Goal: Task Accomplishment & Management: Manage account settings

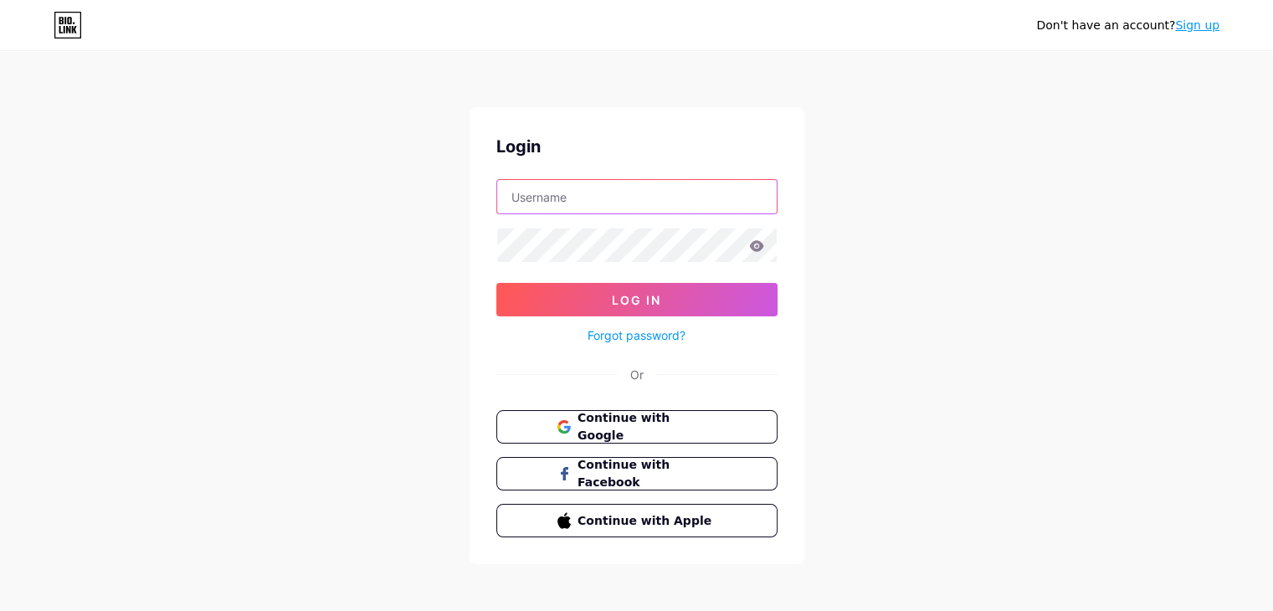
click at [664, 198] on input "text" at bounding box center [637, 196] width 280 height 33
paste input "[EMAIL_ADDRESS][DOMAIN_NAME]"
type input "[EMAIL_ADDRESS][DOMAIN_NAME]"
click at [665, 427] on span "Continue with Google" at bounding box center [647, 427] width 140 height 36
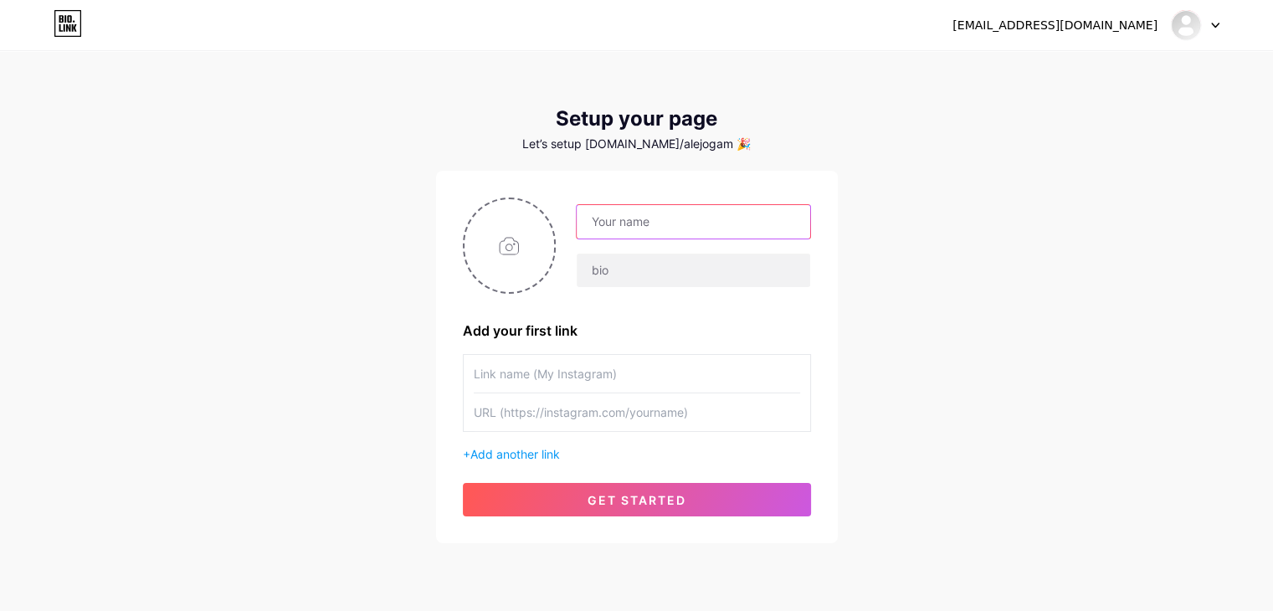
click at [626, 221] on input "text" at bounding box center [693, 221] width 233 height 33
type input "CEDEX DANZA"
drag, startPoint x: 683, startPoint y: 227, endPoint x: 577, endPoint y: 228, distance: 106.3
click at [577, 228] on input "CEDEX DANZA" at bounding box center [693, 221] width 233 height 33
paste input "A CIELO ABIERTO"
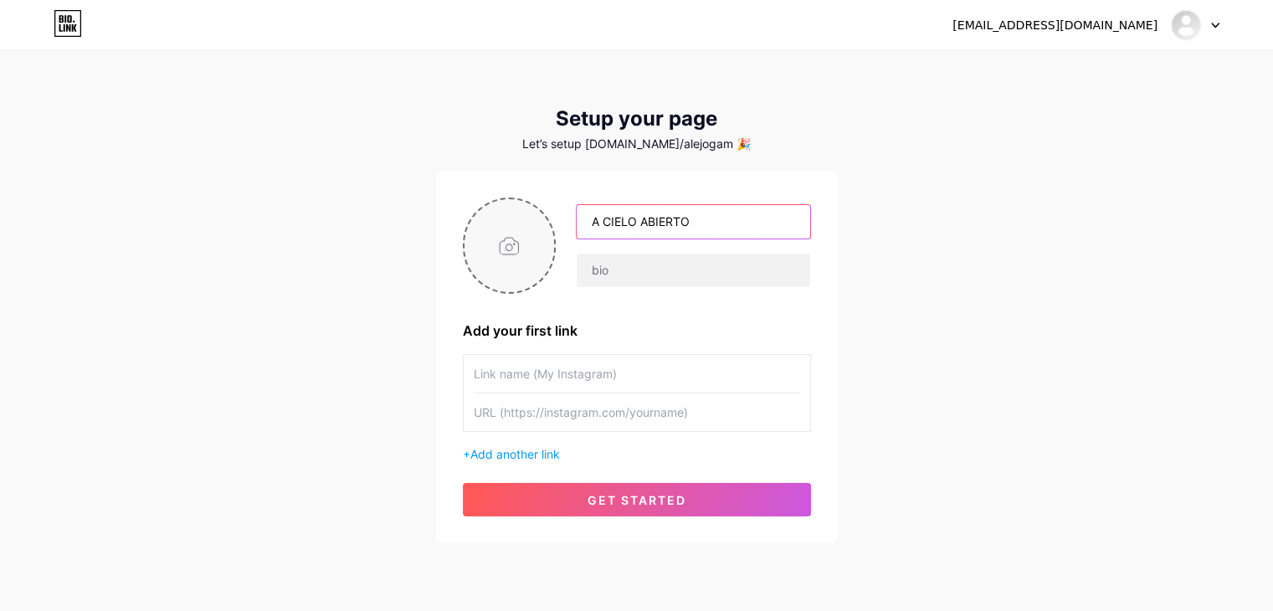
type input "A CIELO ABIERTO"
click at [505, 262] on input "file" at bounding box center [509, 245] width 90 height 93
type input "C:\fakepath\LOGO FACEBOOK.jpg"
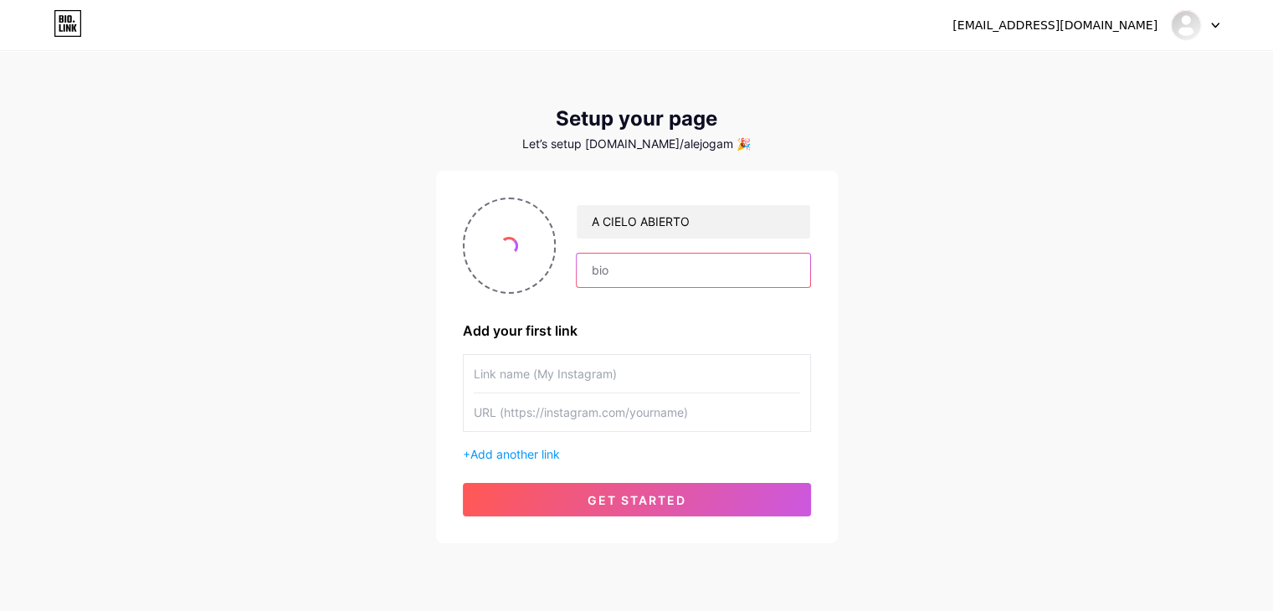
click at [646, 273] on input "text" at bounding box center [693, 270] width 233 height 33
click at [669, 262] on input "text" at bounding box center [693, 270] width 233 height 33
paste input ""XII ENCUENTRO INTERNACIONAL DE DANZA CONTEMPORÁNEA""
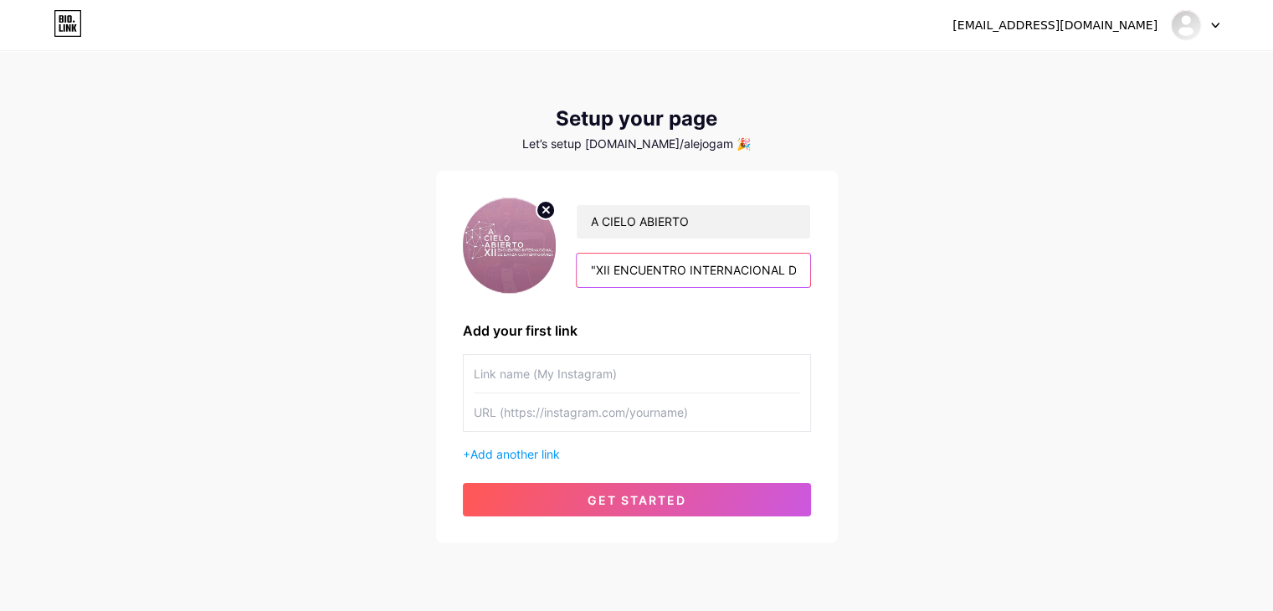
scroll to position [0, 162]
type input ""XII ENCUENTRO INTERNACIONAL DE DANZA CONTEMPORÁNEA""
click at [579, 371] on input "text" at bounding box center [637, 374] width 326 height 38
click at [574, 376] on input "text" at bounding box center [637, 374] width 326 height 38
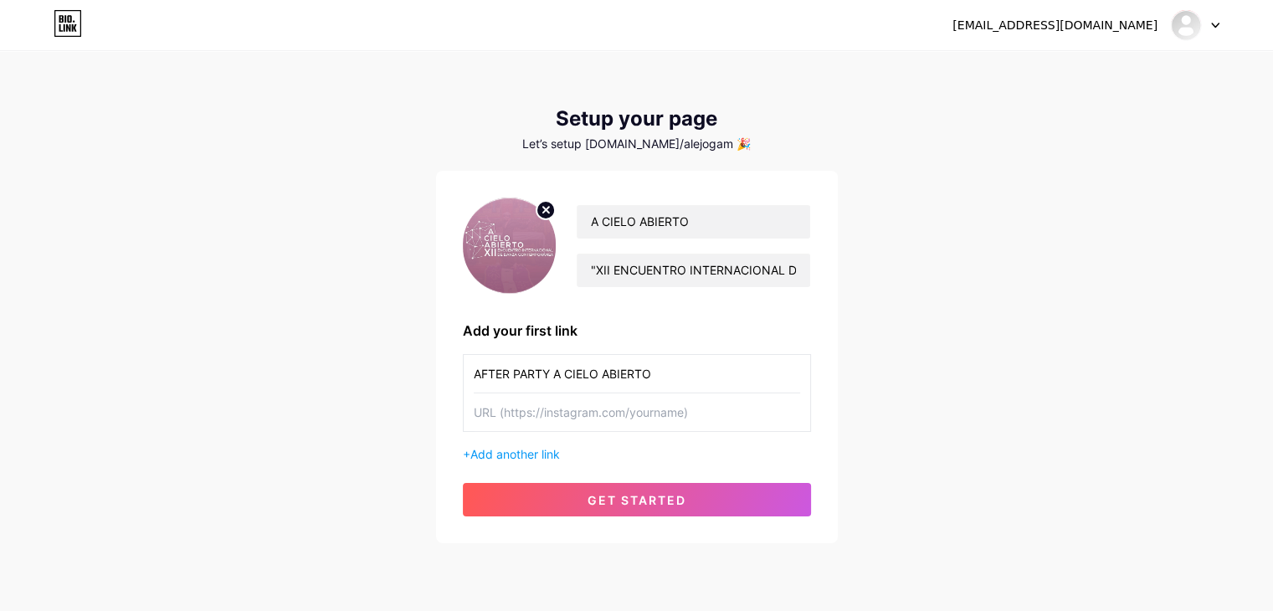
click at [552, 372] on input "AFTER PARTY A CIELO ABIERTO" at bounding box center [637, 374] width 326 height 38
click at [555, 372] on input "AFTER PARTY A CIELO ABIERTO" at bounding box center [637, 374] width 326 height 38
type input "AFTER PARTY - A CIELO ABIERTO"
click at [670, 415] on input "text" at bounding box center [637, 412] width 326 height 38
paste input ""XII ENCUENTRO INTERNACIONAL DE DANZA CONTEMPORÁNEA""
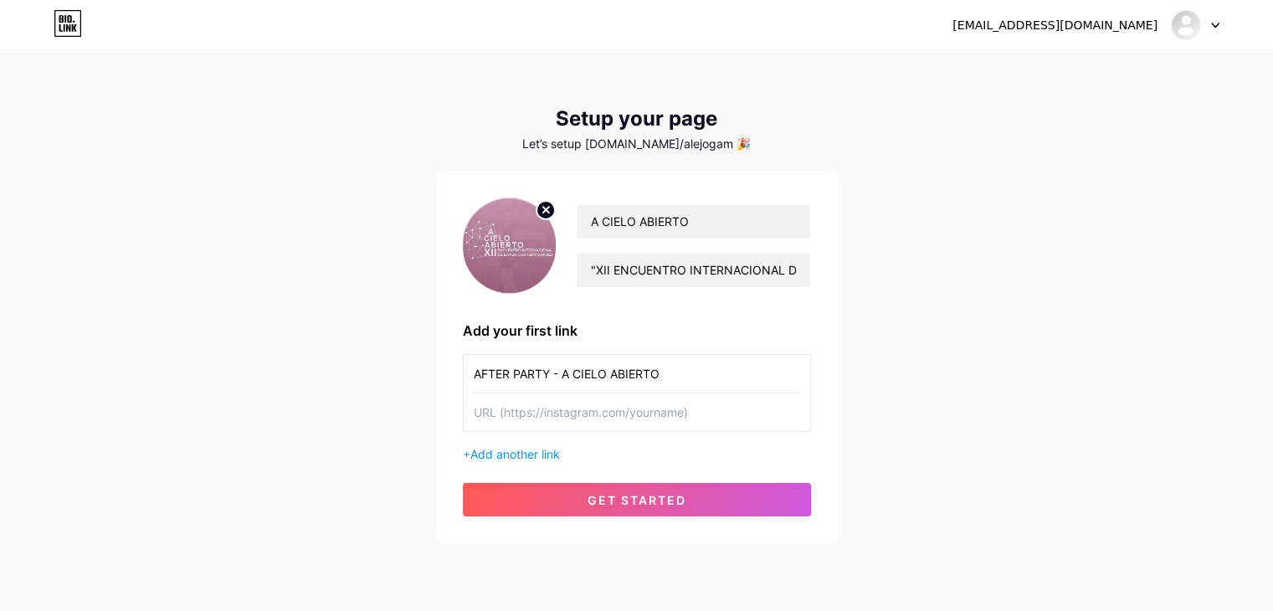
type input ""XII ENCUENTRO INTERNACIONAL DE DANZA CONTEMPORÁNEA""
paste input "https://maps.app.goo.gl/mJ5BufXbhUkanCGK7"
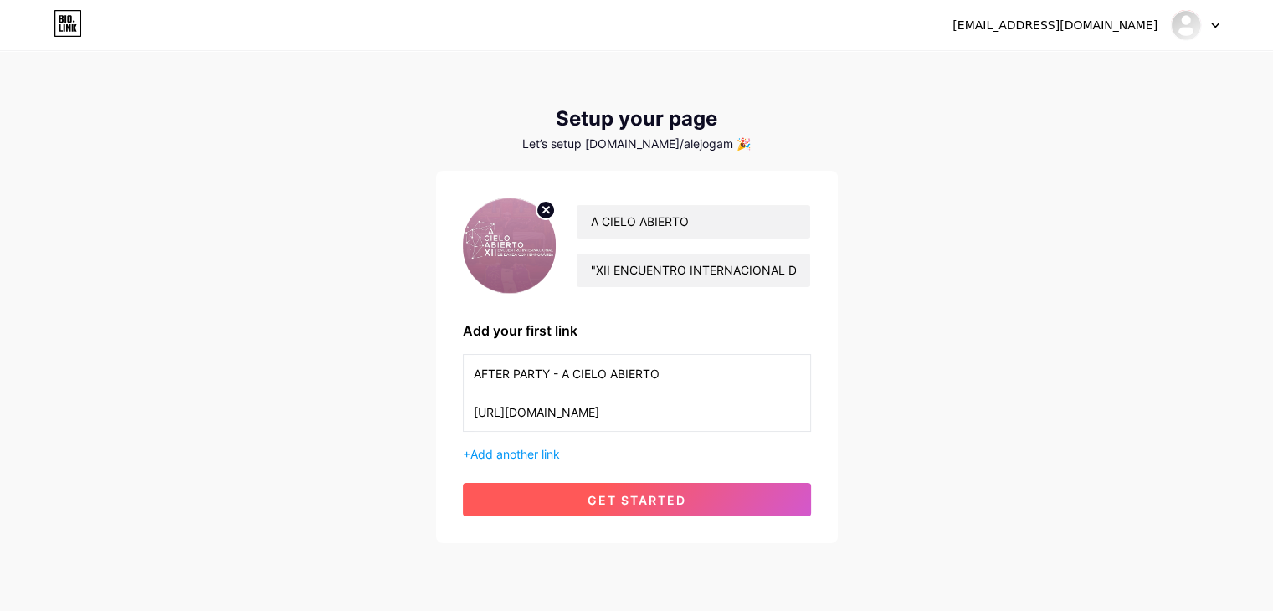
type input "https://maps.app.goo.gl/mJ5BufXbhUkanCGK7"
click at [632, 493] on span "get started" at bounding box center [637, 500] width 99 height 14
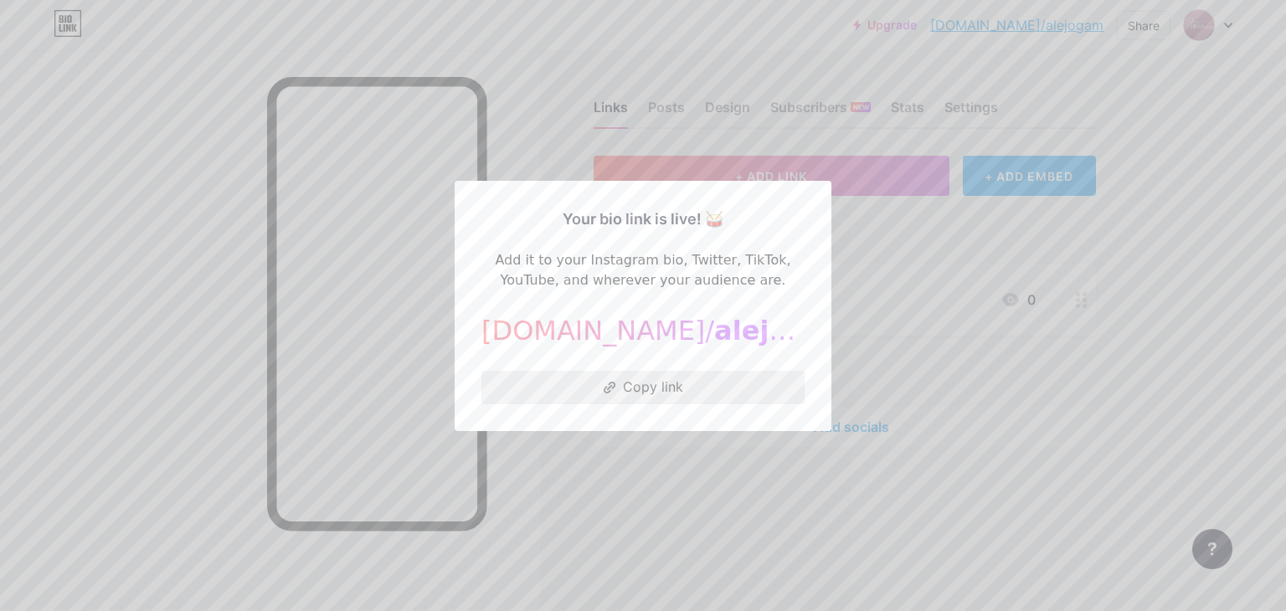
click at [666, 381] on button "Copy link" at bounding box center [642, 387] width 323 height 33
click at [710, 380] on button "Copy link" at bounding box center [642, 387] width 323 height 33
click at [902, 392] on div at bounding box center [643, 305] width 1286 height 611
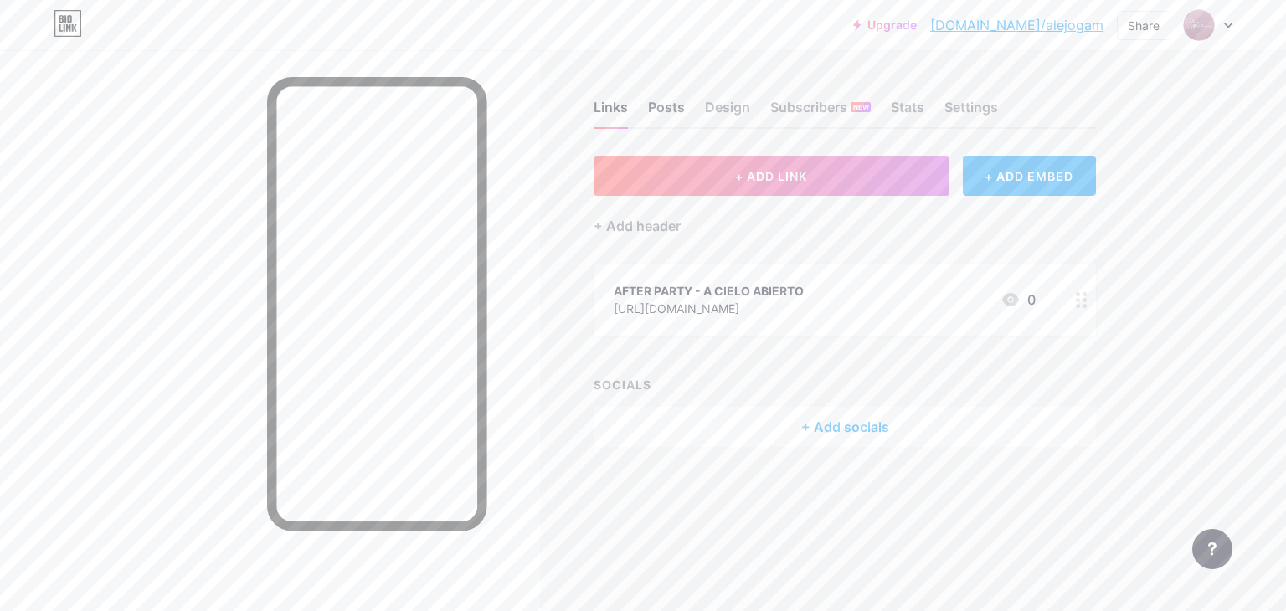
click at [674, 105] on div "Posts" at bounding box center [666, 112] width 37 height 30
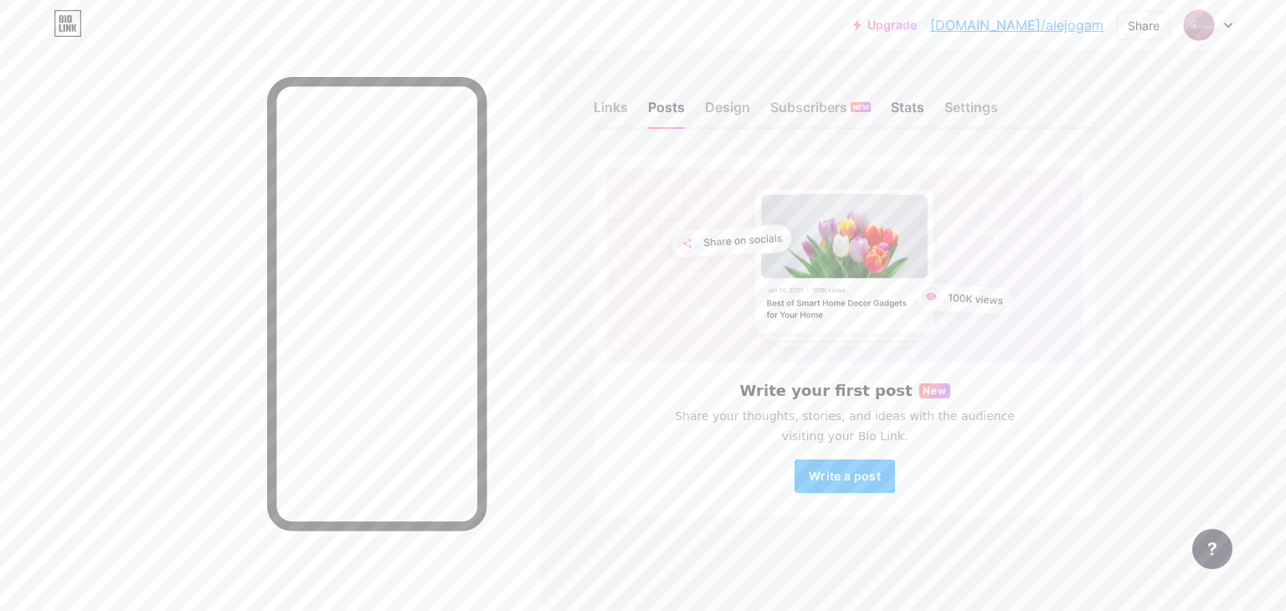
click at [909, 108] on div "Stats" at bounding box center [907, 112] width 33 height 30
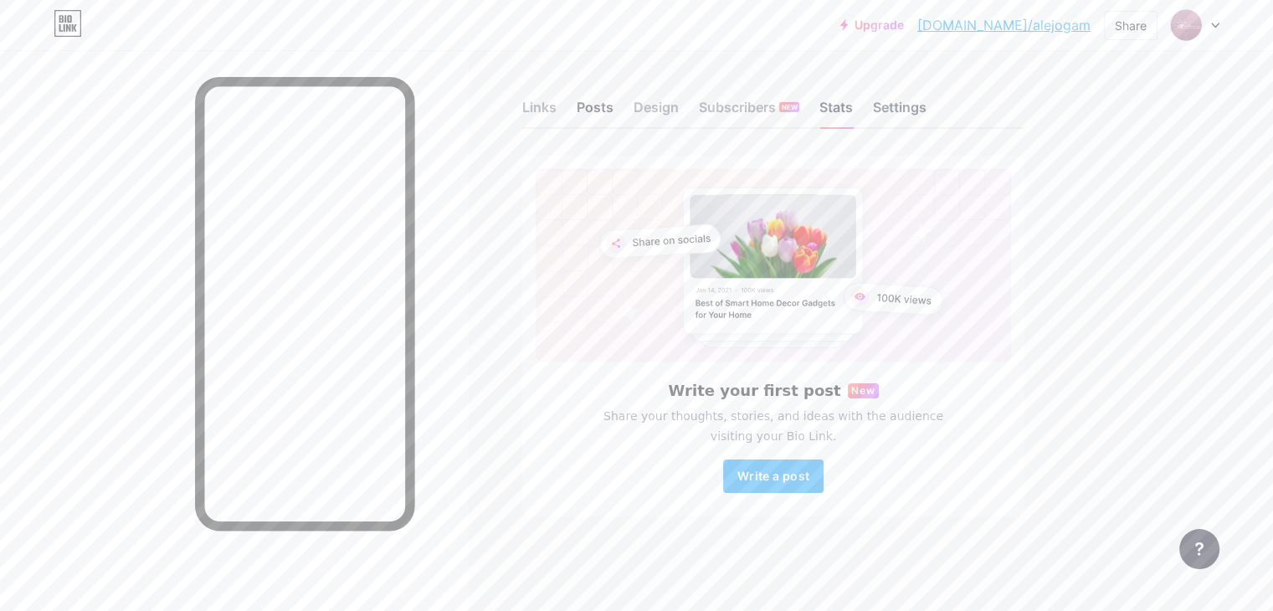
click at [926, 105] on div "Settings" at bounding box center [900, 112] width 54 height 30
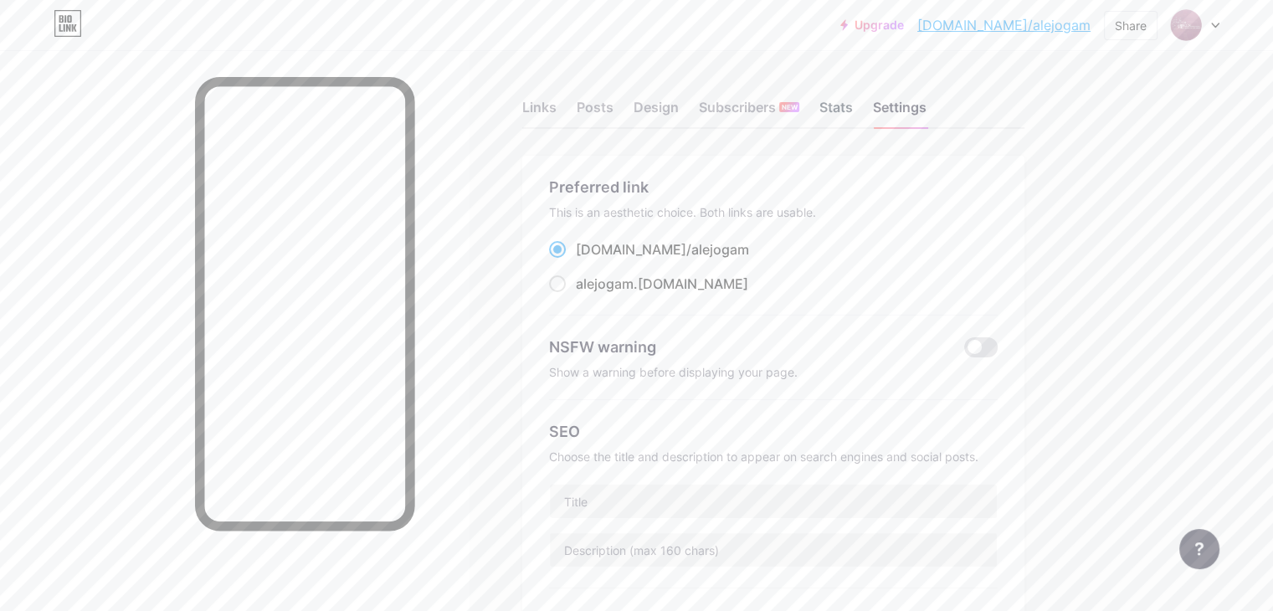
click at [853, 101] on div "Stats" at bounding box center [835, 112] width 33 height 30
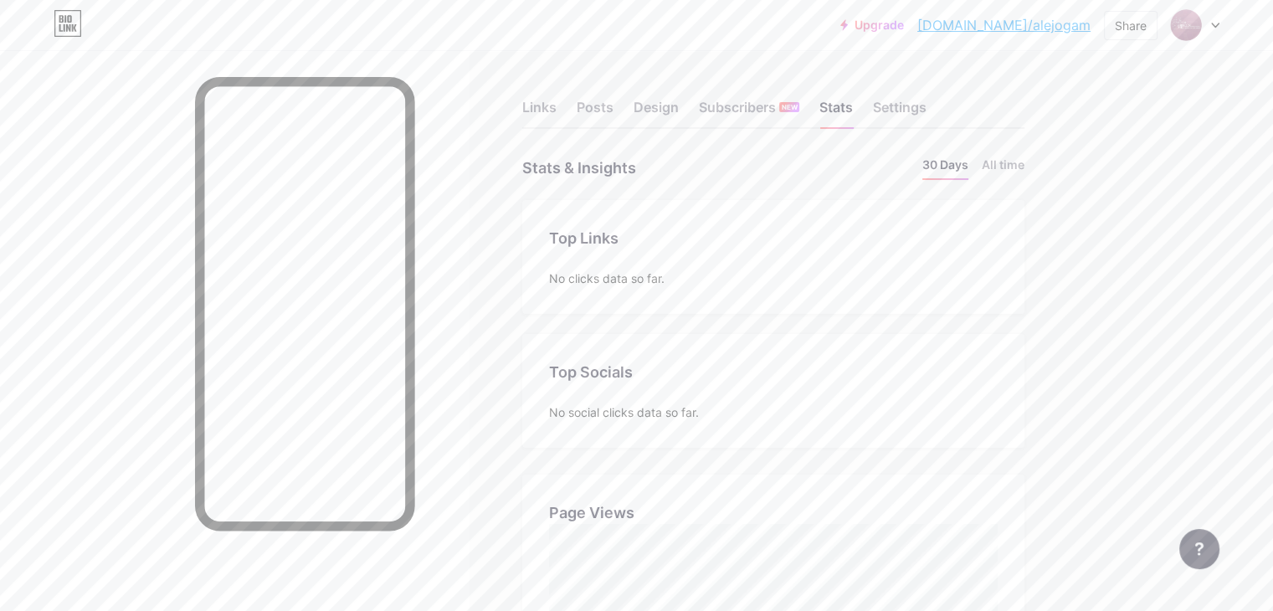
scroll to position [610, 1272]
click at [926, 110] on div "Settings" at bounding box center [900, 112] width 54 height 30
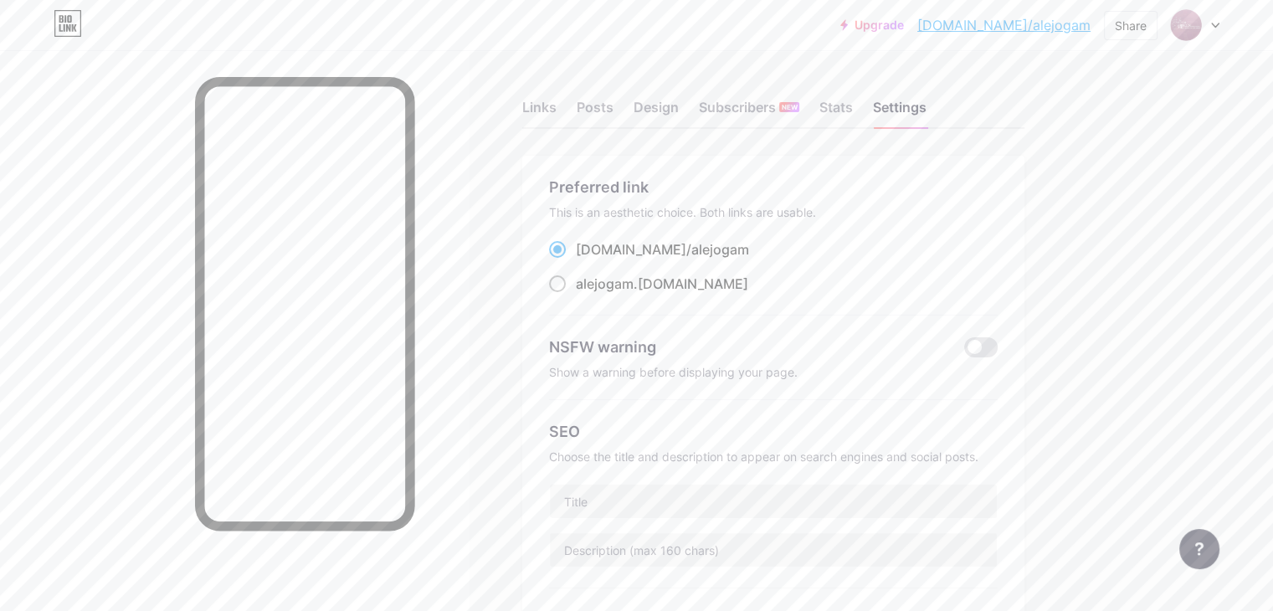
click at [566, 288] on span at bounding box center [557, 283] width 17 height 17
click at [587, 294] on input "alejogam .bio.link" at bounding box center [581, 299] width 11 height 11
radio input "true"
click at [853, 101] on div "Stats" at bounding box center [835, 112] width 33 height 30
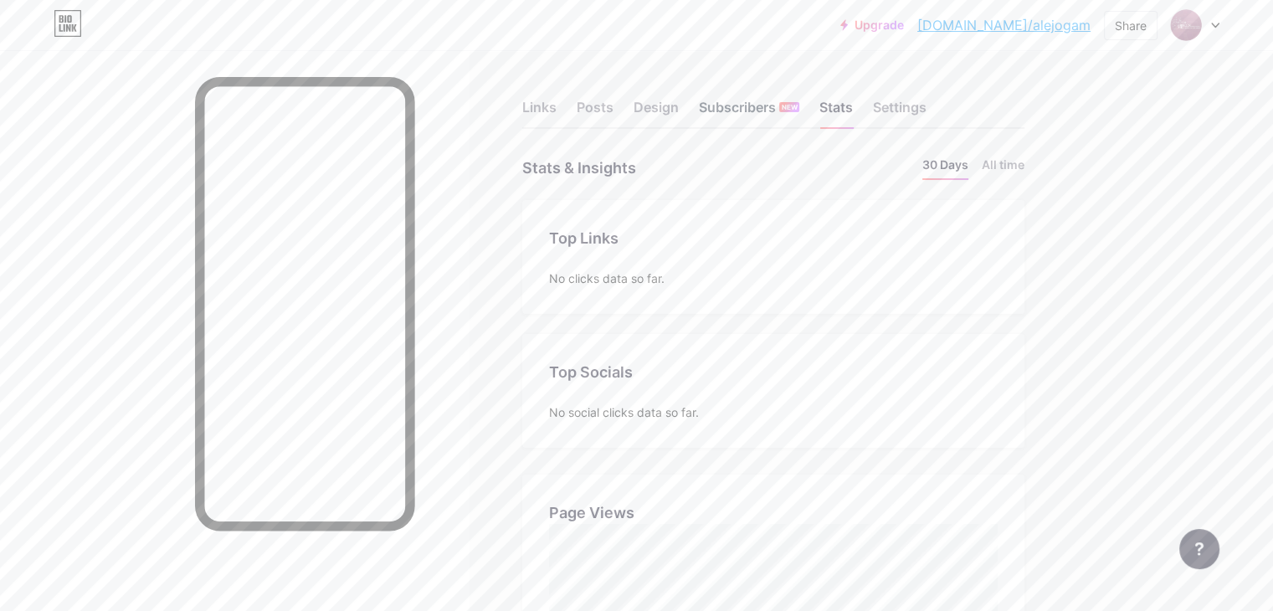
scroll to position [610, 1272]
click at [690, 105] on div "Links Posts Design Subscribers NEW Stats Settings" at bounding box center [773, 99] width 502 height 59
click at [679, 110] on div "Design" at bounding box center [656, 112] width 45 height 30
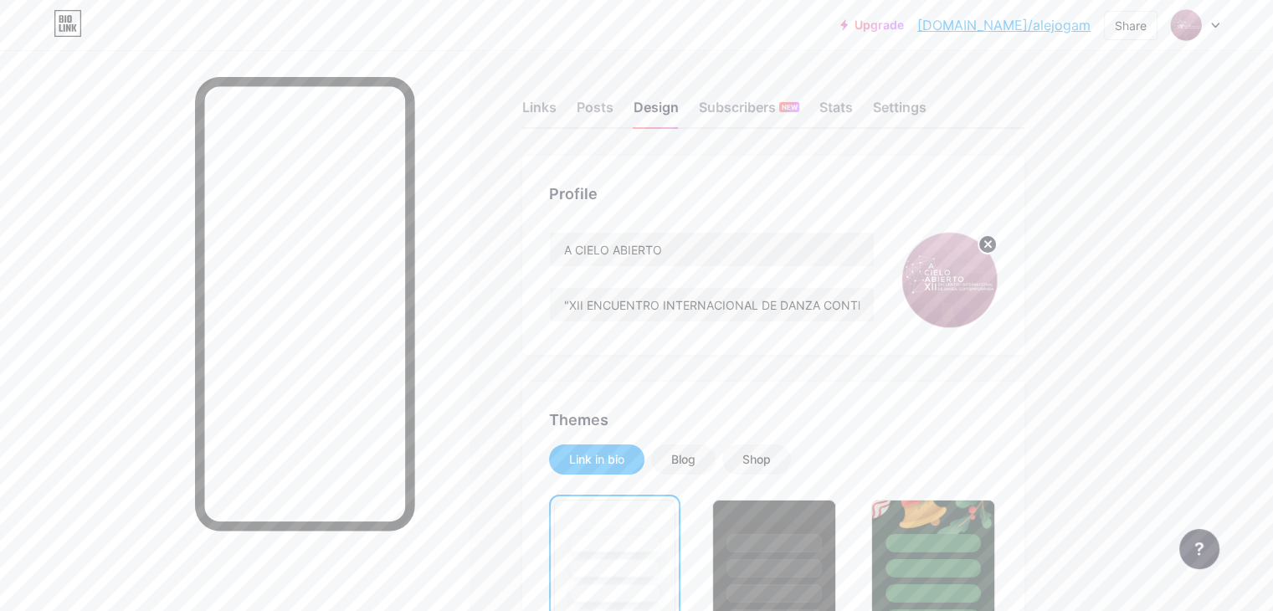
click at [644, 104] on div "Links Posts Design Subscribers NEW Stats Settings" at bounding box center [773, 99] width 502 height 59
click at [613, 105] on div "Posts" at bounding box center [595, 112] width 37 height 30
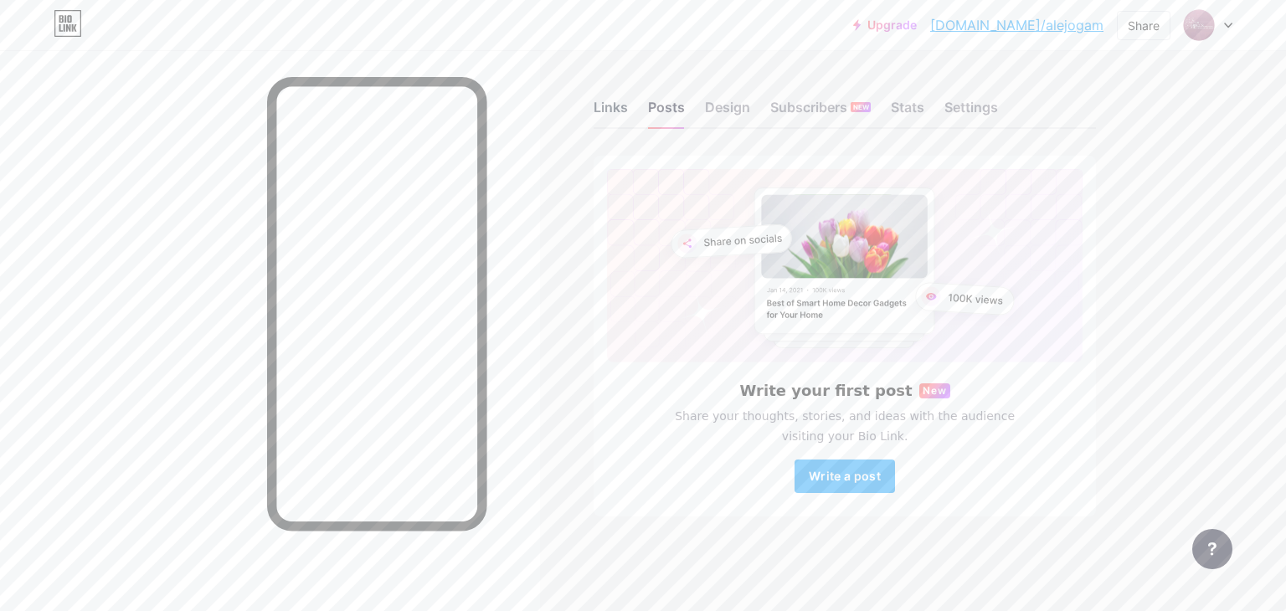
click at [620, 105] on div "Links" at bounding box center [610, 112] width 34 height 30
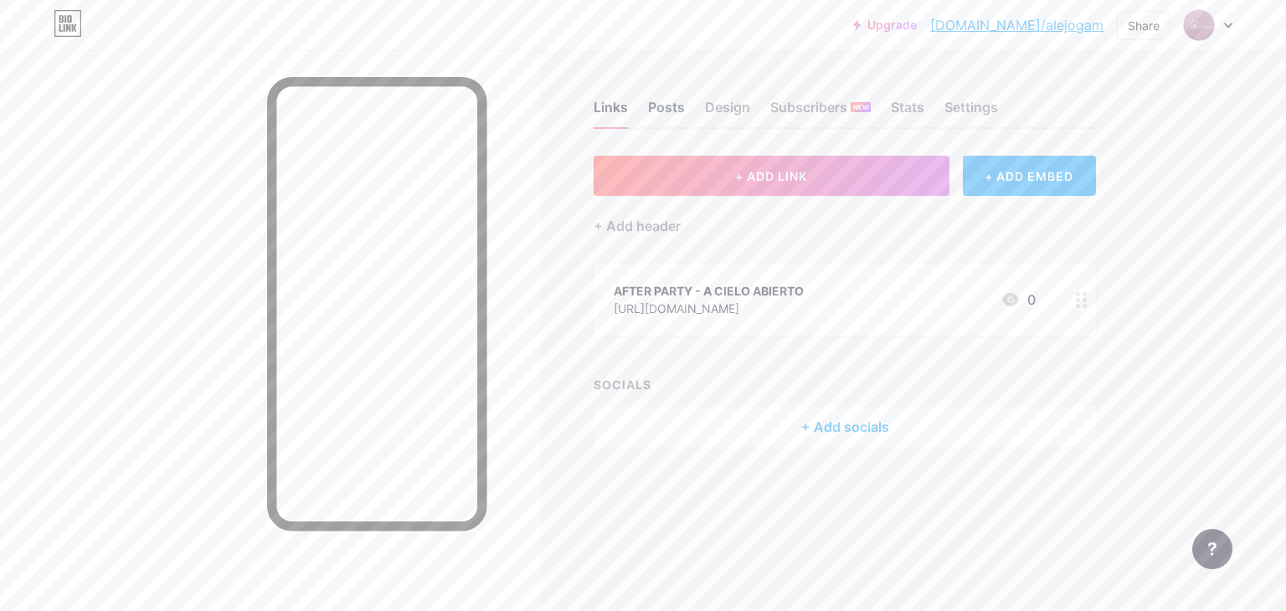
click at [664, 105] on div "Posts" at bounding box center [666, 112] width 37 height 30
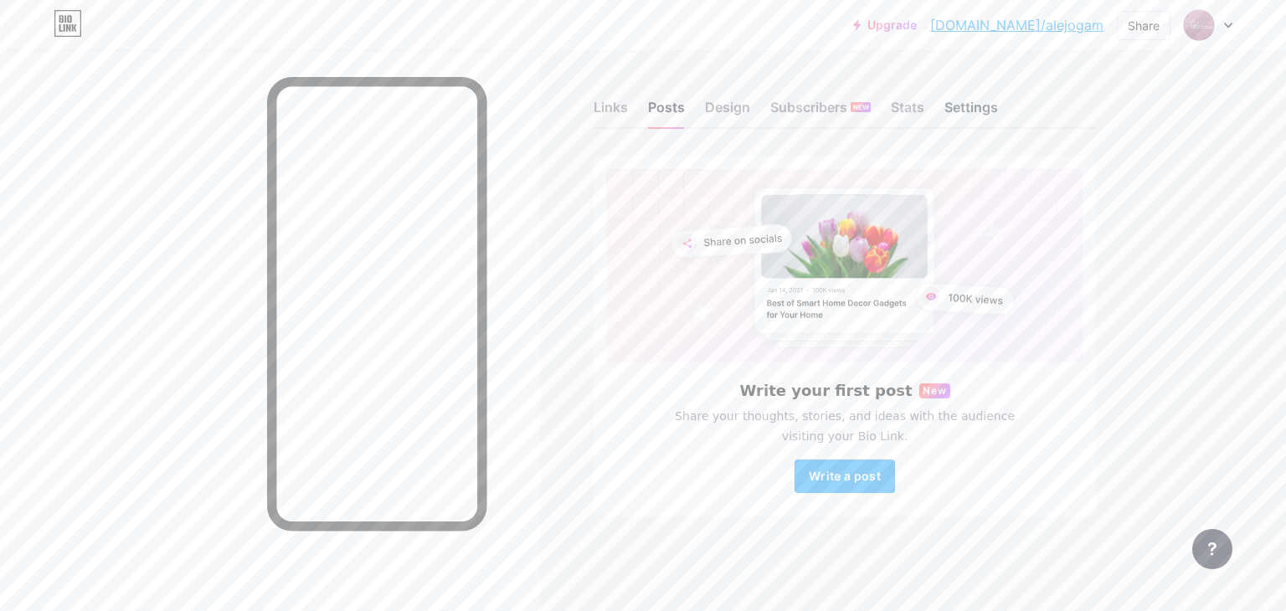
click at [988, 104] on div "Settings" at bounding box center [971, 112] width 54 height 30
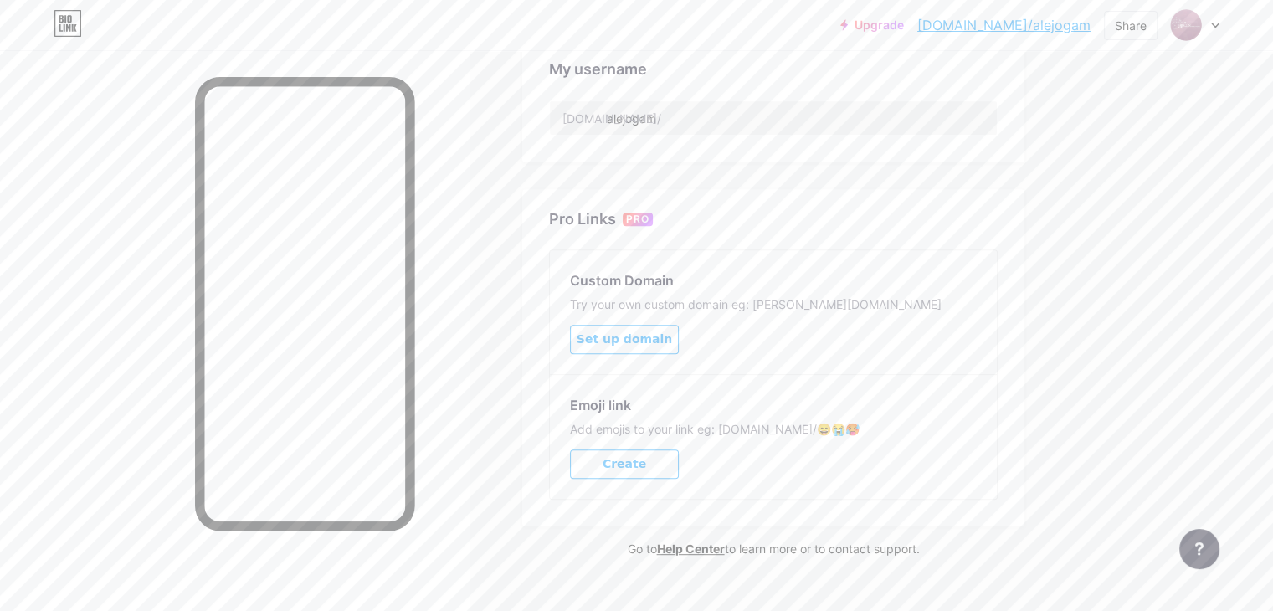
scroll to position [502, 0]
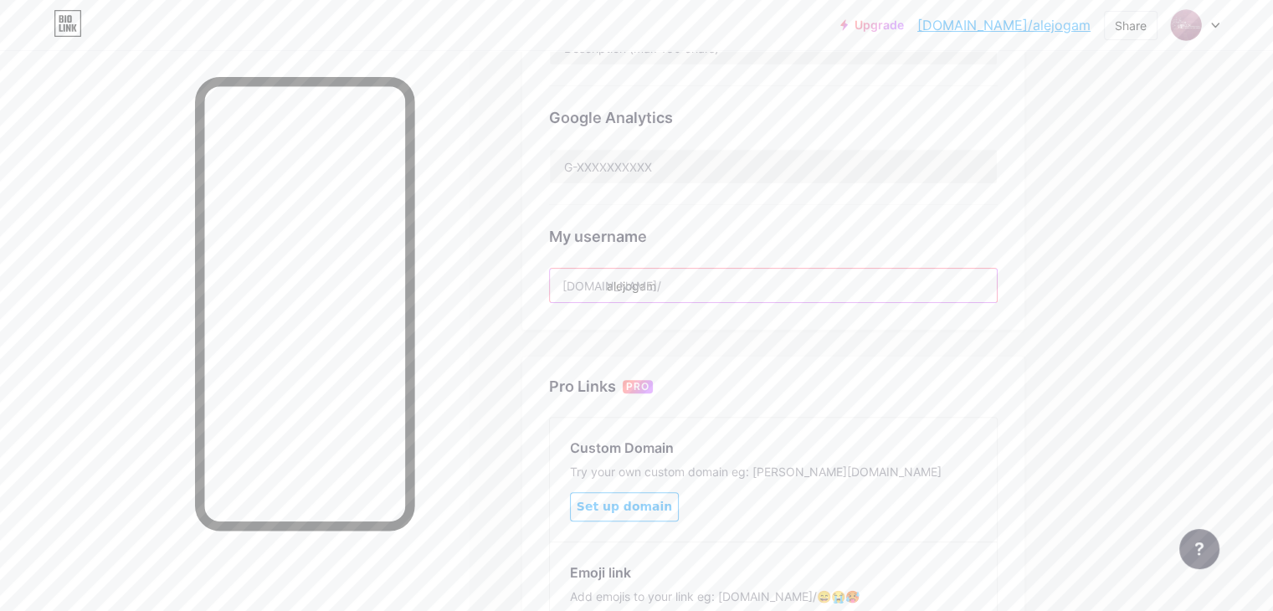
click at [737, 287] on input "alejogam" at bounding box center [773, 285] width 447 height 33
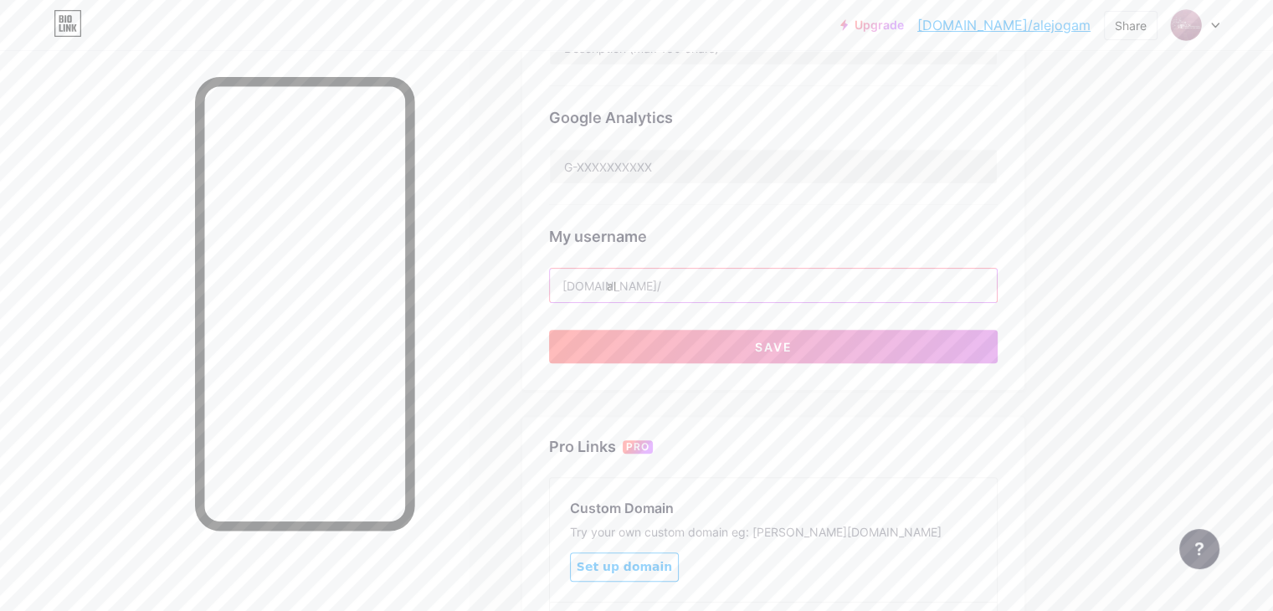
type input "a"
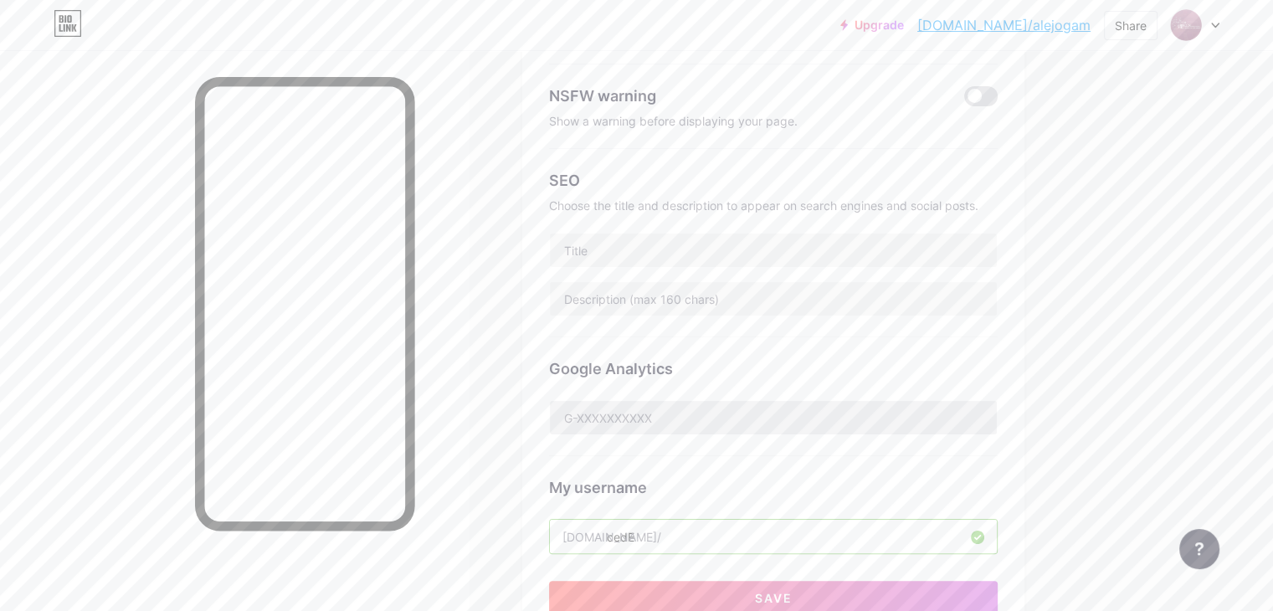
scroll to position [335, 0]
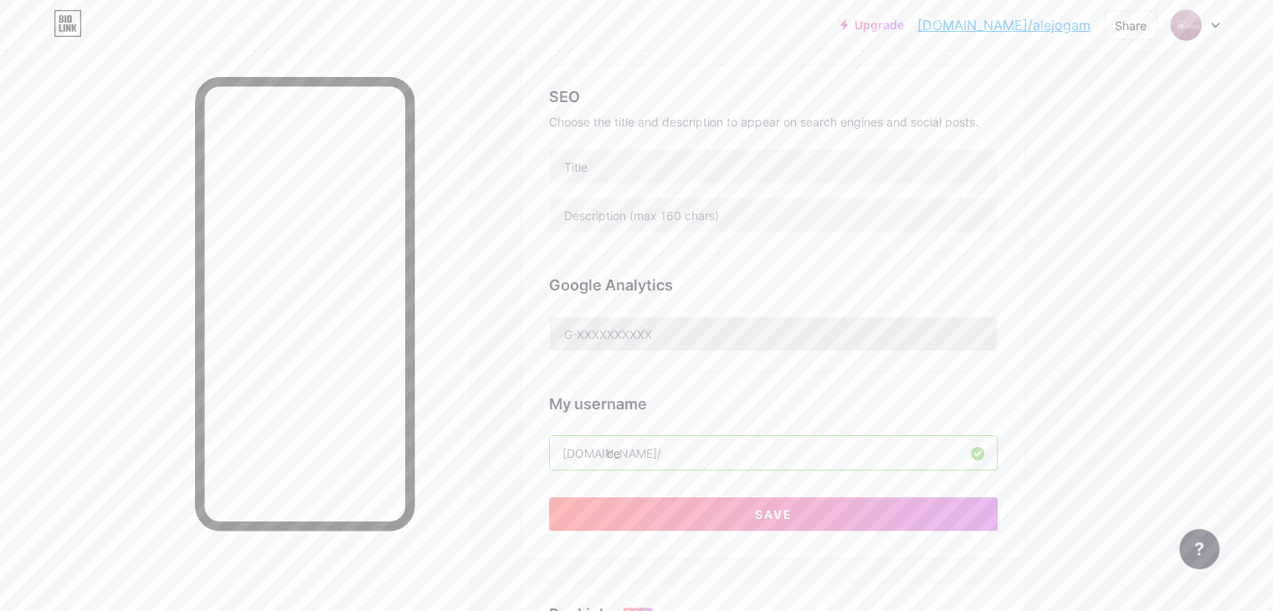
type input "c"
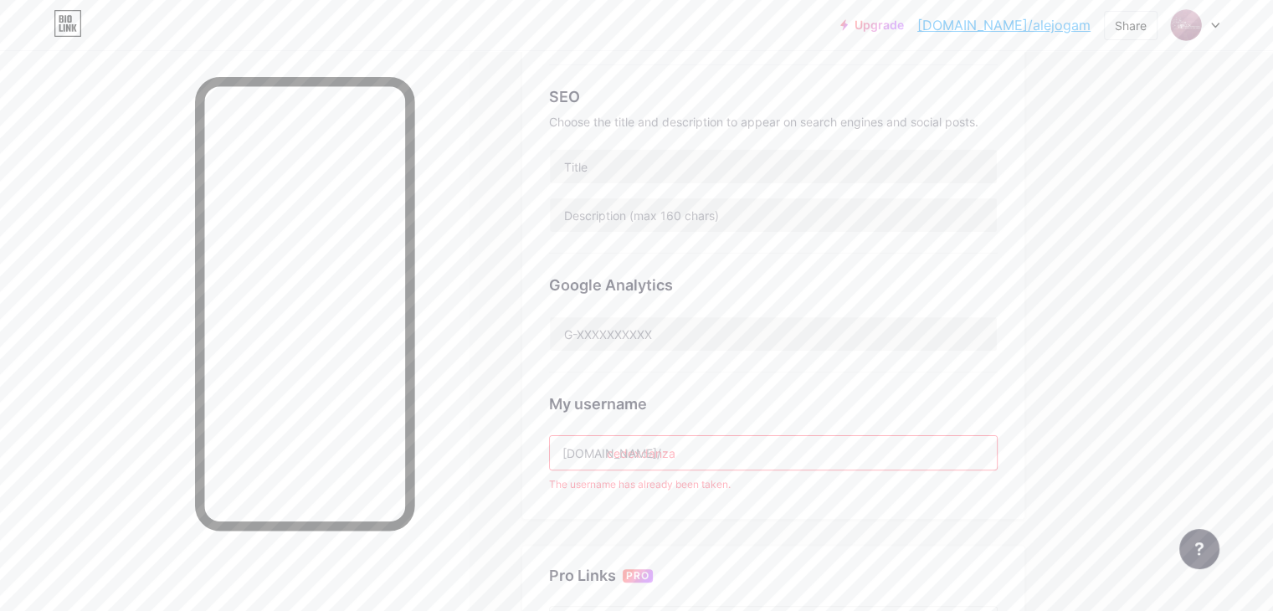
click at [706, 453] on input "cedexdanza" at bounding box center [773, 452] width 447 height 33
click at [711, 454] on input "cedexdanza" at bounding box center [773, 452] width 447 height 33
click at [716, 449] on input "cedex.danza" at bounding box center [773, 452] width 447 height 33
click at [680, 456] on input "cedexdanza" at bounding box center [773, 452] width 447 height 33
click at [753, 453] on input "cedexdanza" at bounding box center [773, 452] width 447 height 33
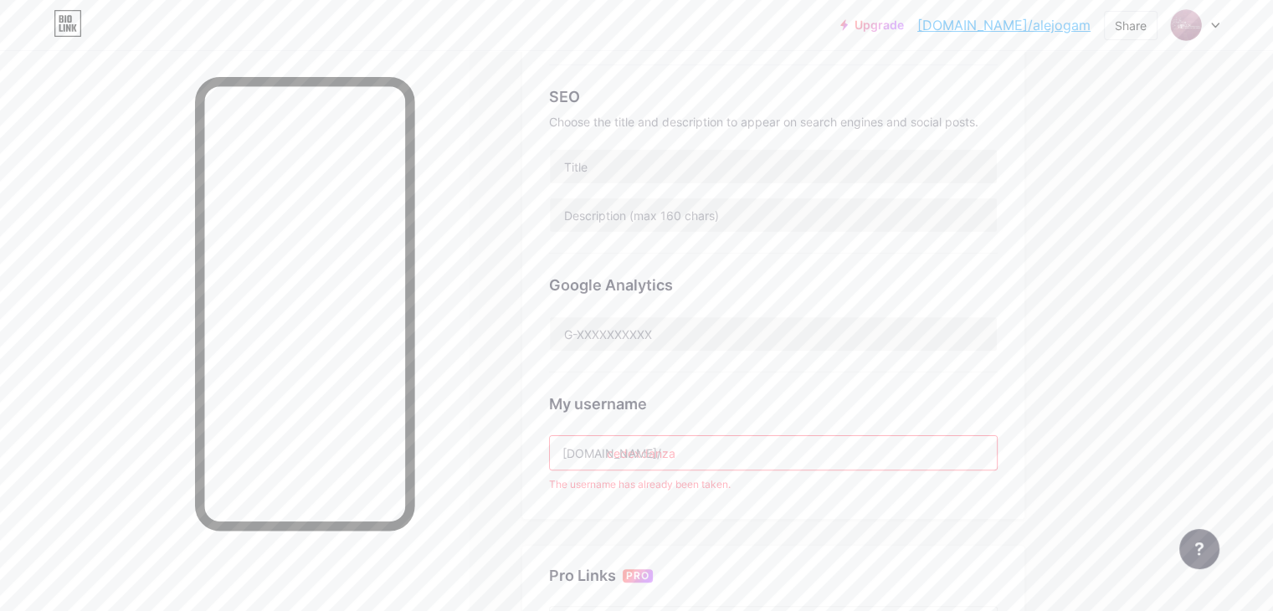
click at [681, 450] on input "cedexdanza" at bounding box center [773, 452] width 447 height 33
click at [679, 452] on input "cedexdanza" at bounding box center [773, 452] width 447 height 33
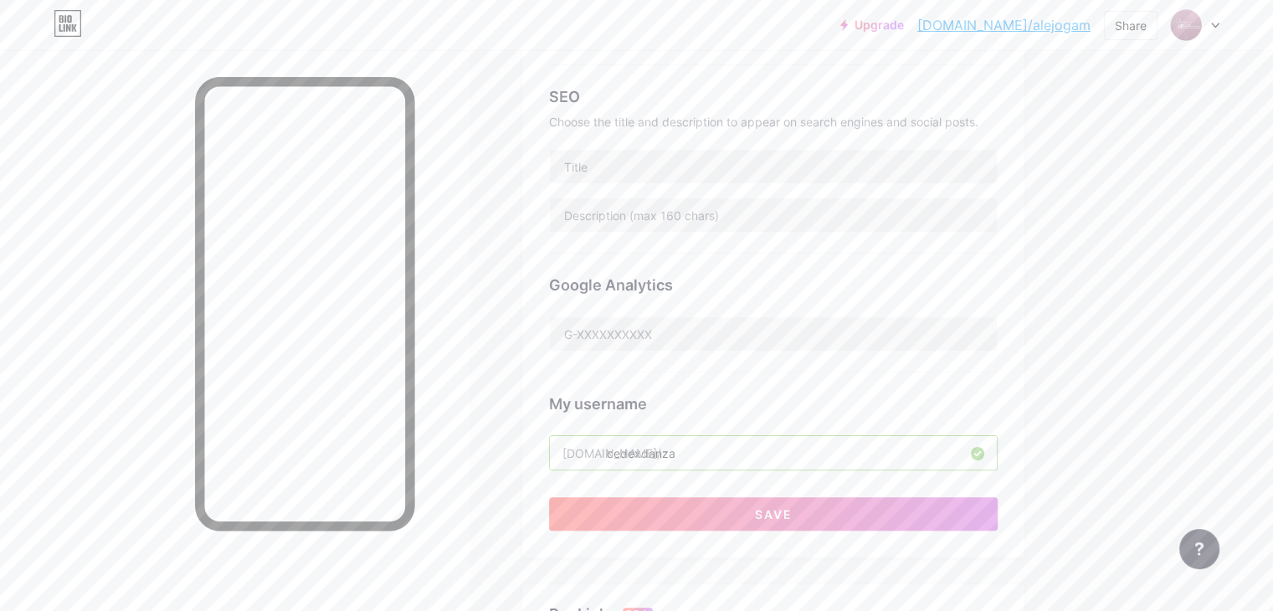
click at [756, 444] on input "cedexdanza" at bounding box center [773, 452] width 447 height 33
click at [745, 455] on input "cedexdanzaafter" at bounding box center [773, 452] width 447 height 33
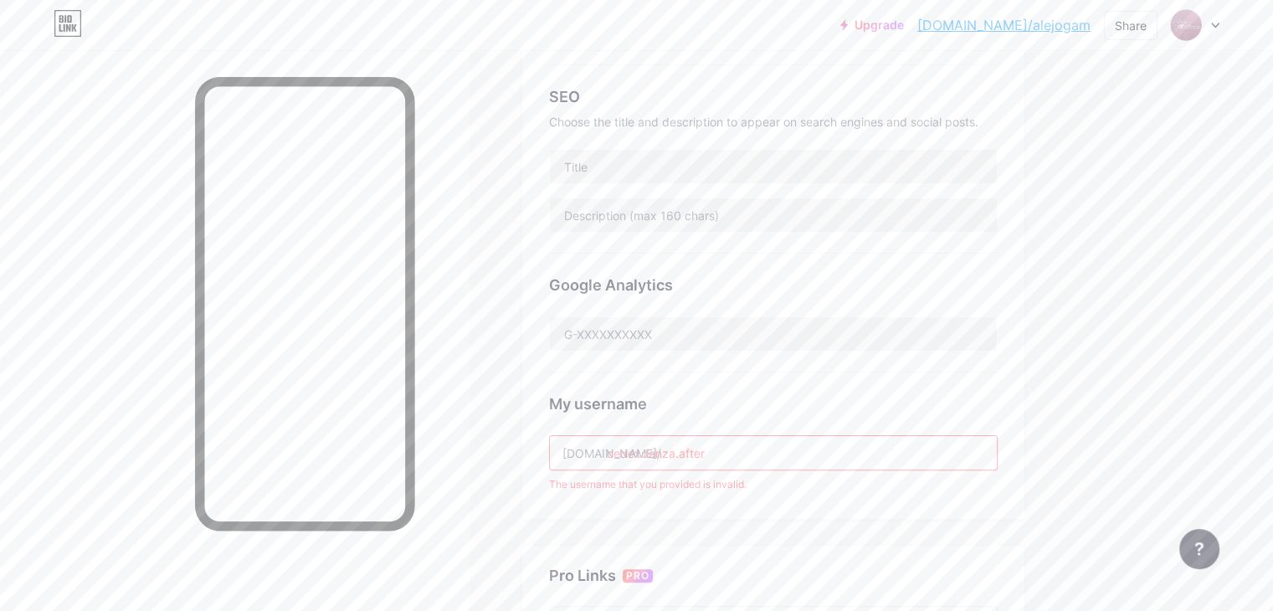
click at [743, 453] on input "cedexdanza.after" at bounding box center [773, 452] width 447 height 33
click at [752, 449] on input "cedexdanza.}after" at bounding box center [773, 452] width 447 height 33
click at [747, 454] on input "cedexdanza.after" at bounding box center [773, 452] width 447 height 33
click at [747, 454] on input "cedexdanza-after" at bounding box center [773, 452] width 447 height 33
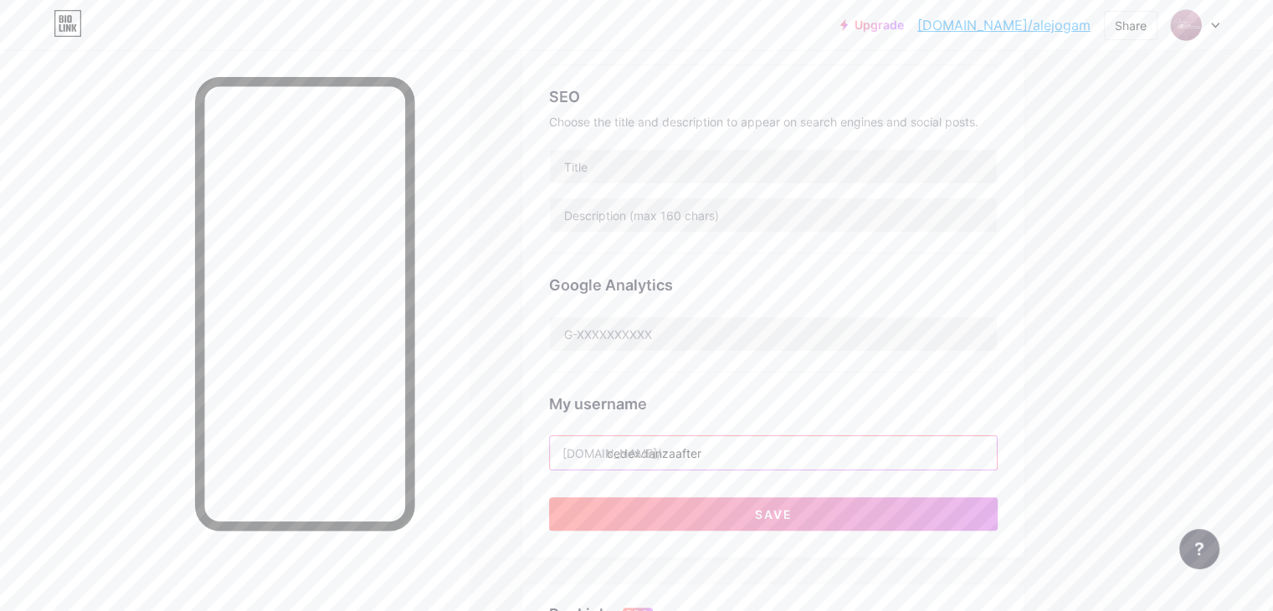
click at [767, 450] on input "cedexdanzaafter" at bounding box center [773, 452] width 447 height 33
click at [742, 451] on input "cedexdanzaafter" at bounding box center [773, 452] width 447 height 33
click at [778, 454] on input "cedexdanzaafter" at bounding box center [773, 452] width 447 height 33
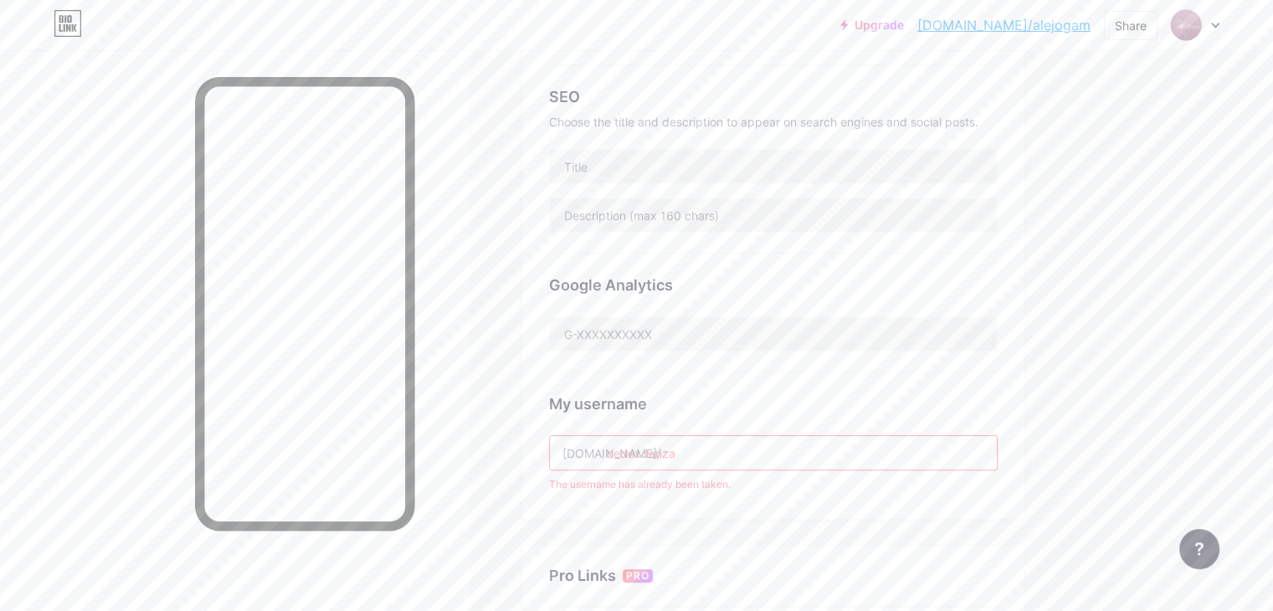
click at [685, 453] on input "cedexdanza" at bounding box center [773, 452] width 447 height 33
click at [707, 451] on input "cedexdanza" at bounding box center [773, 452] width 447 height 33
click at [710, 451] on input "cedexdanza" at bounding box center [773, 452] width 447 height 33
click at [760, 453] on input "cedexxdanza" at bounding box center [773, 452] width 447 height 33
click at [718, 451] on input "cedexxdanza" at bounding box center [773, 452] width 447 height 33
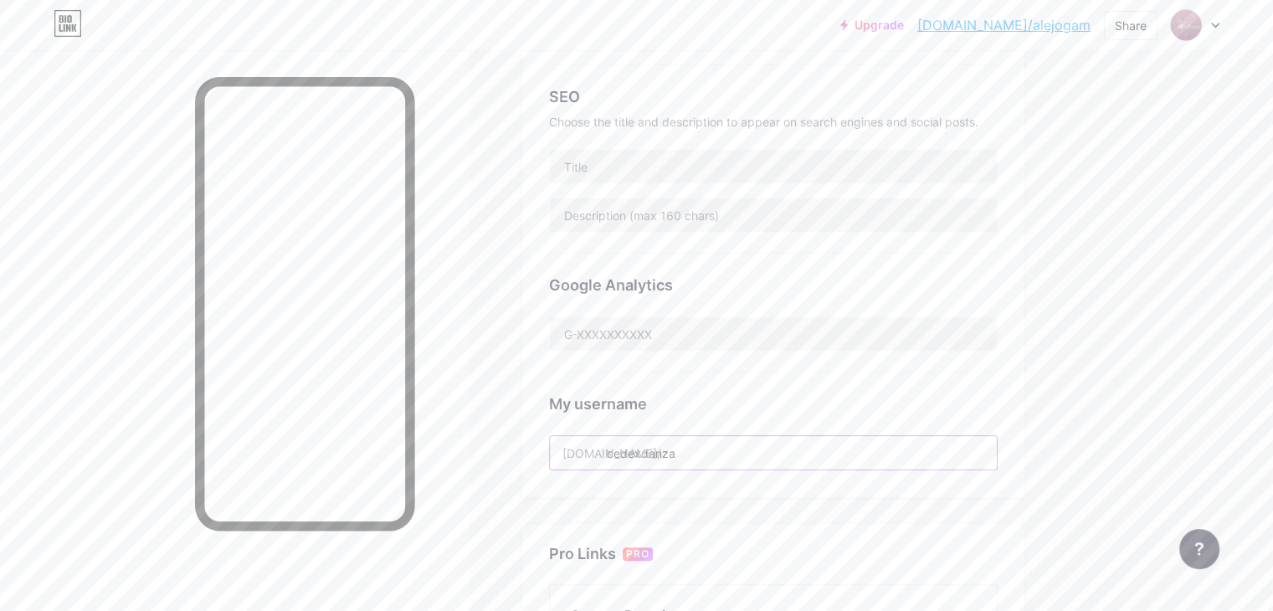
click at [746, 451] on input "cedexdanza" at bounding box center [773, 452] width 447 height 33
type input "cedexdanza"
click at [725, 452] on input "cedexdanza" at bounding box center [773, 452] width 447 height 33
click at [677, 453] on input "cedexdanza" at bounding box center [773, 452] width 447 height 33
drag, startPoint x: 788, startPoint y: 453, endPoint x: 676, endPoint y: 454, distance: 112.2
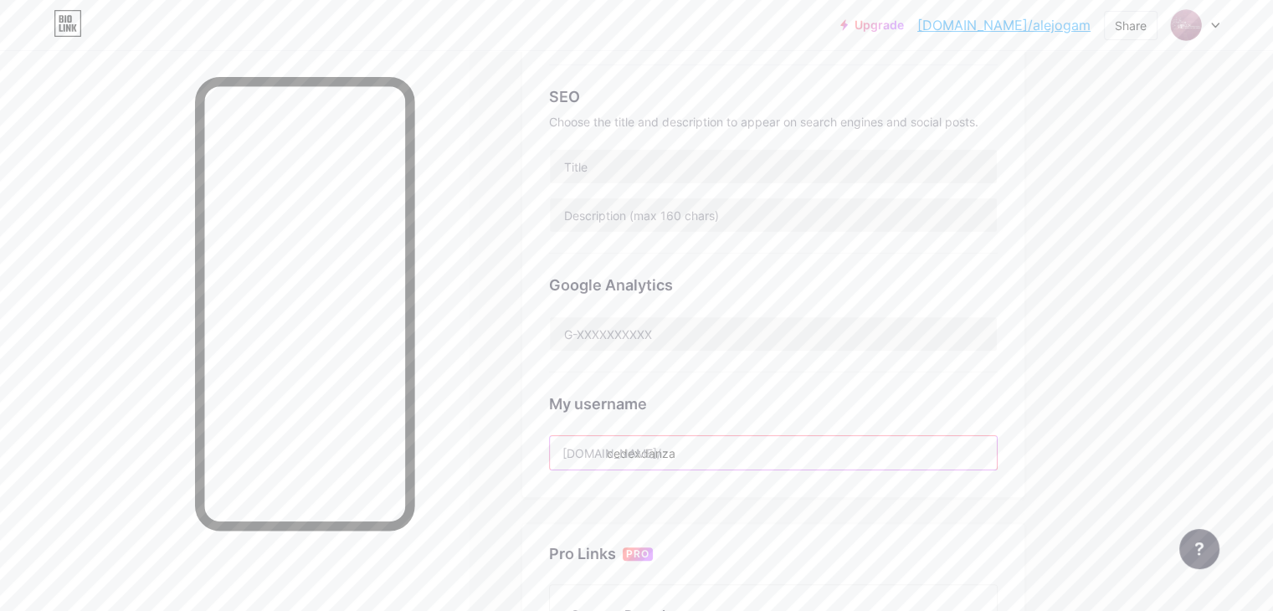
click at [676, 454] on div "bio.link/ cedexdanza" at bounding box center [773, 452] width 449 height 35
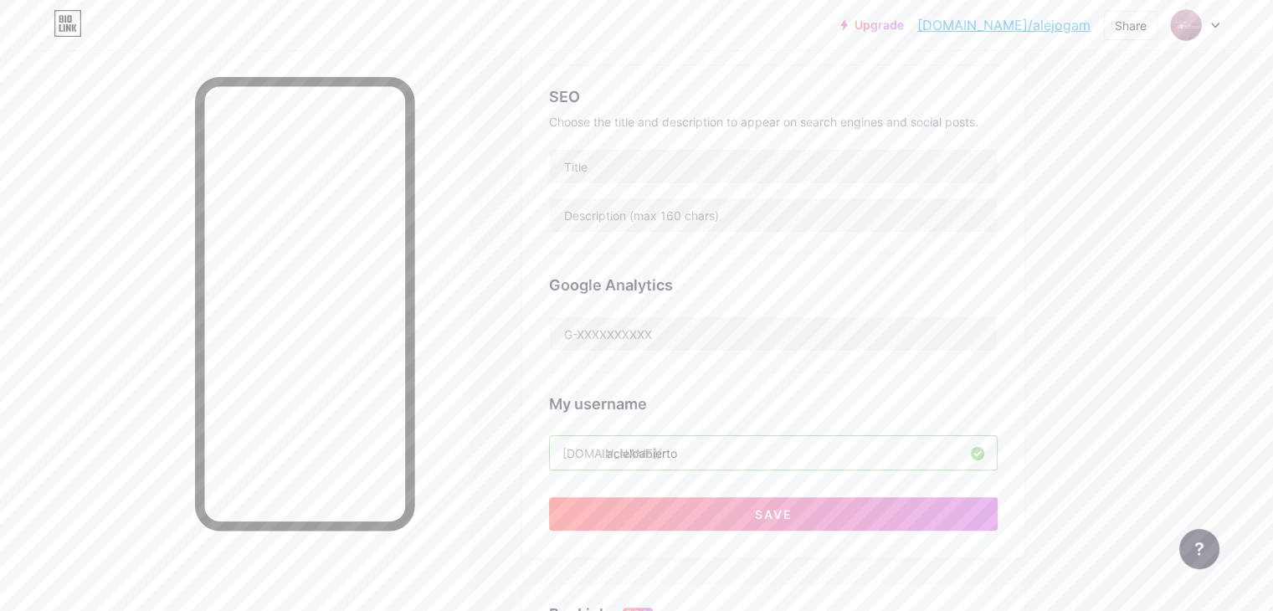
type input "acieloabierto"
click at [1185, 435] on div "Upgrade bio.link/alejog... bio.link/alejogam Share Switch accounts A CIELO ABIE…" at bounding box center [636, 350] width 1273 height 1371
click at [794, 453] on input "acieloabierto" at bounding box center [773, 452] width 447 height 33
click at [1210, 464] on div "Upgrade bio.link/alejog... bio.link/alejogam Share Switch accounts A CIELO ABIE…" at bounding box center [636, 350] width 1273 height 1371
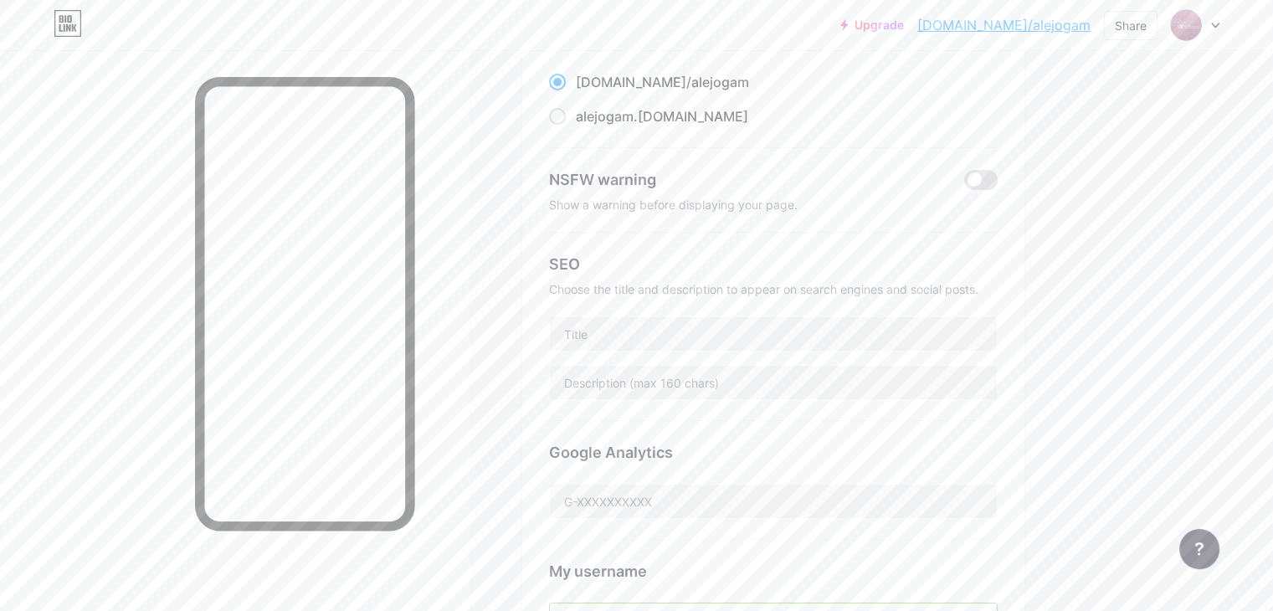
scroll to position [84, 0]
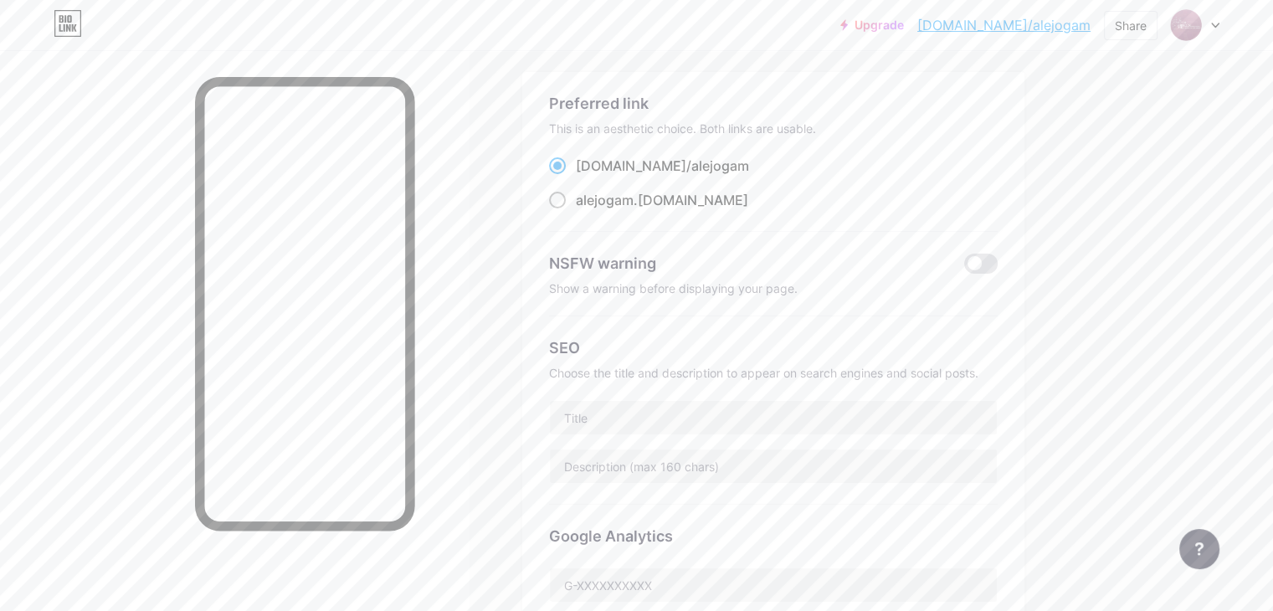
click at [636, 196] on label "alejogam .bio.link" at bounding box center [648, 200] width 199 height 20
click at [587, 210] on input "alejogam .bio.link" at bounding box center [581, 215] width 11 height 11
radio input "true"
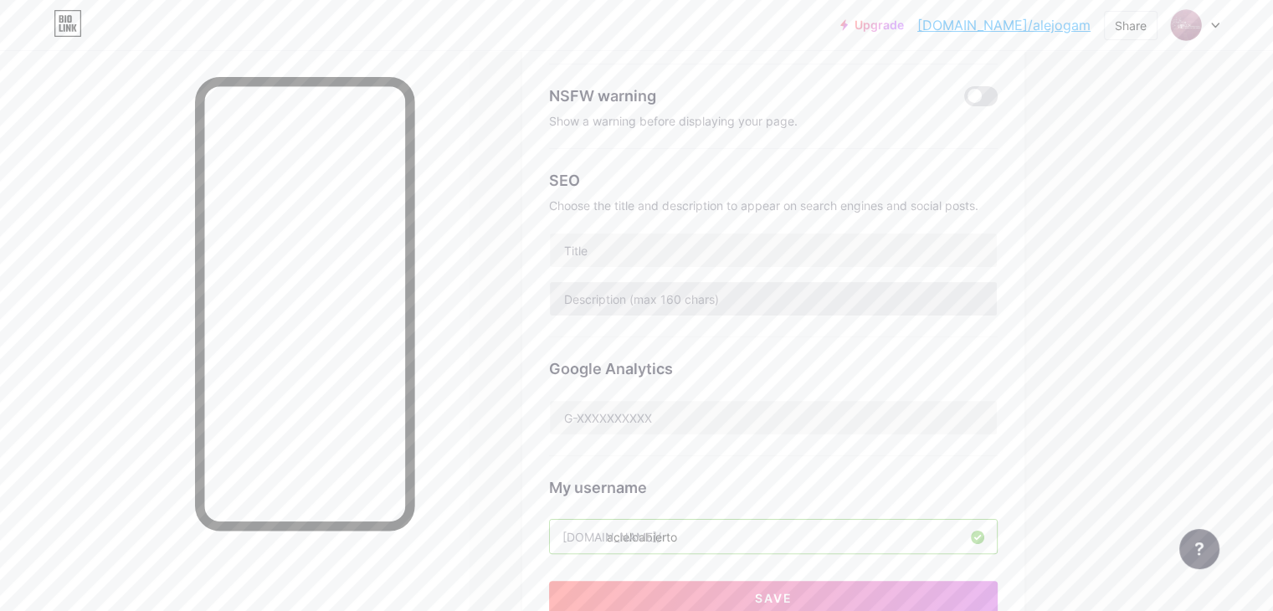
scroll to position [418, 0]
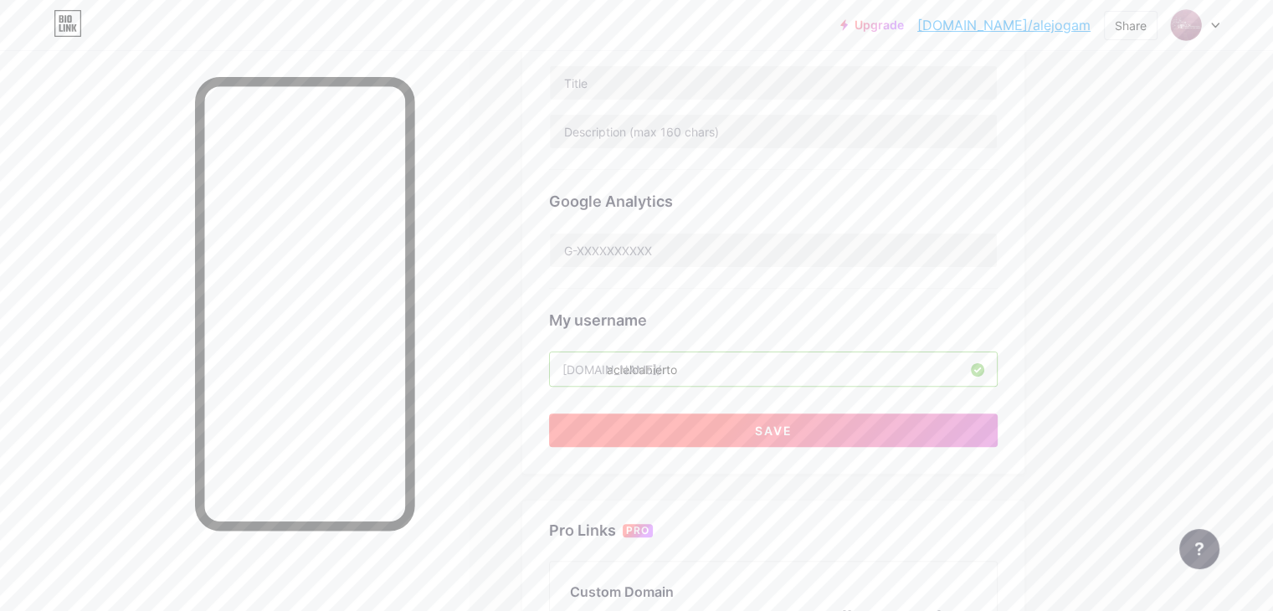
click at [864, 419] on button "Save" at bounding box center [773, 429] width 449 height 33
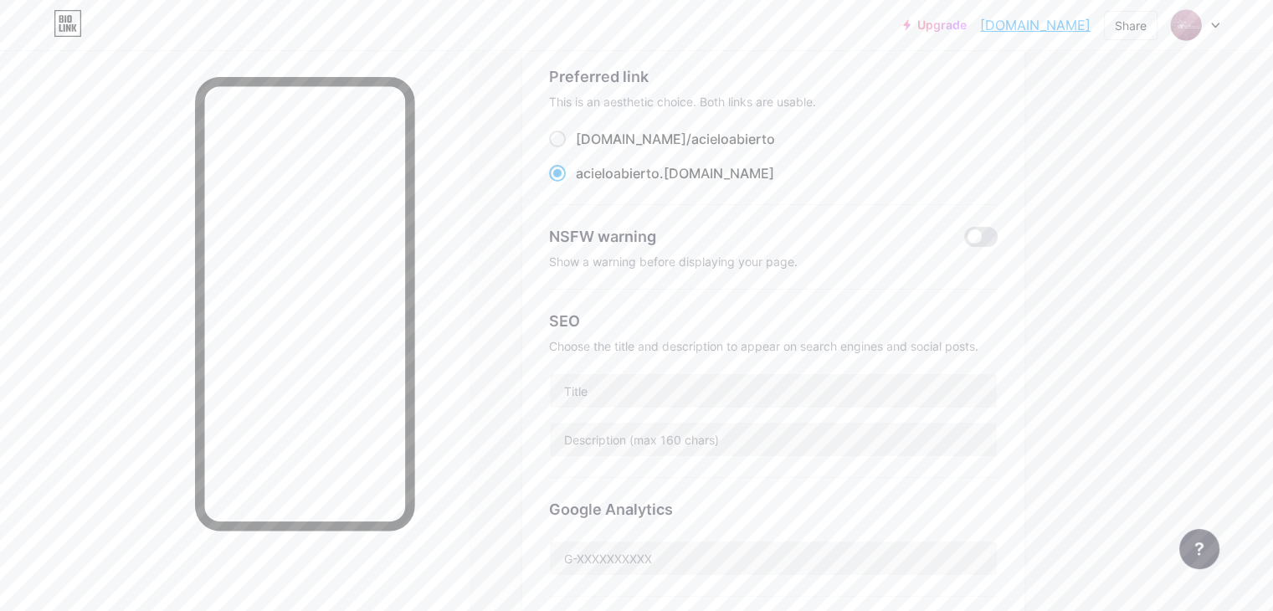
scroll to position [0, 0]
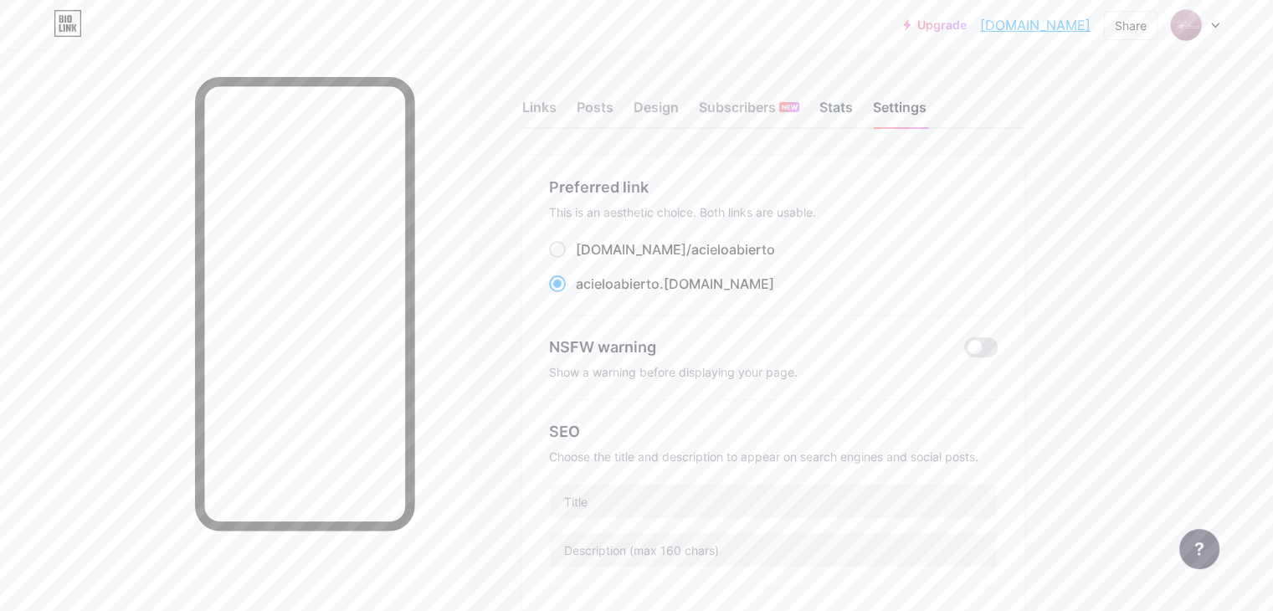
click at [853, 103] on div "Stats" at bounding box center [835, 112] width 33 height 30
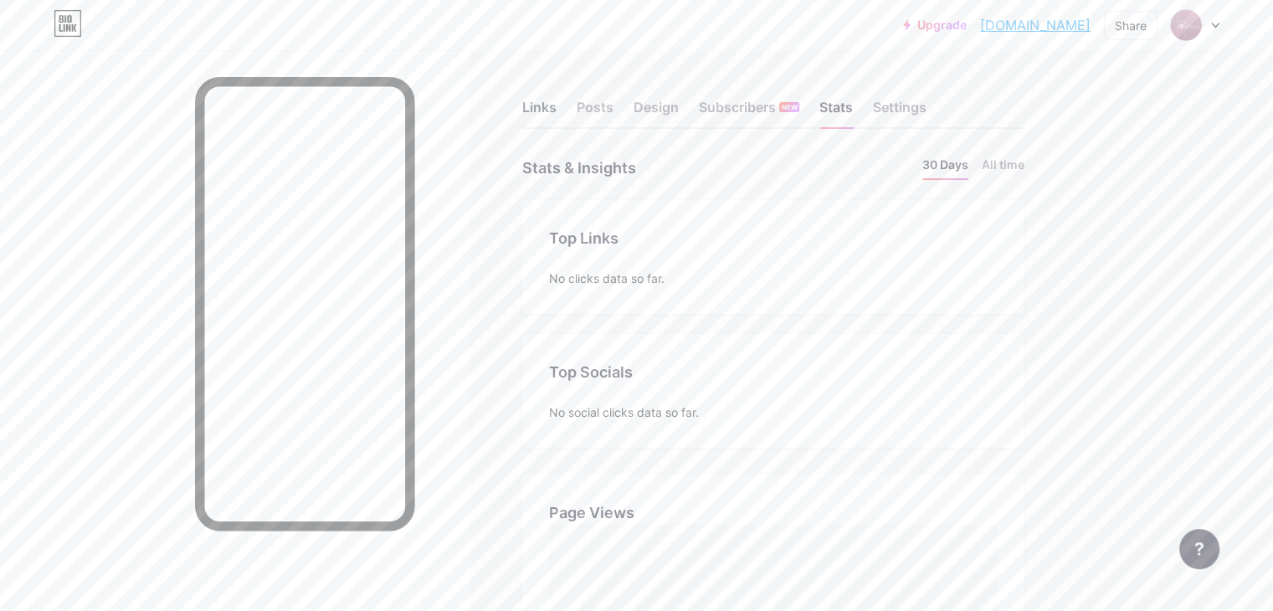
click at [557, 101] on div "Links" at bounding box center [539, 112] width 34 height 30
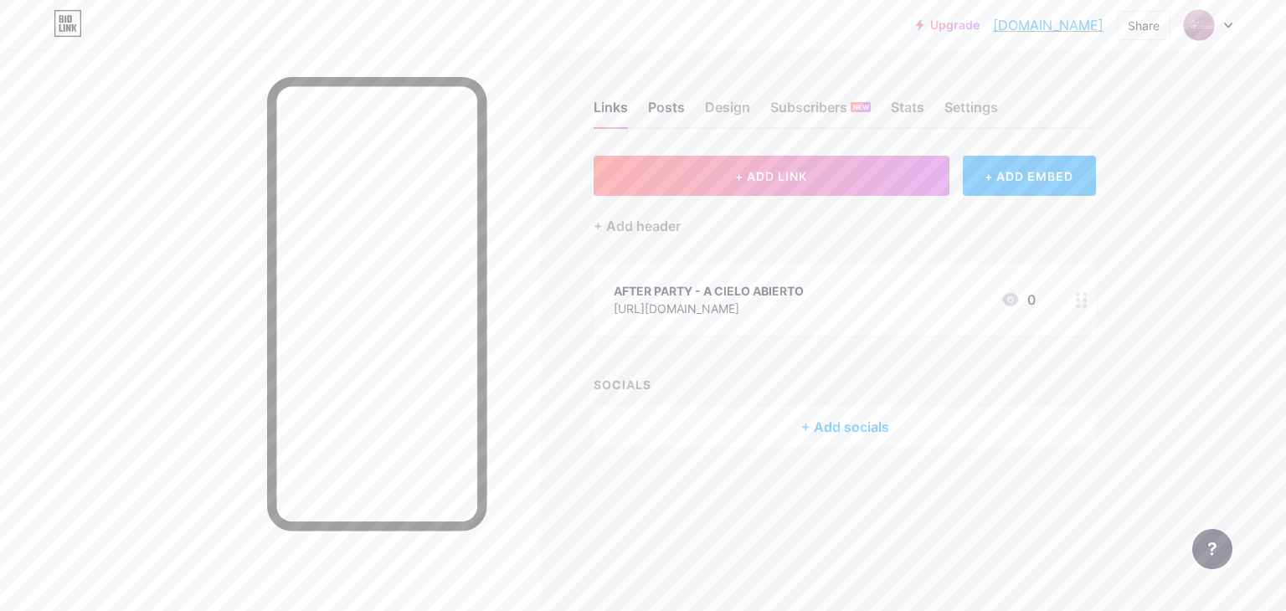
click at [678, 112] on div "Posts" at bounding box center [666, 112] width 37 height 30
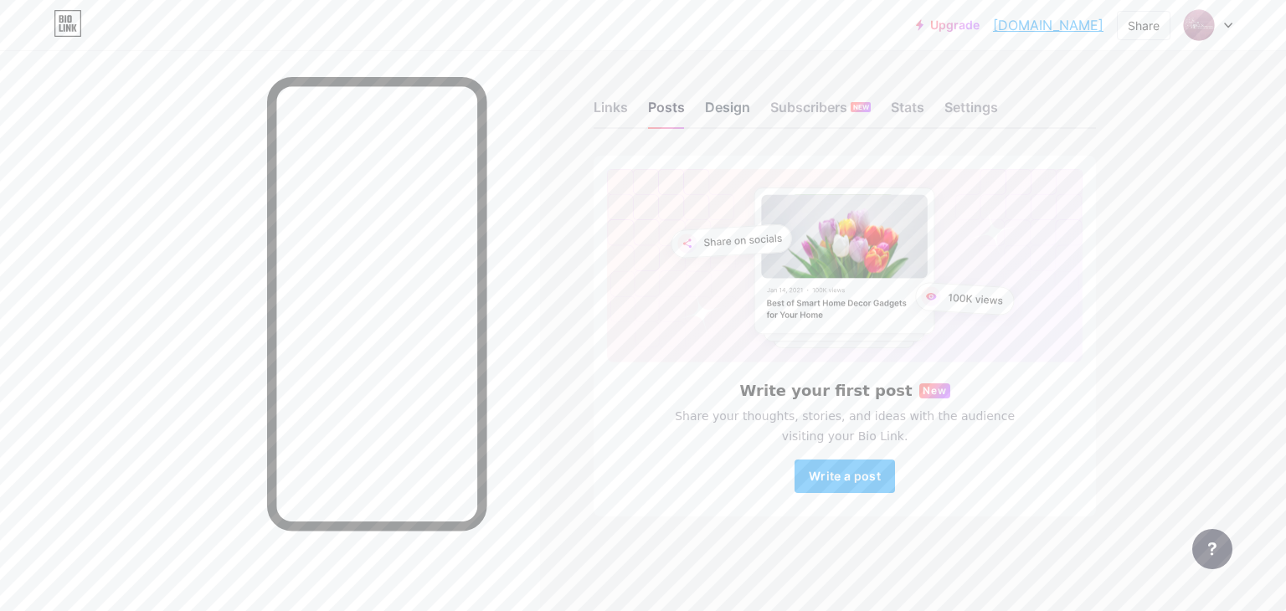
click at [728, 117] on div "Design" at bounding box center [727, 112] width 45 height 30
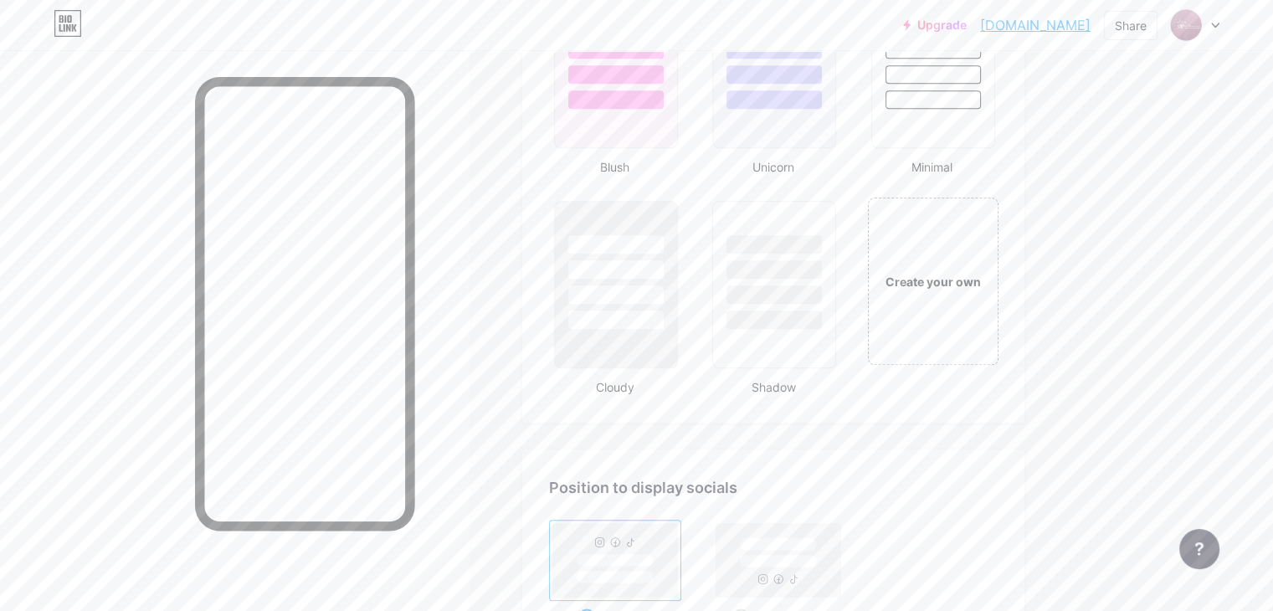
scroll to position [2174, 0]
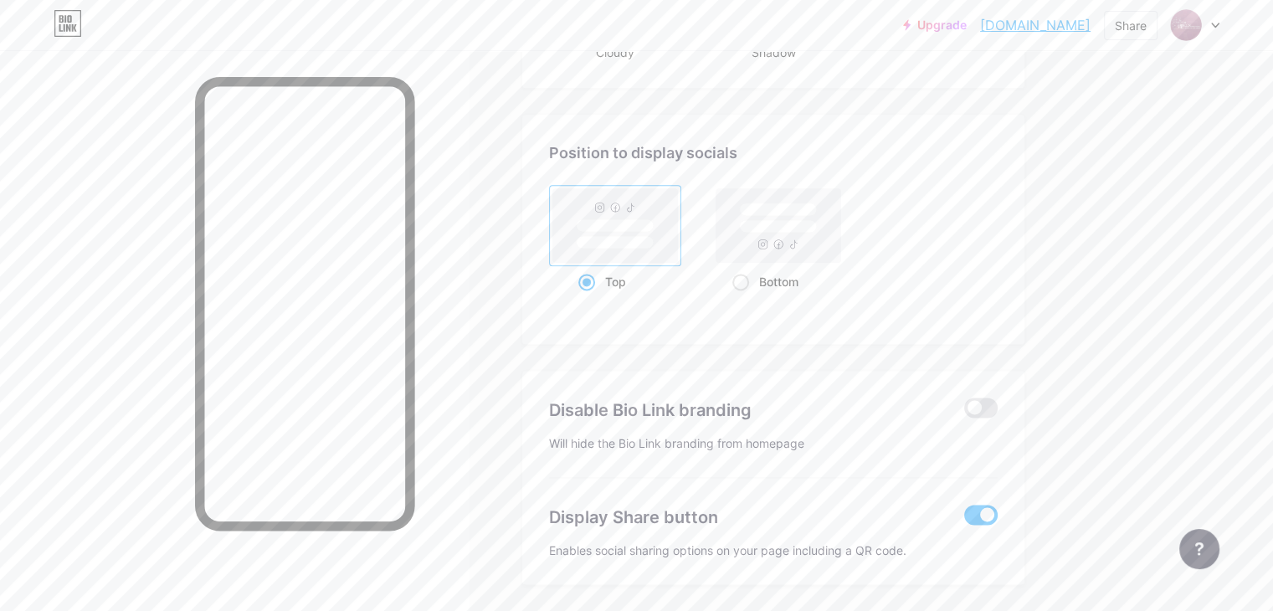
click at [998, 513] on span at bounding box center [980, 515] width 33 height 20
click at [964, 519] on input "checkbox" at bounding box center [964, 519] width 0 height 0
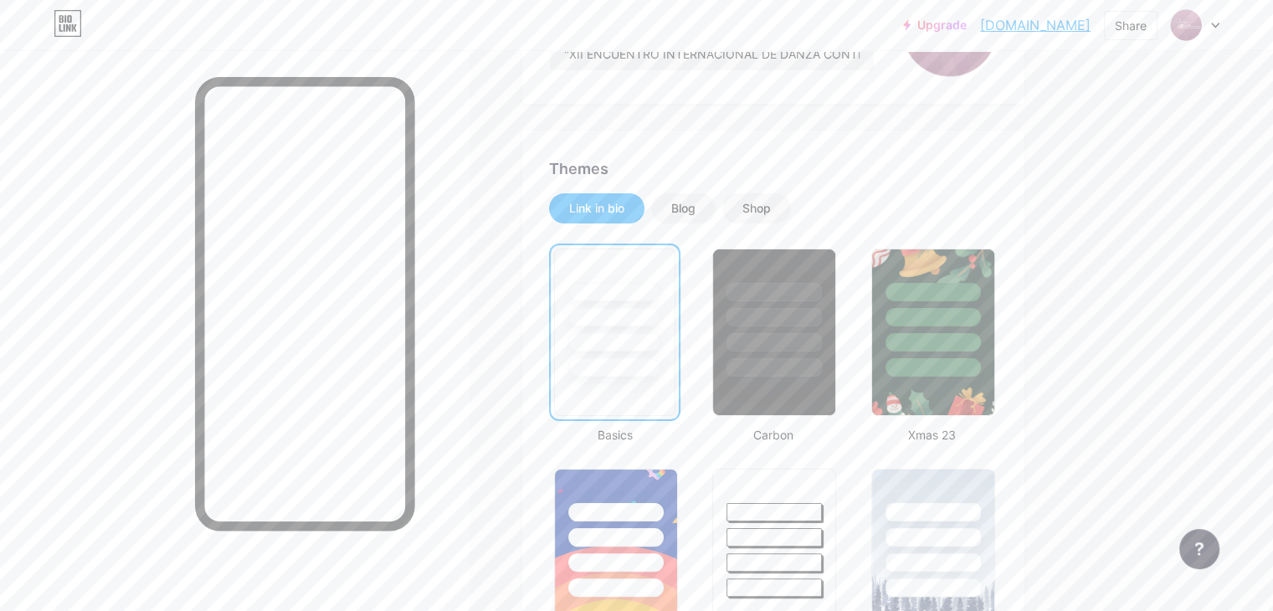
scroll to position [0, 0]
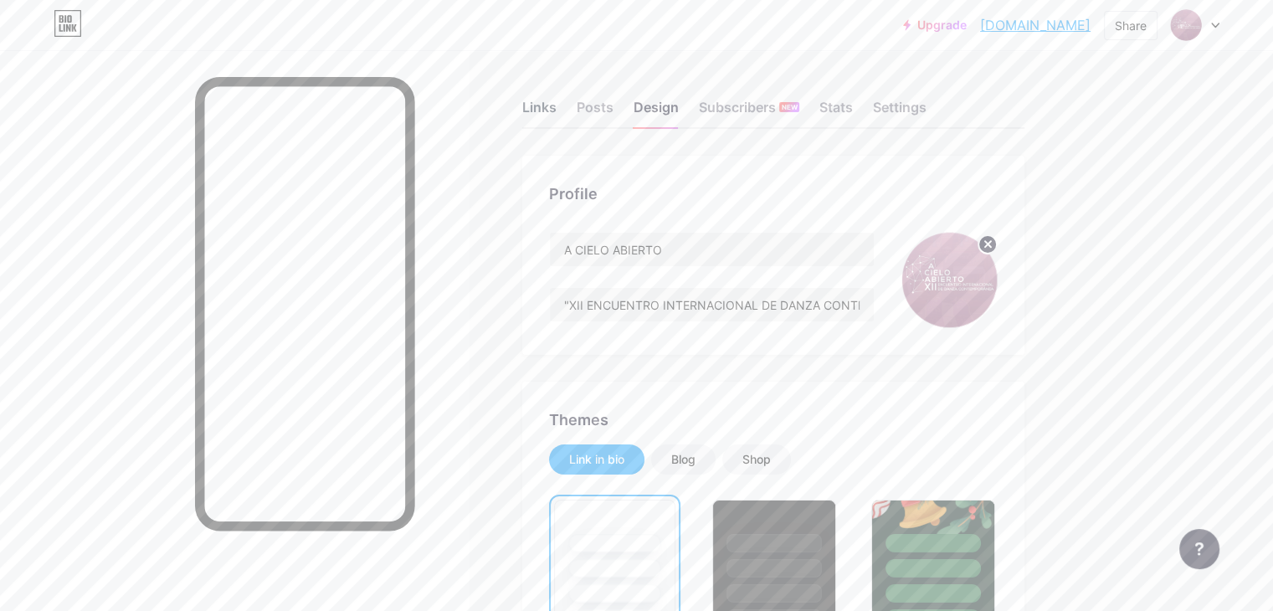
click at [557, 115] on div "Links" at bounding box center [539, 112] width 34 height 30
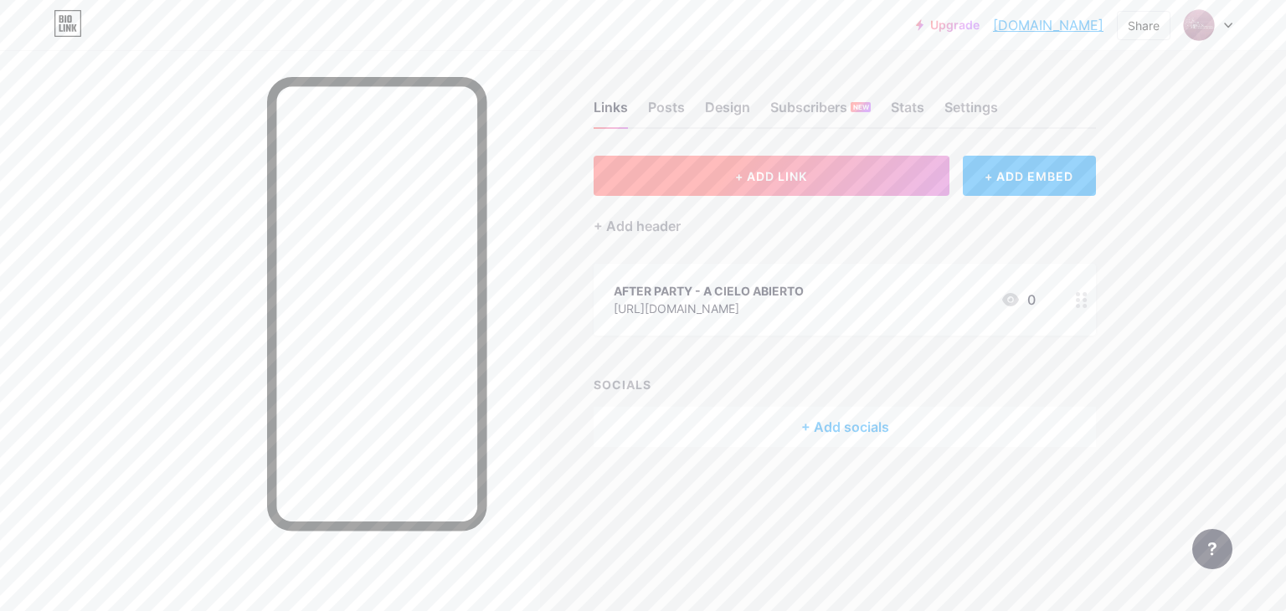
click at [814, 181] on button "+ ADD LINK" at bounding box center [771, 176] width 356 height 40
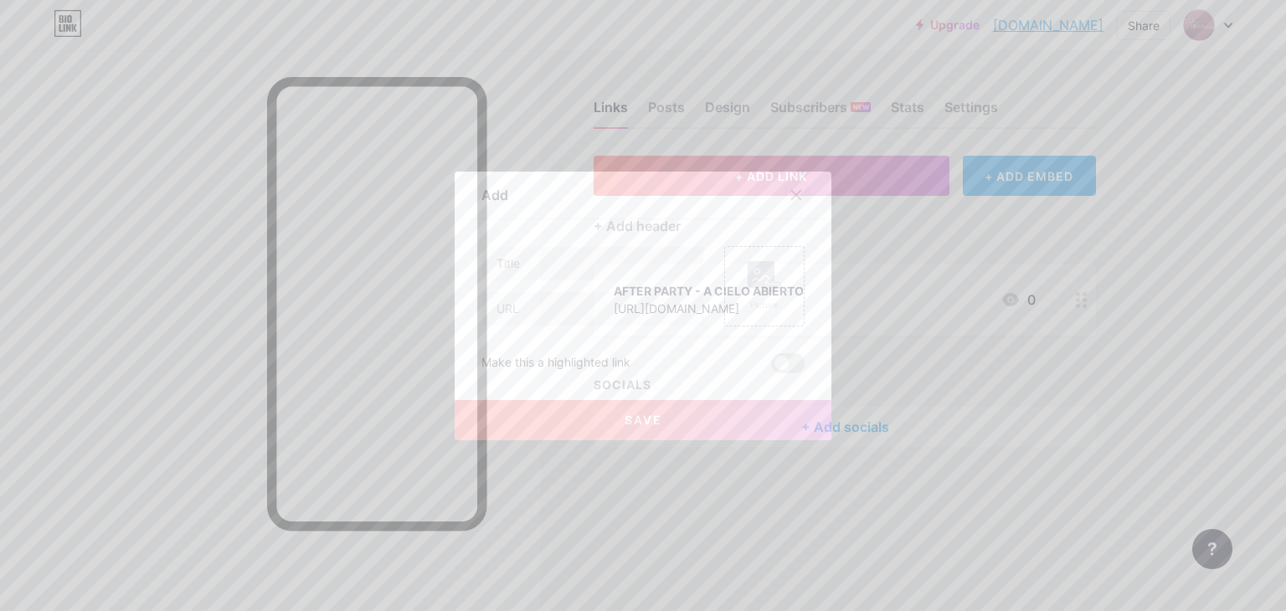
click at [793, 194] on icon at bounding box center [795, 194] width 13 height 13
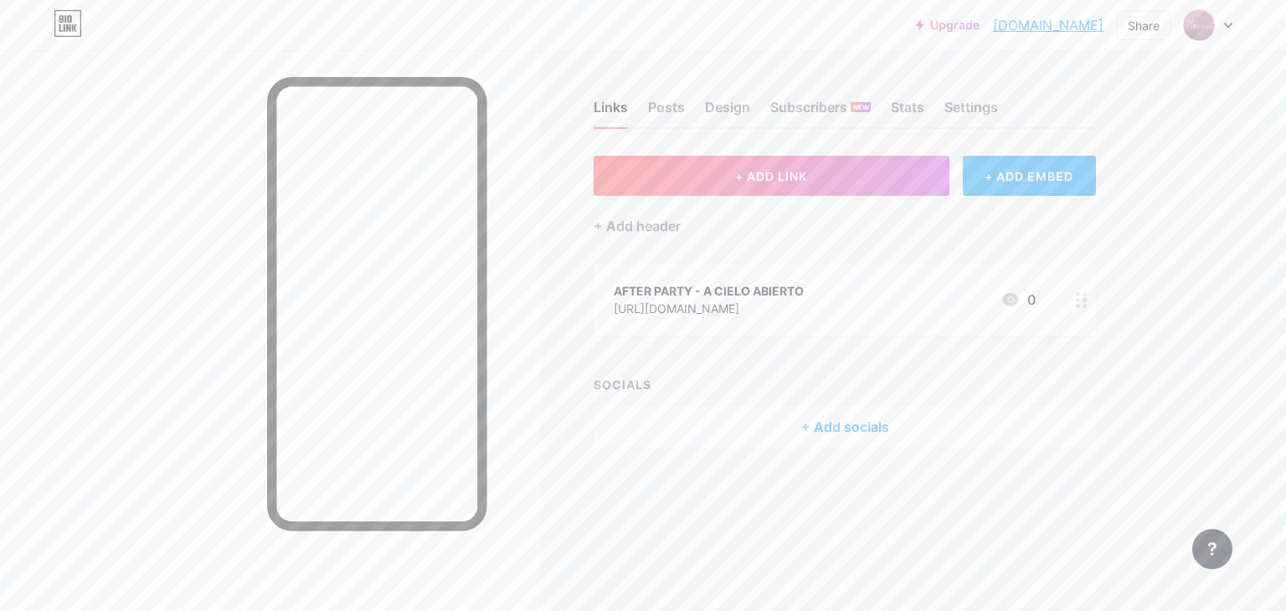
click at [1004, 159] on div "+ ADD EMBED" at bounding box center [1028, 176] width 133 height 40
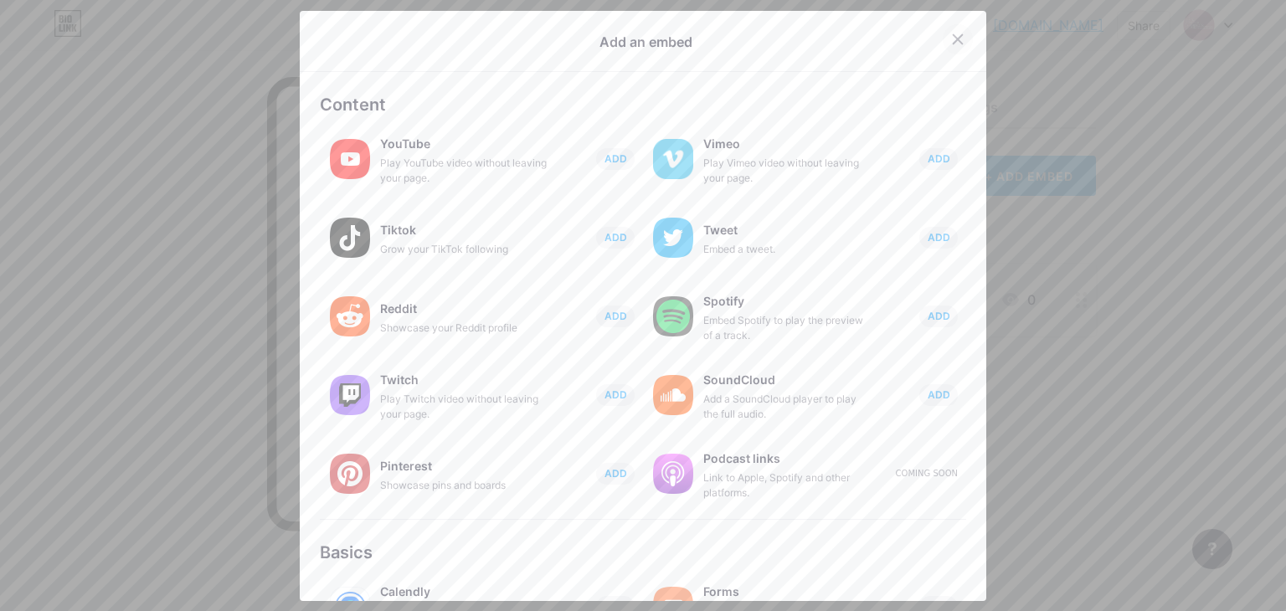
click at [954, 38] on div at bounding box center [957, 39] width 30 height 30
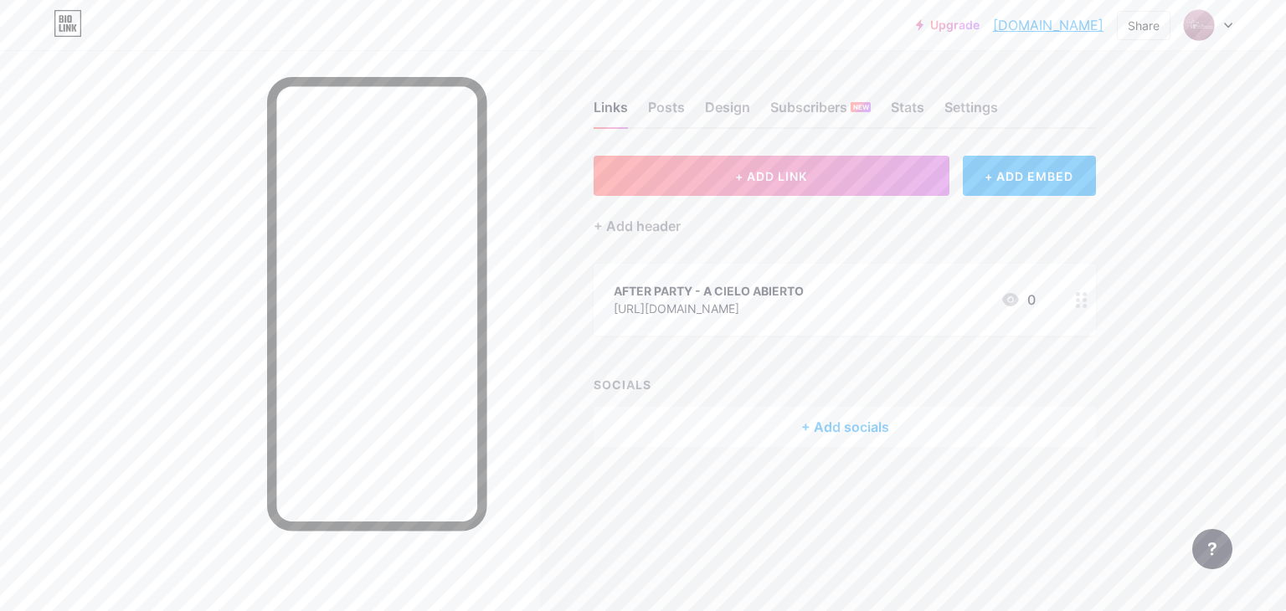
click at [858, 423] on div "+ Add socials" at bounding box center [844, 427] width 502 height 40
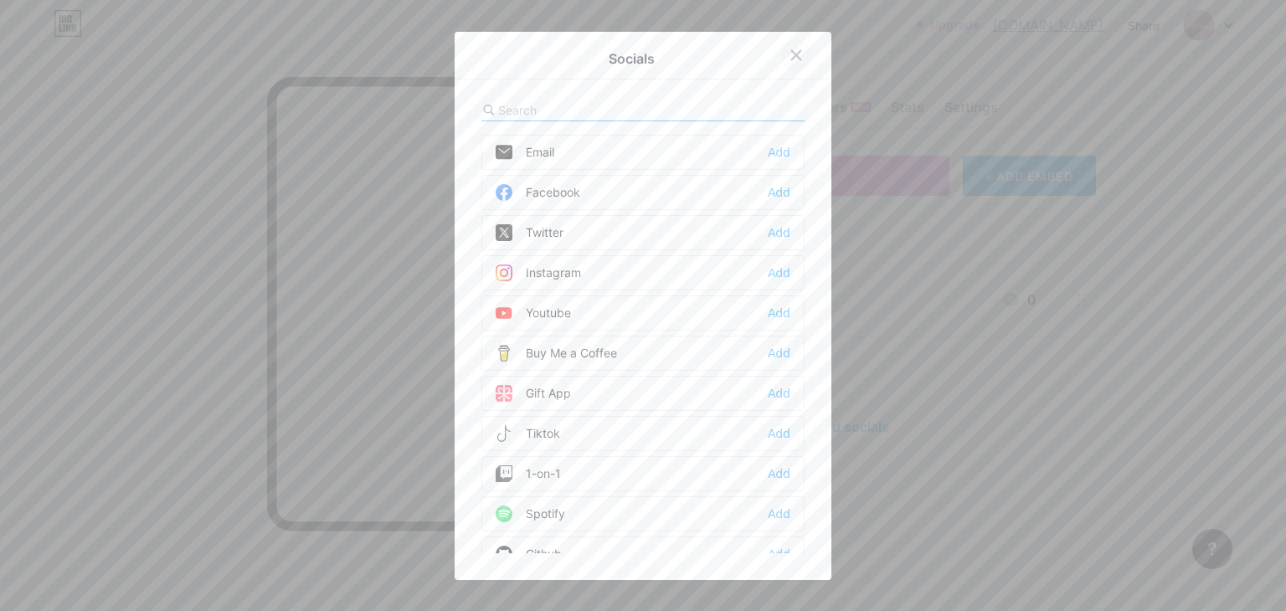
click at [793, 59] on icon at bounding box center [796, 54] width 9 height 9
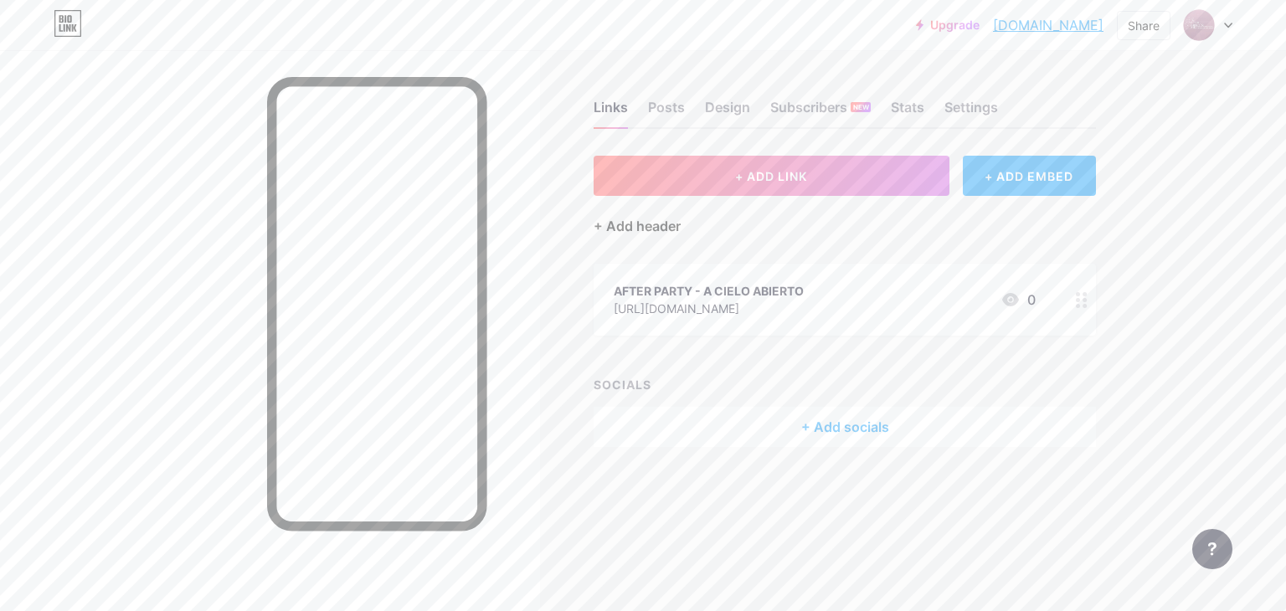
click at [618, 222] on div "+ Add header" at bounding box center [636, 226] width 87 height 20
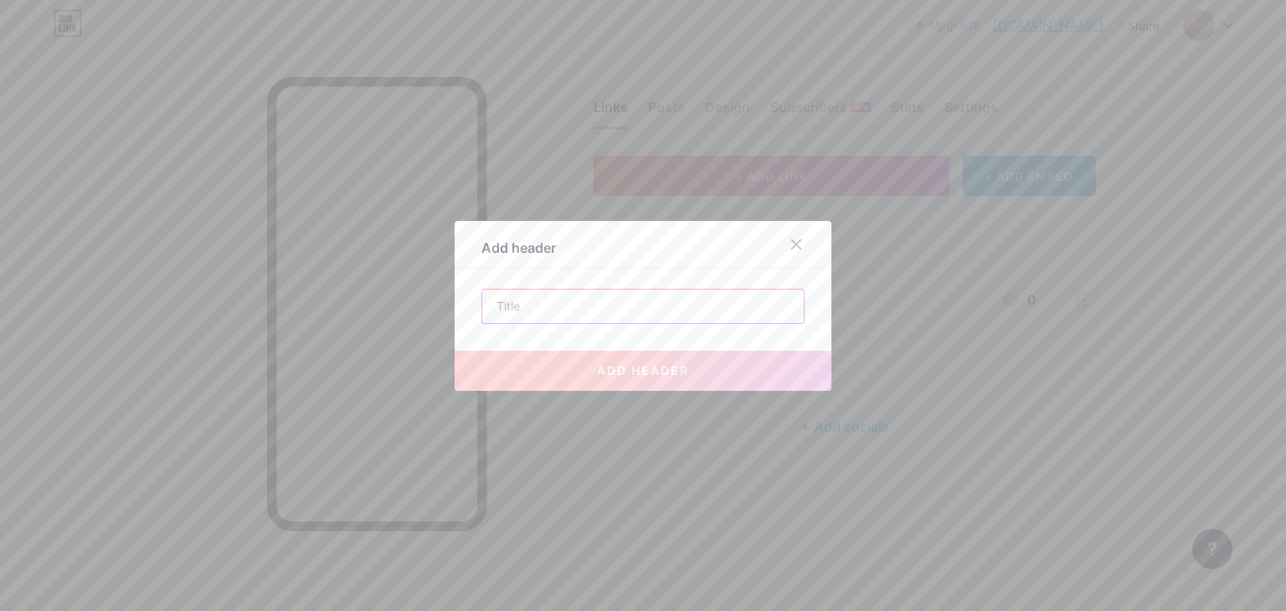
click at [647, 302] on input "text" at bounding box center [642, 306] width 321 height 33
type input ""La memoria no muere, se mueve, se siente, se baila"."
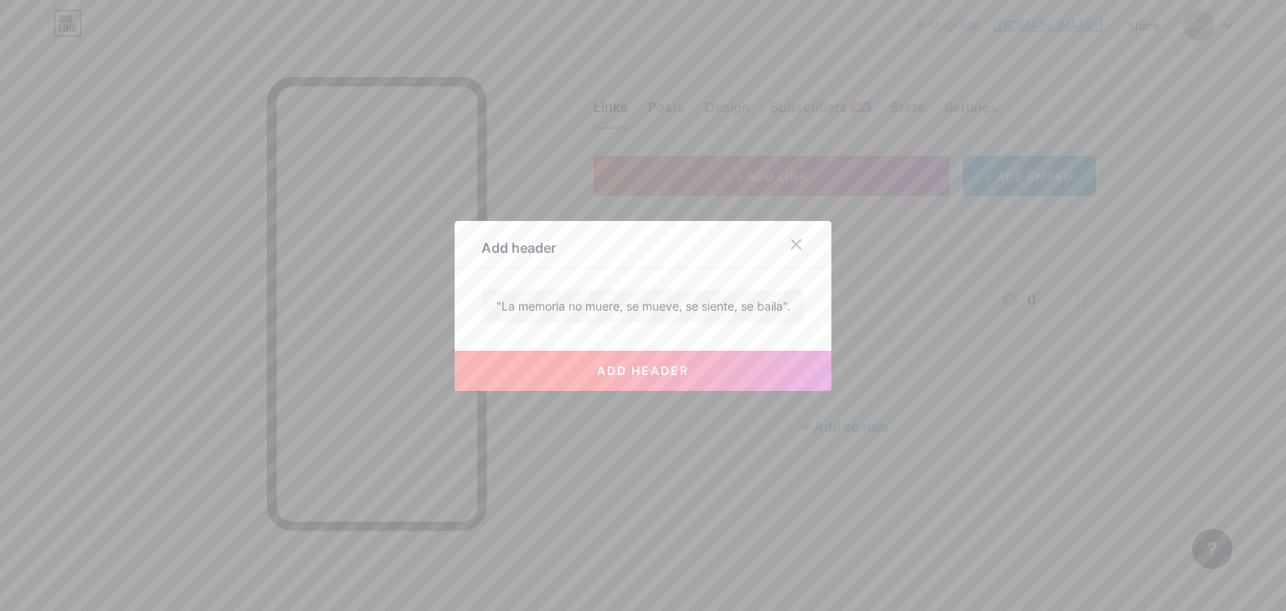
click at [673, 372] on span "add header" at bounding box center [643, 370] width 92 height 14
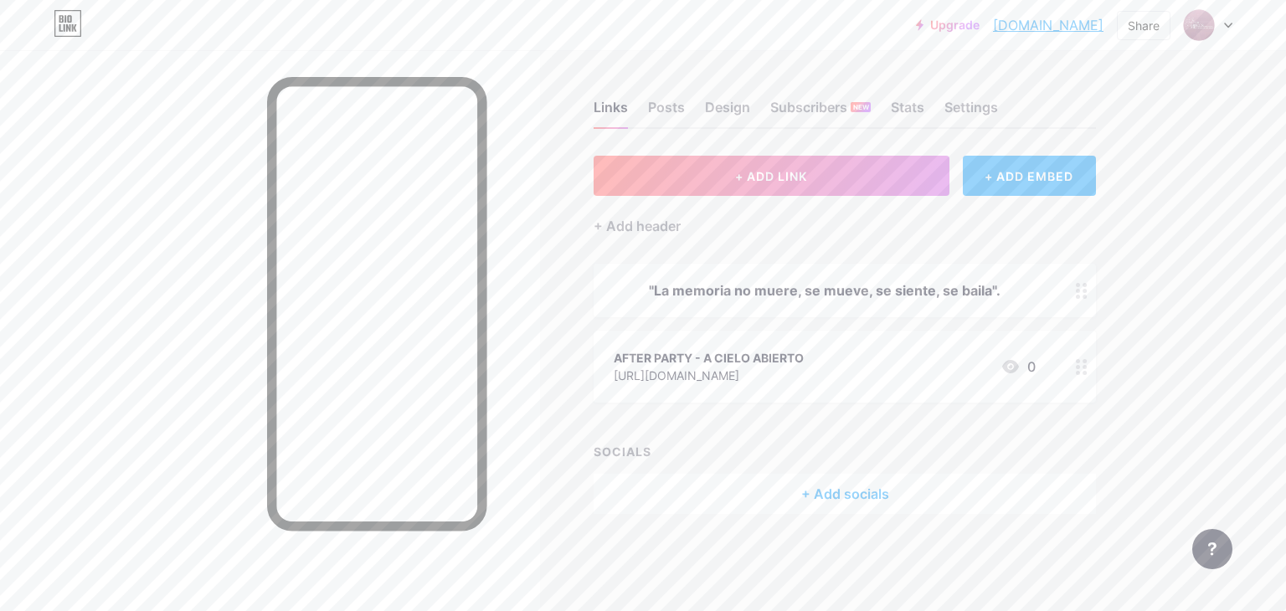
drag, startPoint x: 714, startPoint y: 285, endPoint x: 1030, endPoint y: 302, distance: 316.8
click at [753, 335] on span ""La memoria no muere, se mueve, se siente, se baila". AFTER PARTY - A CIELO ABI…" at bounding box center [844, 333] width 502 height 139
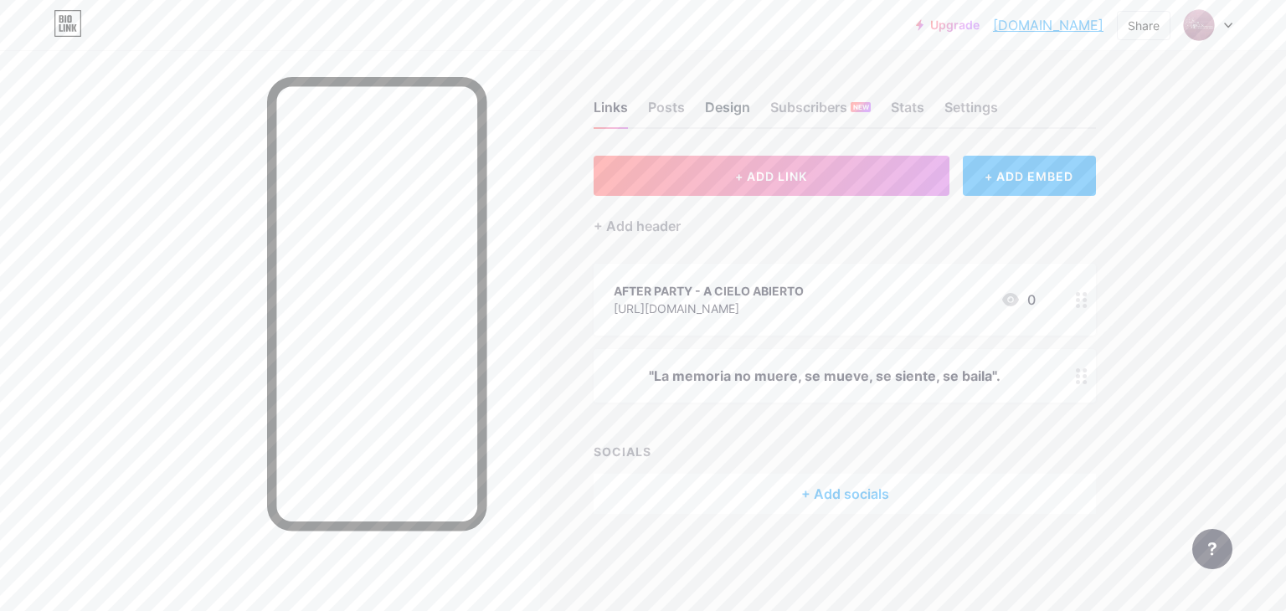
click at [731, 110] on div "Design" at bounding box center [727, 112] width 45 height 30
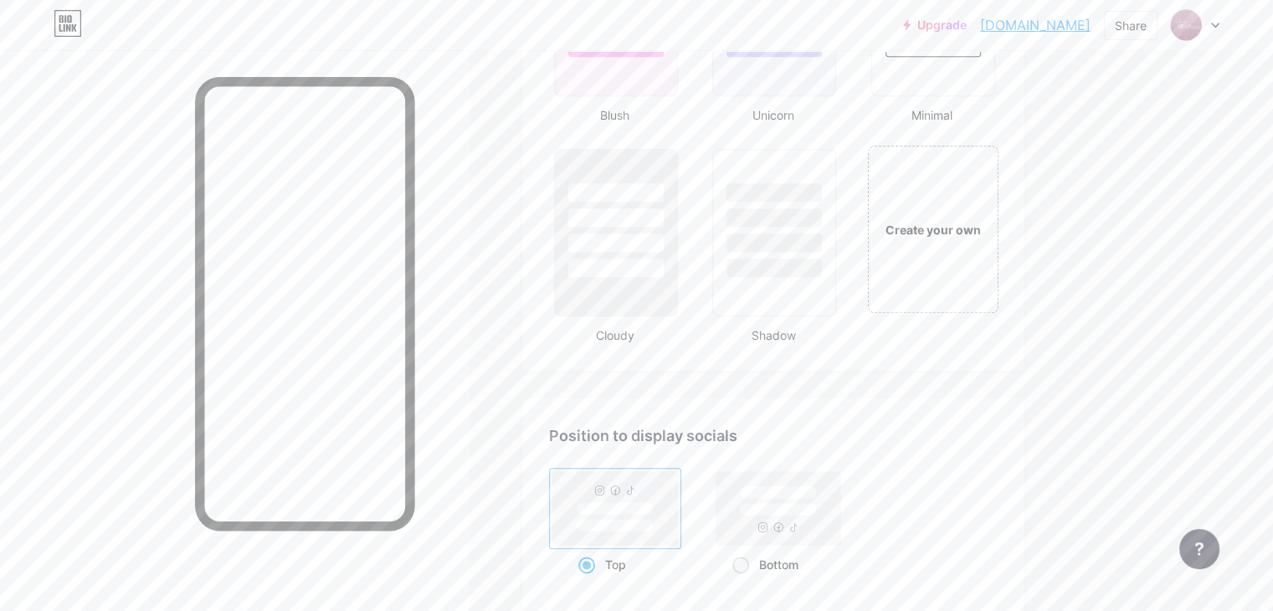
scroll to position [1724, 0]
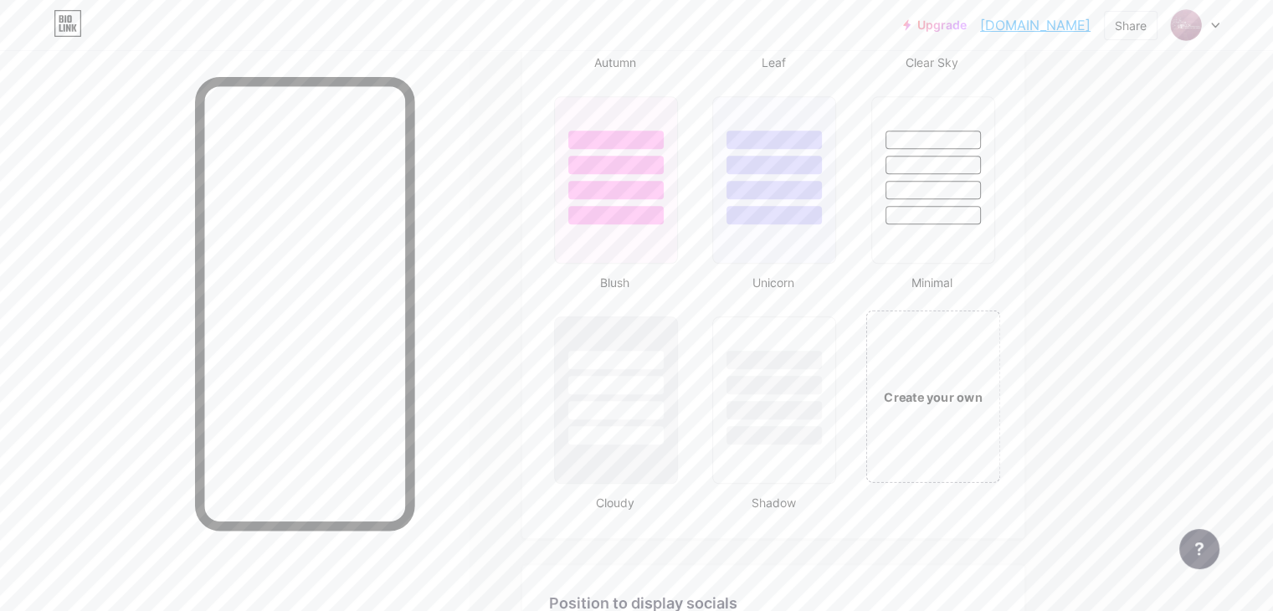
click at [1000, 417] on div "Create your own" at bounding box center [932, 396] width 135 height 172
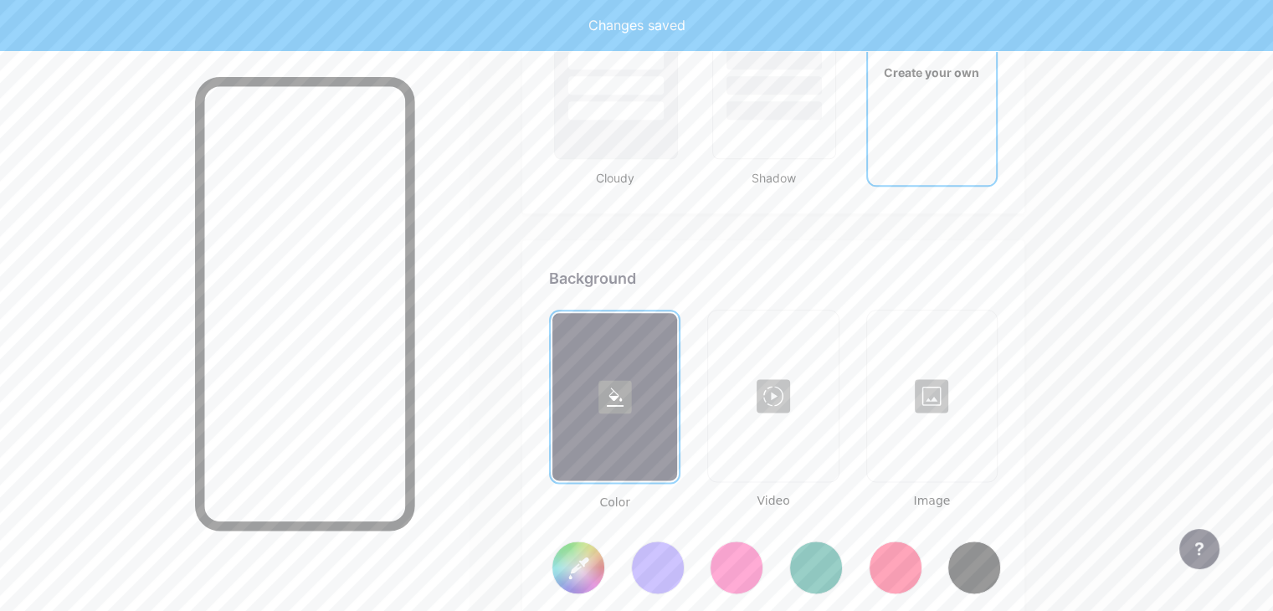
type input "#ffffff"
type input "#000000"
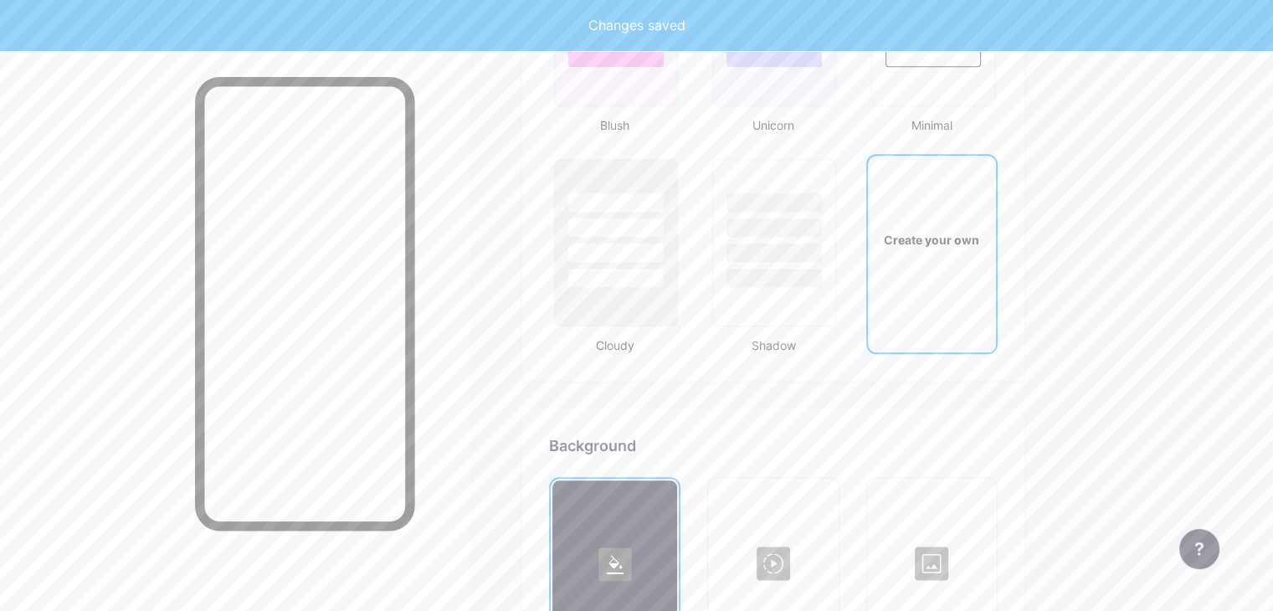
scroll to position [2216, 0]
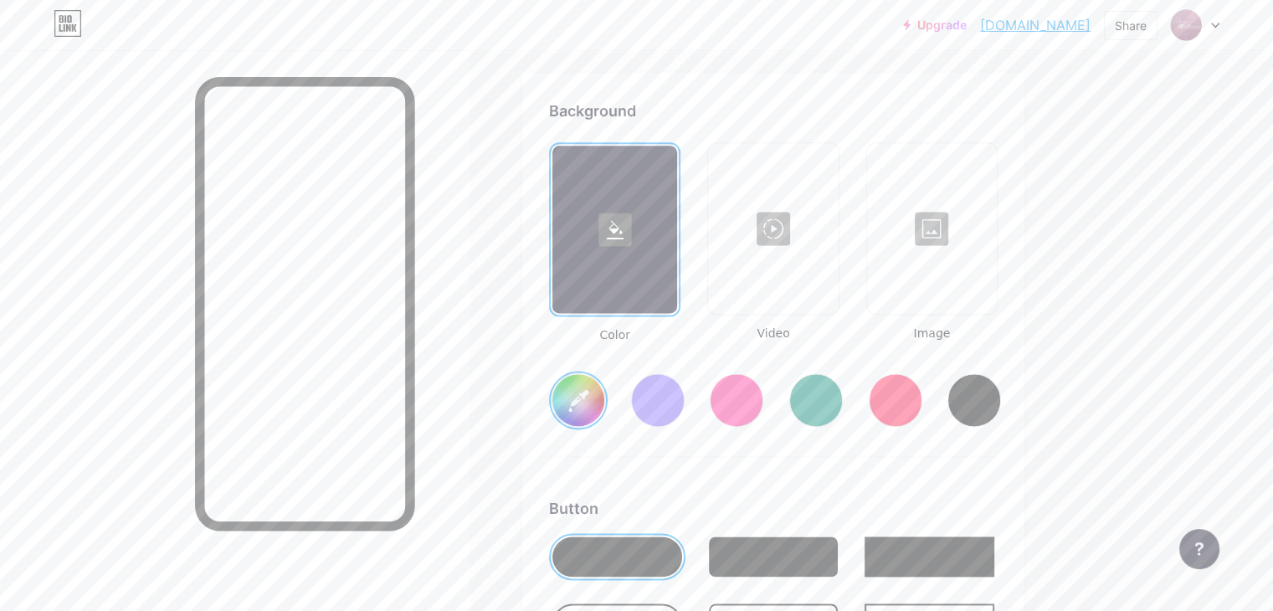
click at [677, 263] on div at bounding box center [614, 229] width 125 height 167
click at [677, 259] on div at bounding box center [614, 229] width 125 height 167
click at [682, 547] on div at bounding box center [617, 556] width 130 height 40
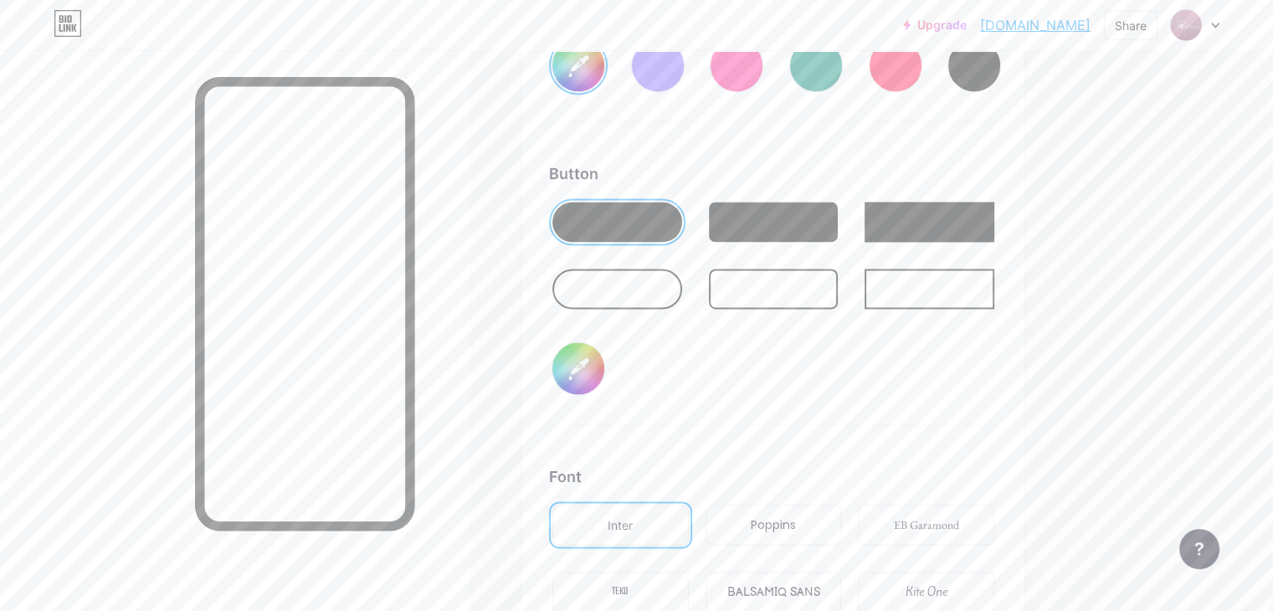
click at [839, 218] on div at bounding box center [774, 222] width 130 height 40
click at [682, 218] on div at bounding box center [617, 222] width 130 height 40
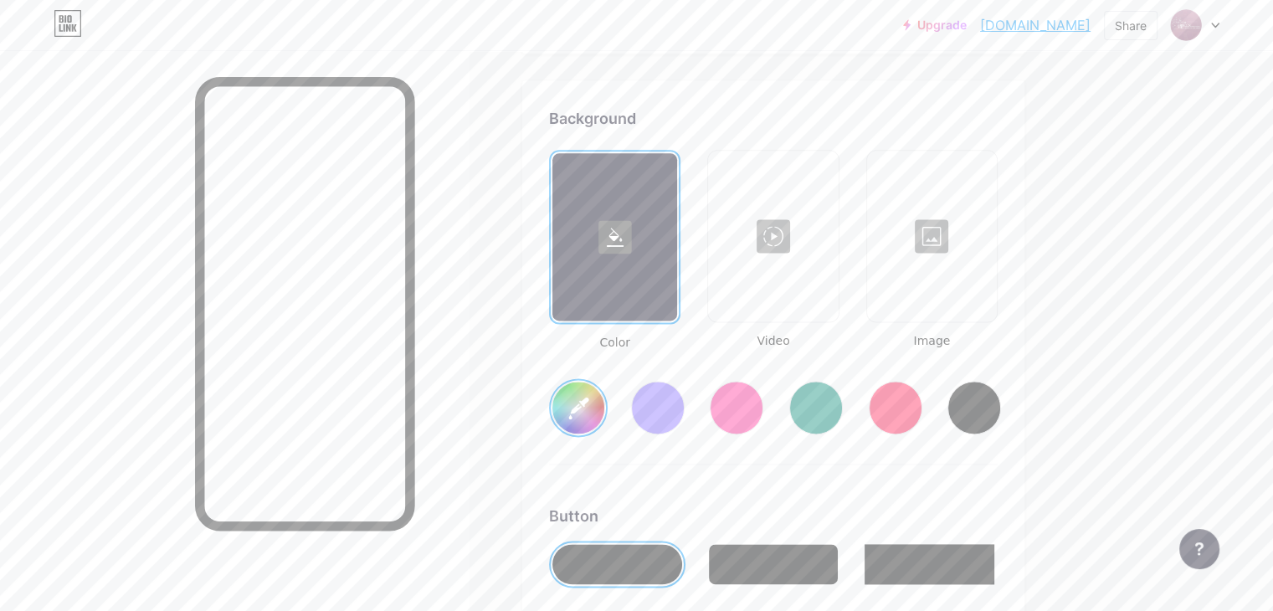
scroll to position [2041, 0]
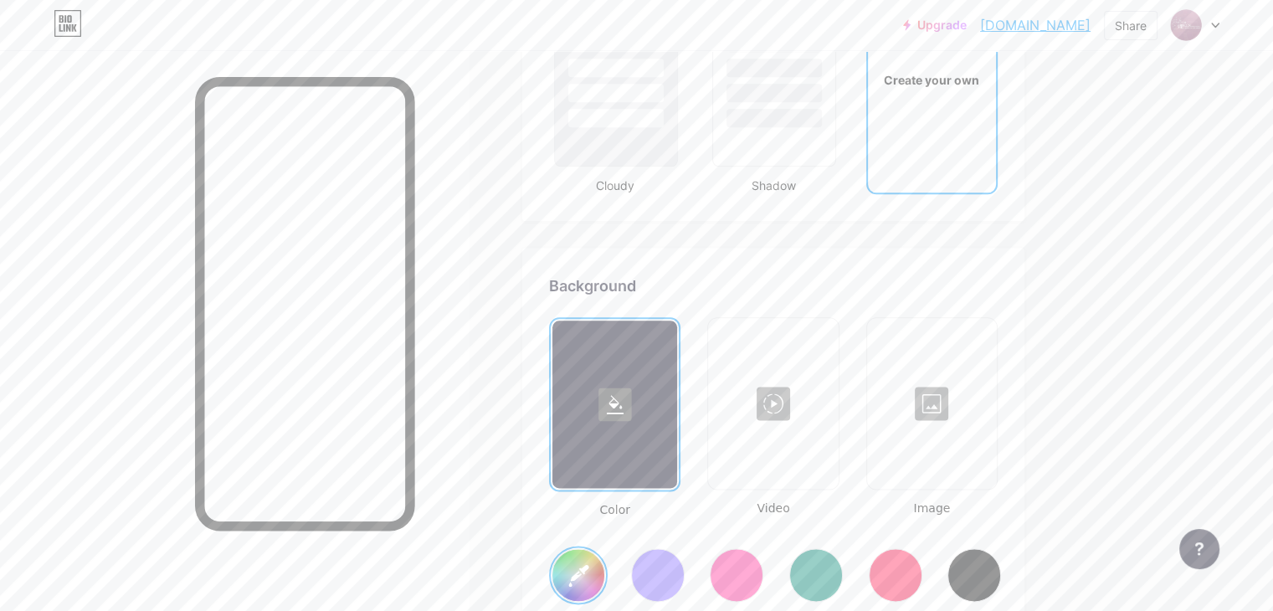
click at [677, 388] on div at bounding box center [614, 404] width 125 height 167
click at [687, 577] on div at bounding box center [658, 575] width 59 height 59
click at [685, 565] on div at bounding box center [658, 575] width 54 height 54
click at [1001, 578] on div at bounding box center [974, 575] width 54 height 54
click at [604, 571] on input "#000000" at bounding box center [578, 575] width 52 height 52
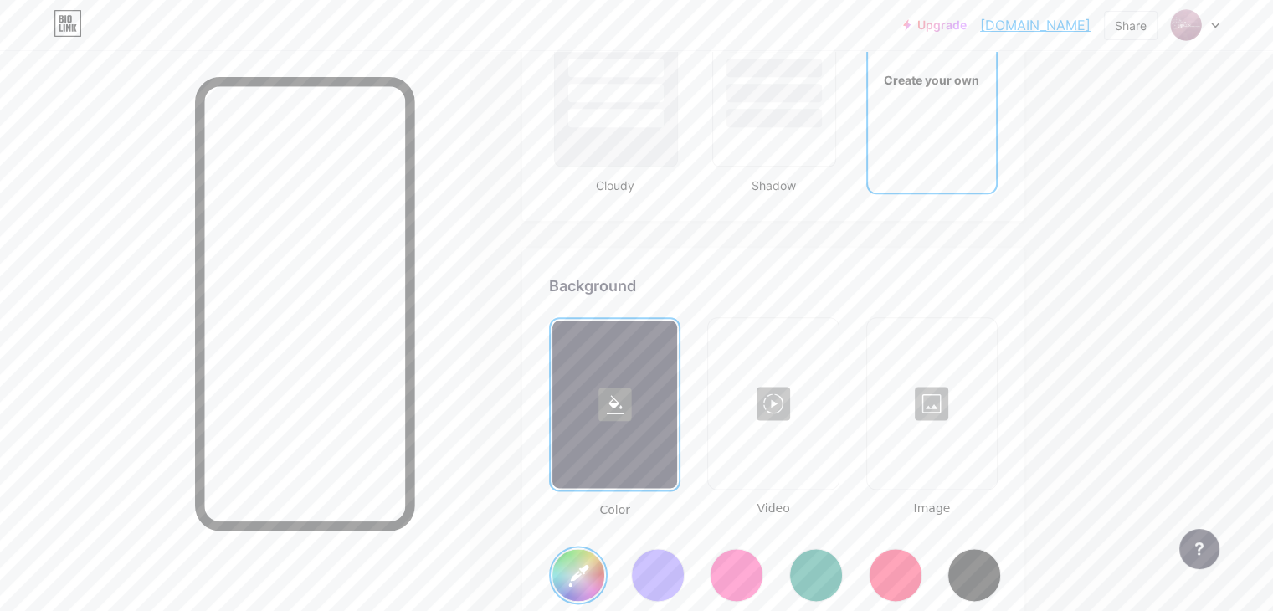
type input "#000000"
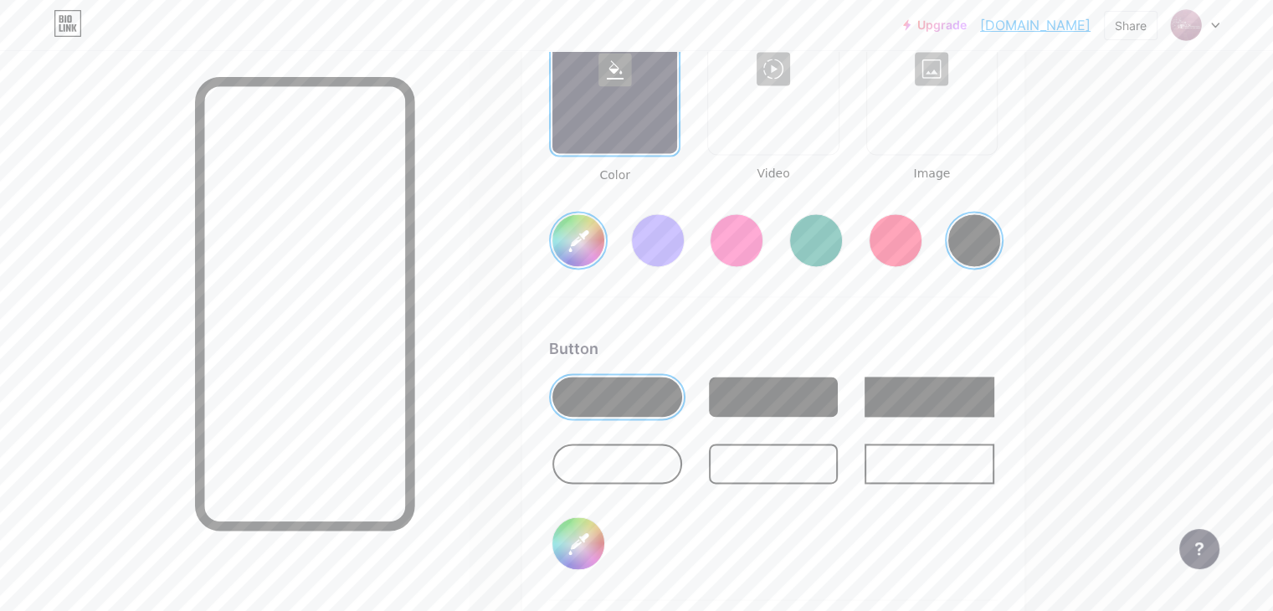
scroll to position [2292, 0]
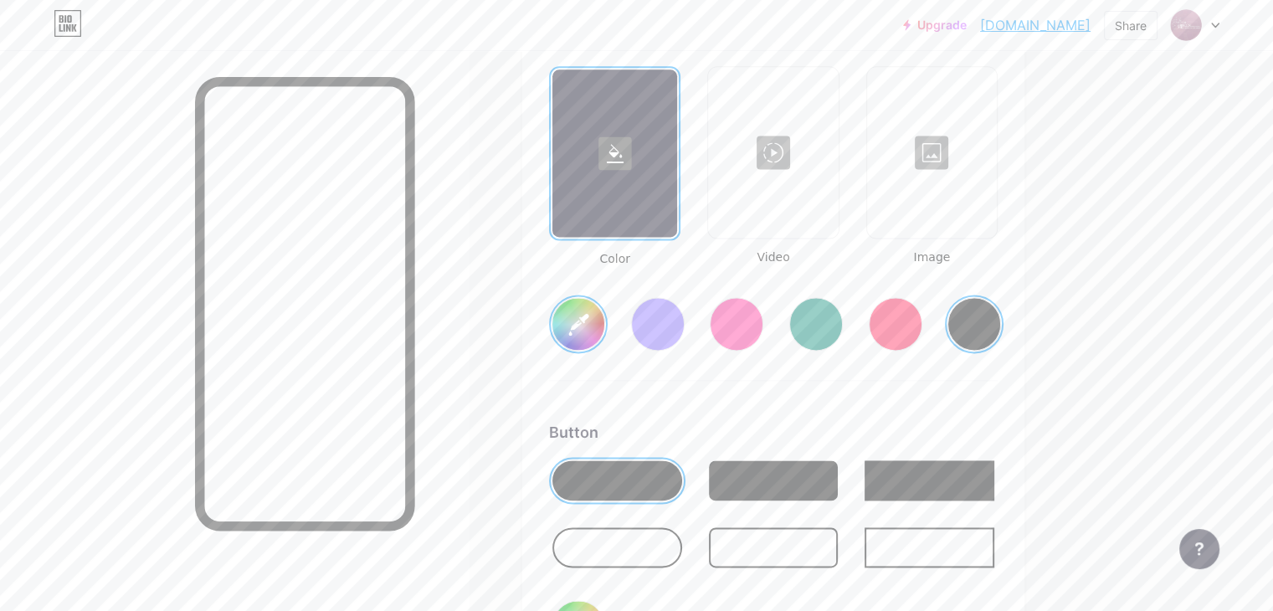
click at [682, 470] on div at bounding box center [617, 480] width 130 height 40
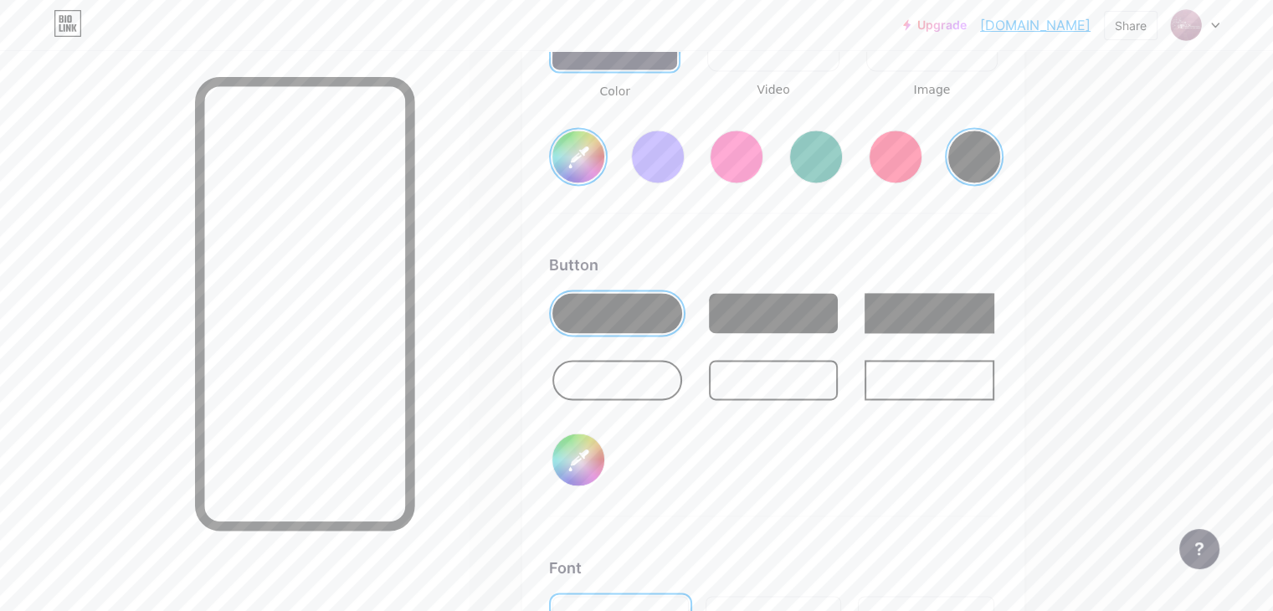
click at [604, 459] on input "#000000" at bounding box center [578, 460] width 52 height 52
click at [682, 300] on div at bounding box center [617, 313] width 130 height 40
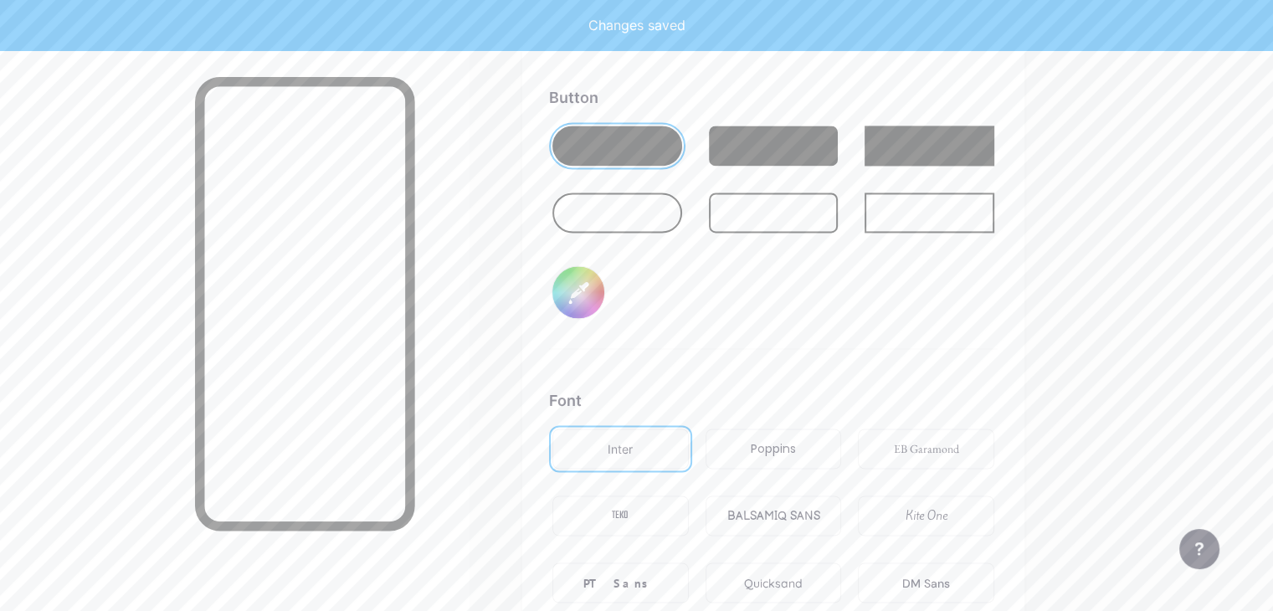
scroll to position [2376, 0]
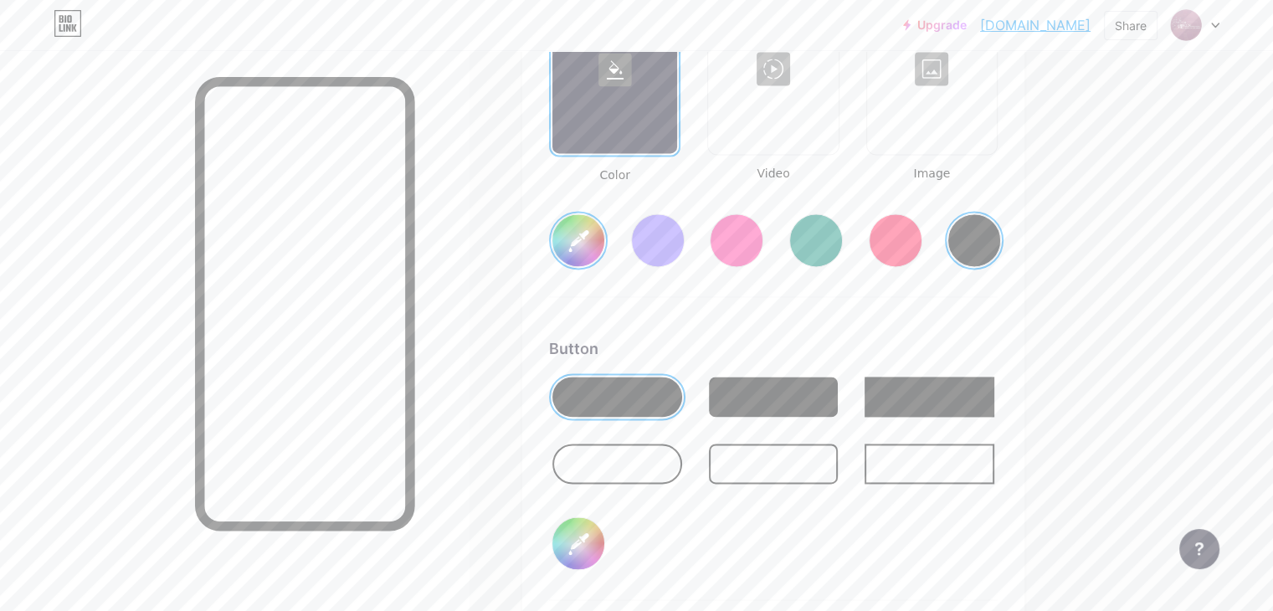
click at [604, 549] on input "#000000" at bounding box center [578, 543] width 52 height 52
type input "#985e7a"
click at [871, 531] on div "Button #985e7a" at bounding box center [773, 468] width 449 height 263
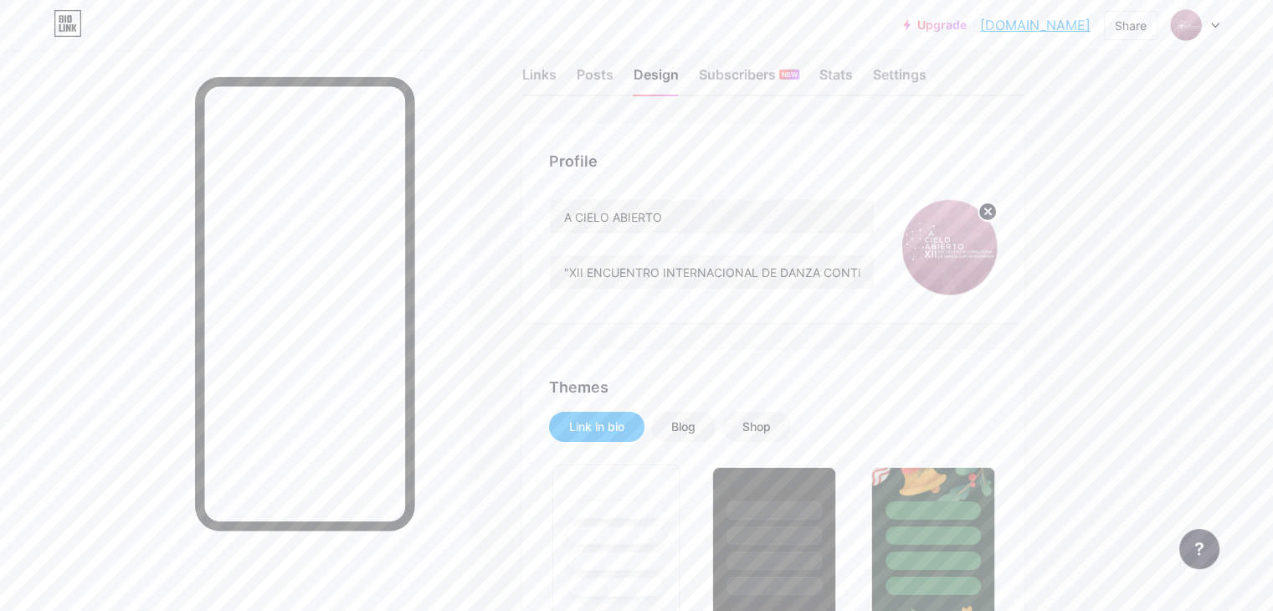
scroll to position [0, 0]
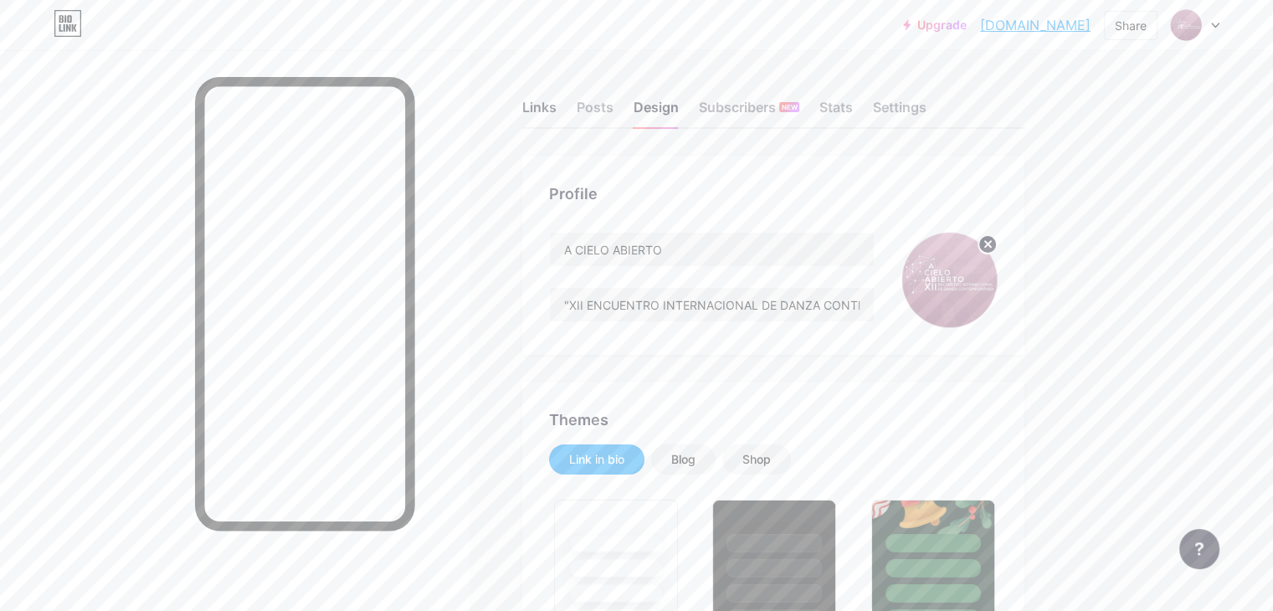
click at [557, 103] on div "Links" at bounding box center [539, 112] width 34 height 30
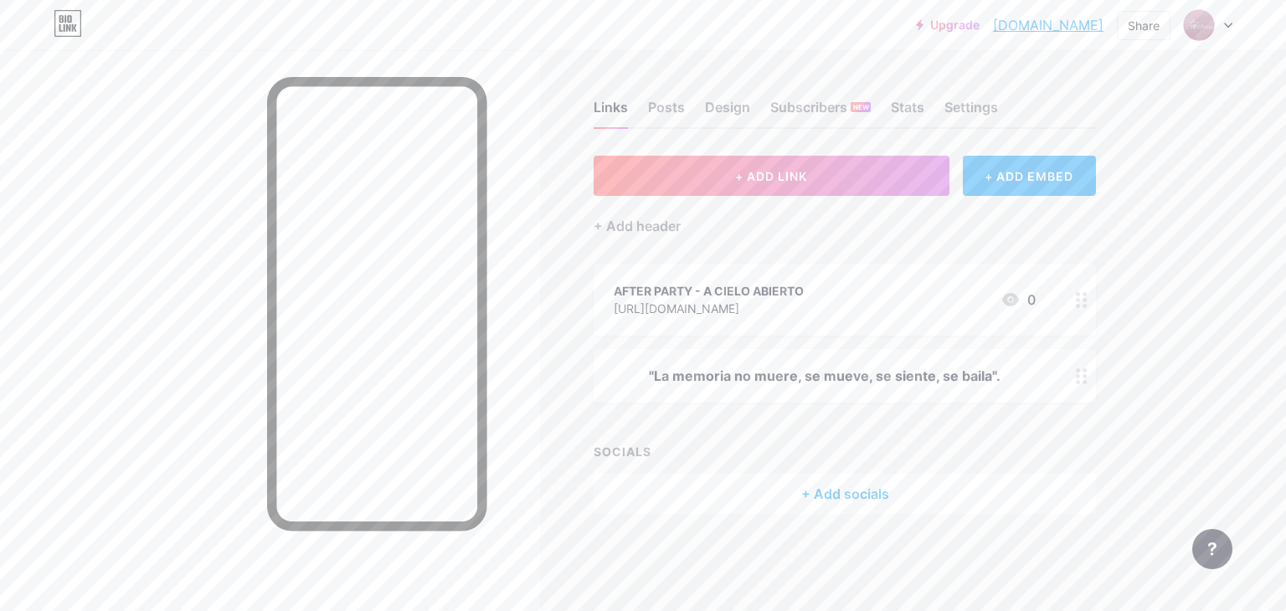
click at [842, 491] on div "+ Add socials" at bounding box center [844, 494] width 502 height 40
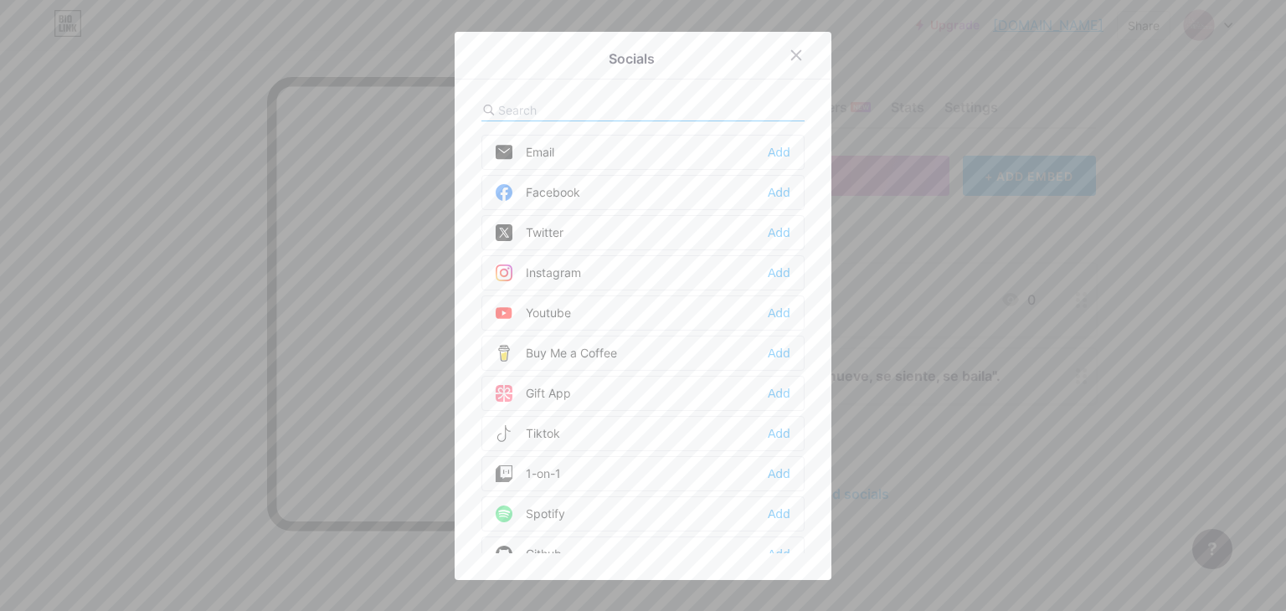
click at [548, 185] on div "Facebook" at bounding box center [537, 192] width 85 height 17
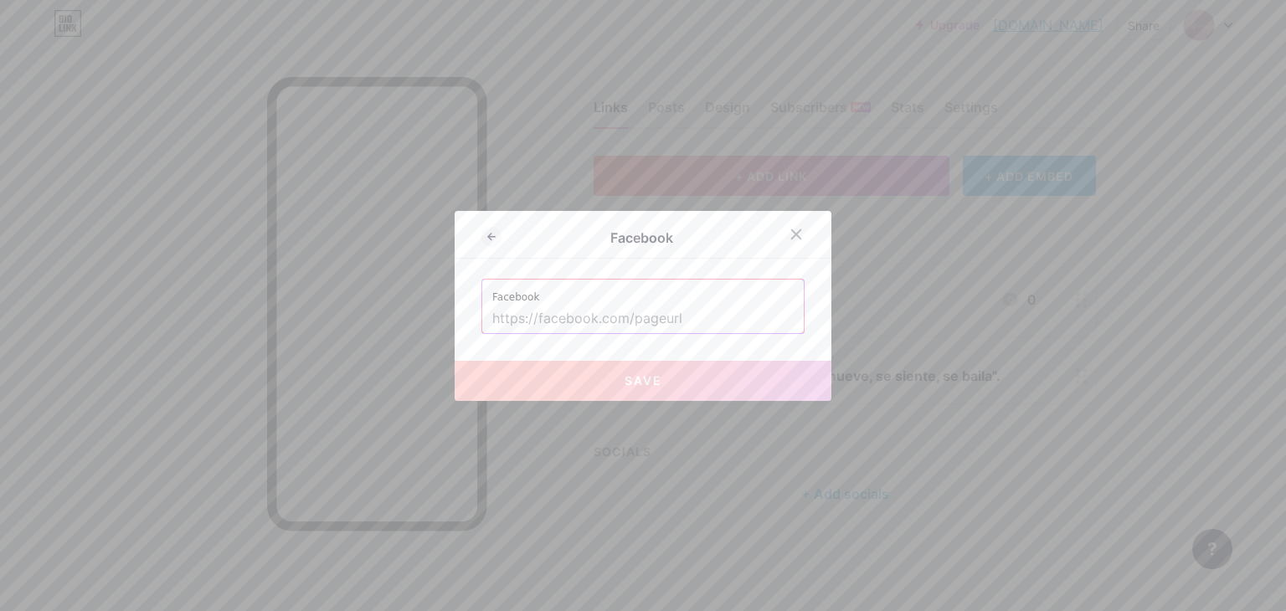
click at [589, 320] on input "text" at bounding box center [642, 319] width 301 height 28
paste input "www.facebook.com/cedexdanza"
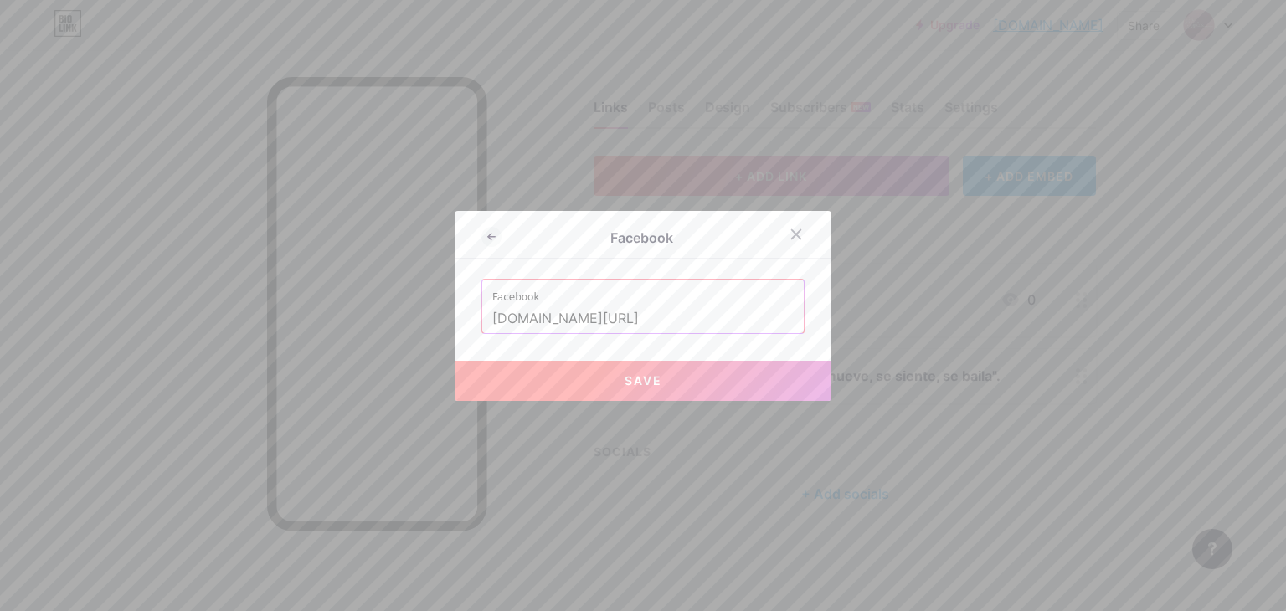
click at [653, 389] on button "Save" at bounding box center [642, 381] width 377 height 40
type input "https://www.facebook.com/cedexdanza"
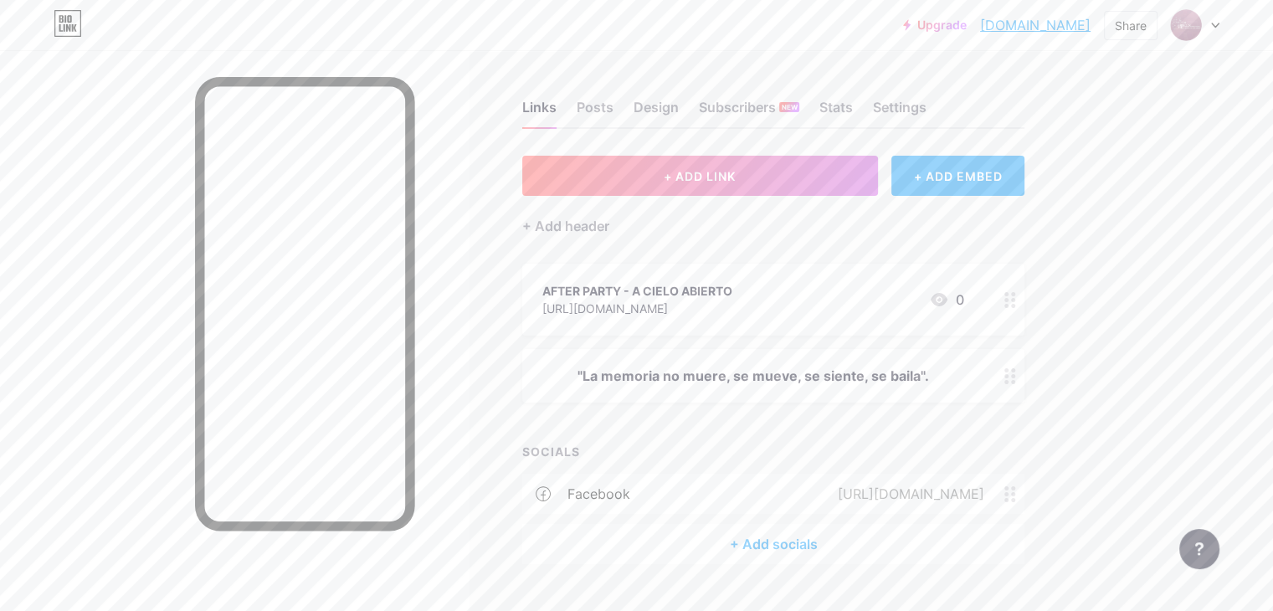
click at [811, 542] on div "+ Add socials" at bounding box center [773, 544] width 502 height 40
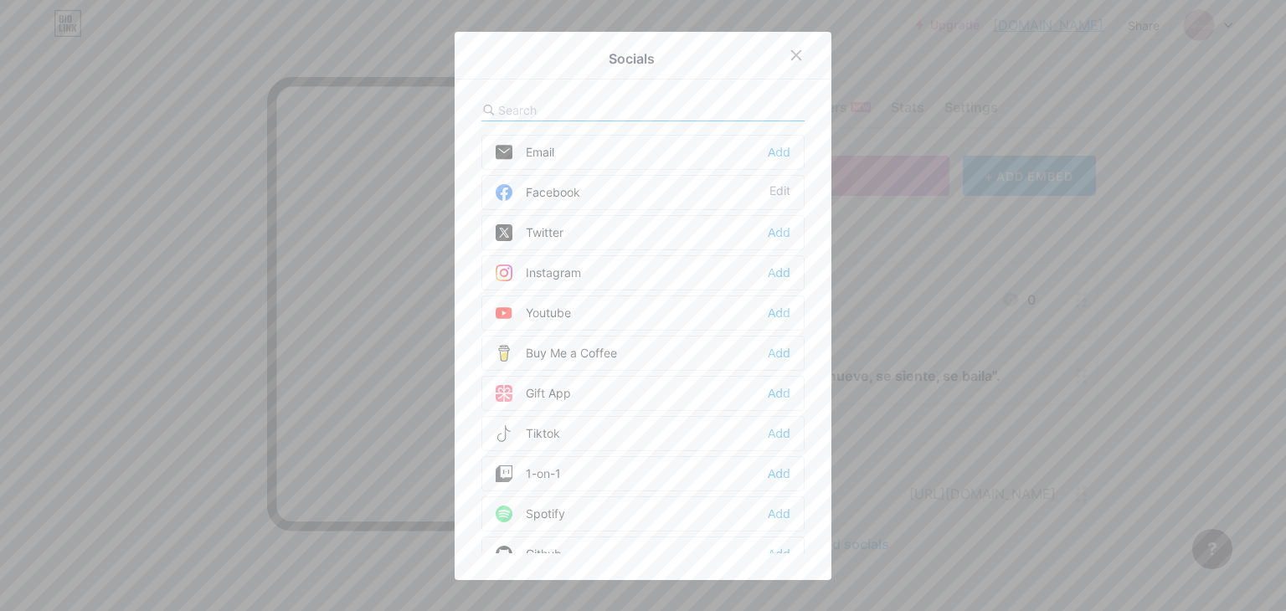
click at [536, 269] on div "Instagram" at bounding box center [537, 272] width 85 height 17
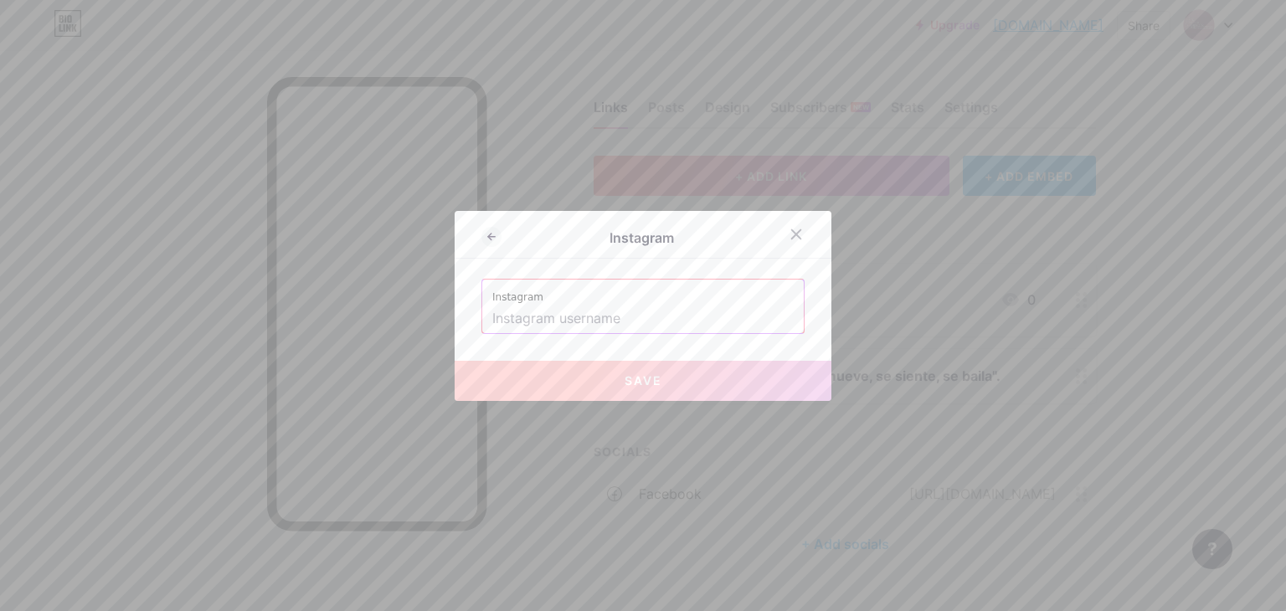
click at [552, 319] on input "text" at bounding box center [642, 319] width 301 height 28
paste input "cedex_danza"
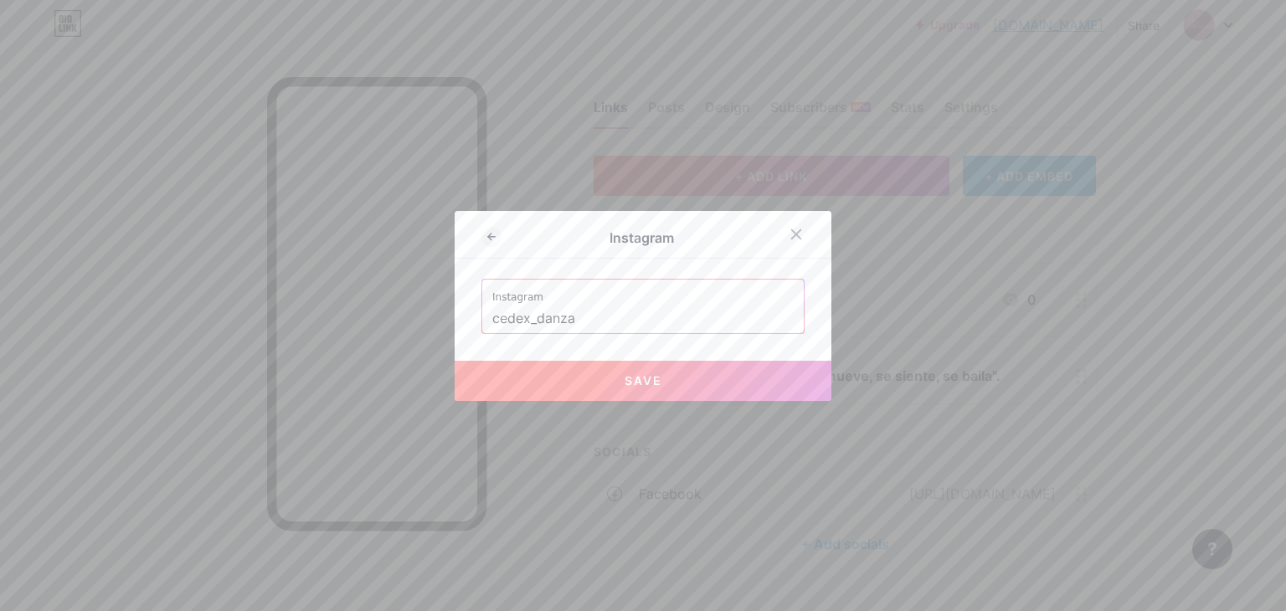
click at [624, 389] on button "Save" at bounding box center [642, 381] width 377 height 40
type input "https://instagram.com/cedex_danza"
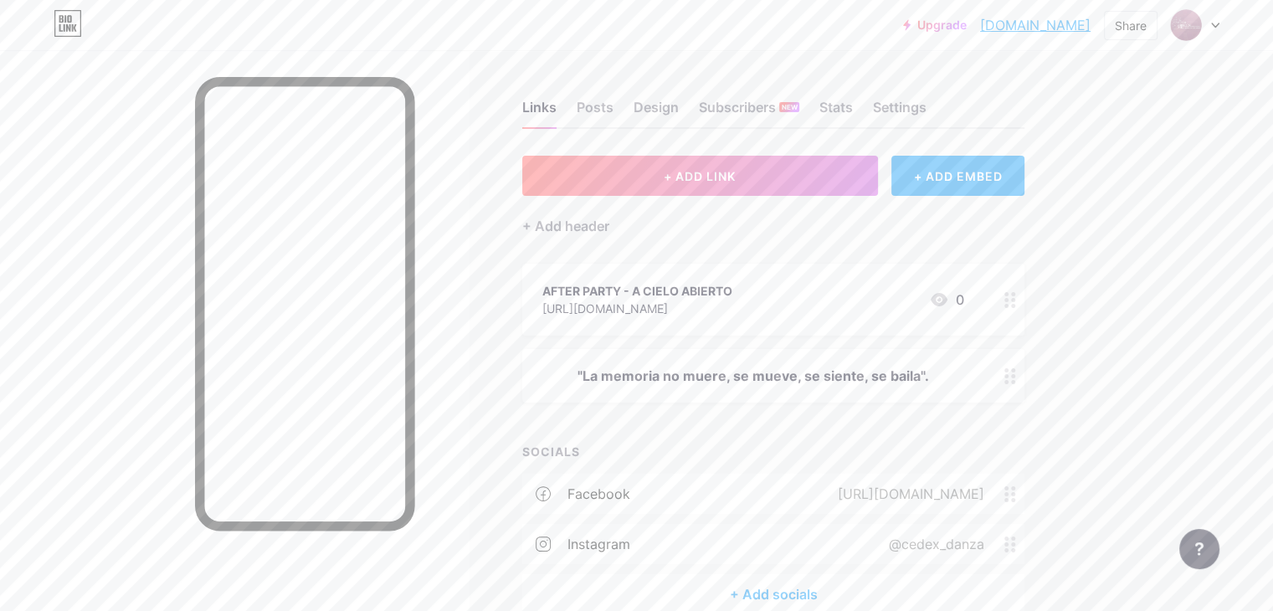
scroll to position [84, 0]
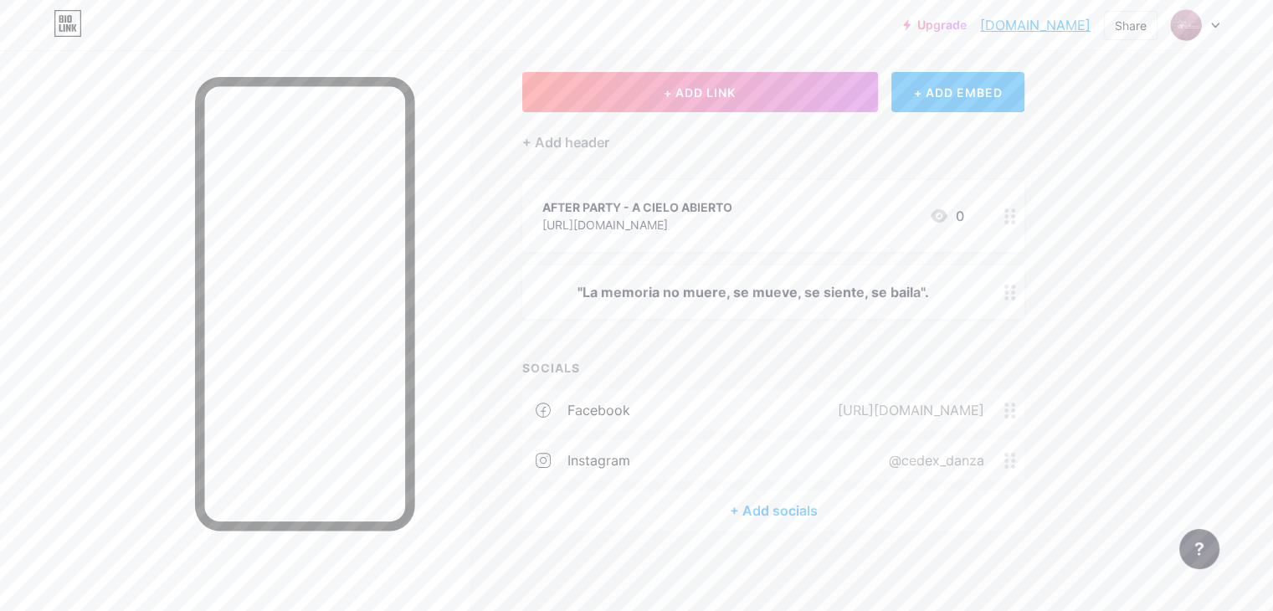
click at [848, 510] on div "+ Add socials" at bounding box center [773, 510] width 502 height 40
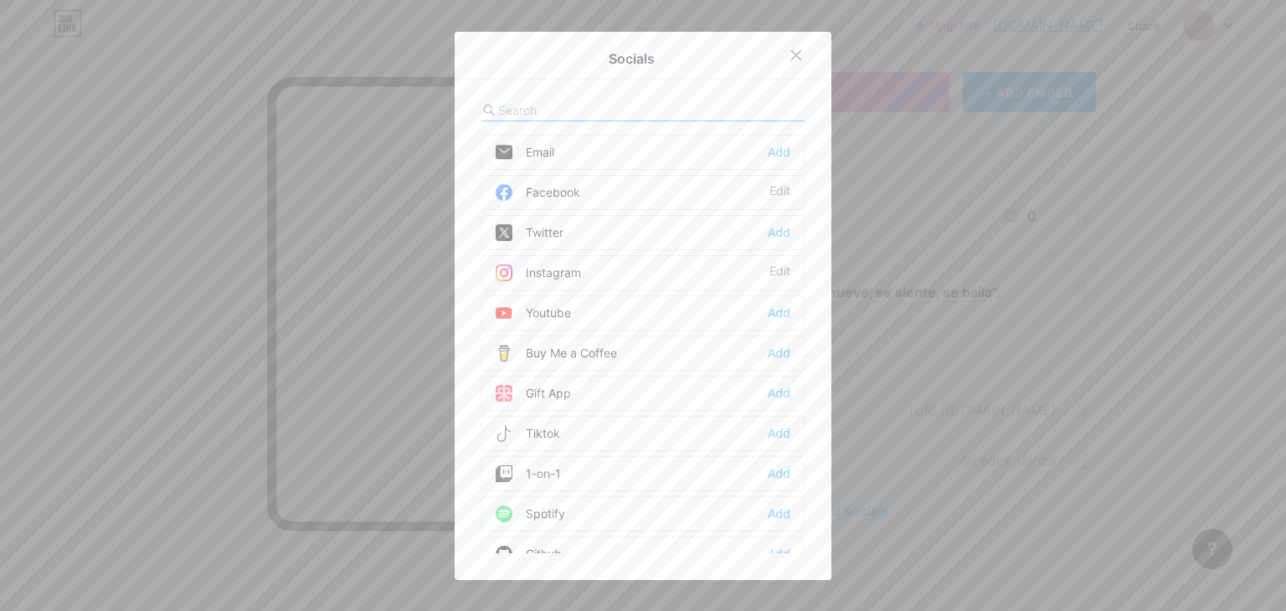
click at [560, 430] on div "Tiktok Add" at bounding box center [642, 433] width 323 height 35
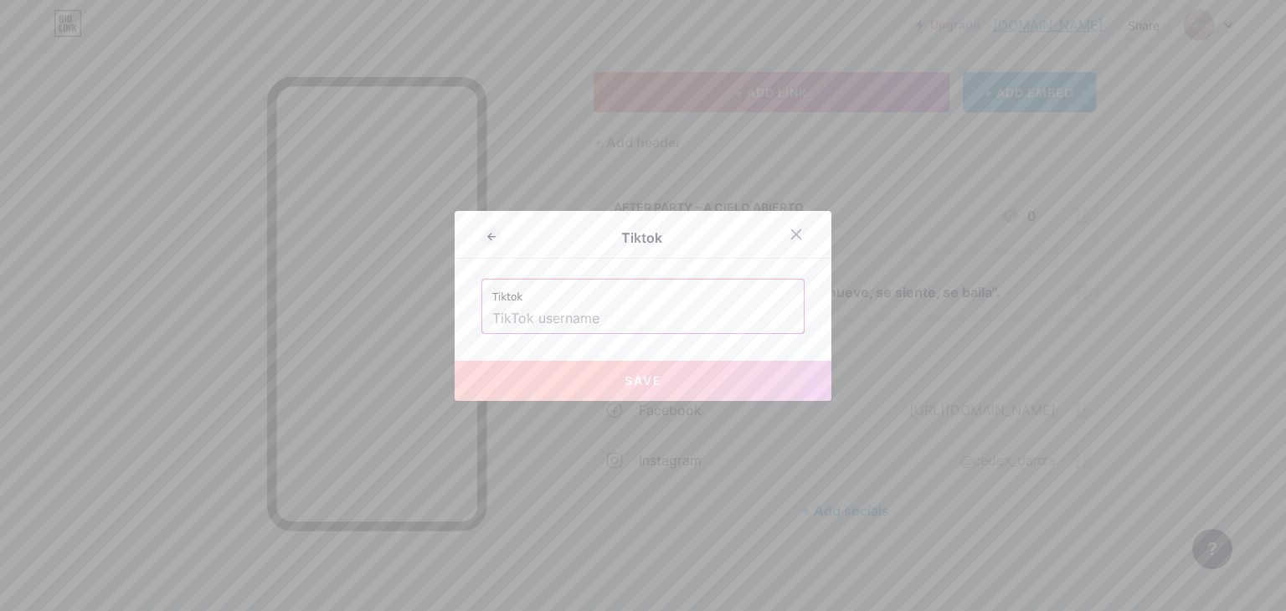
click at [605, 319] on input "text" at bounding box center [642, 319] width 301 height 28
paste input "cedex_danza"
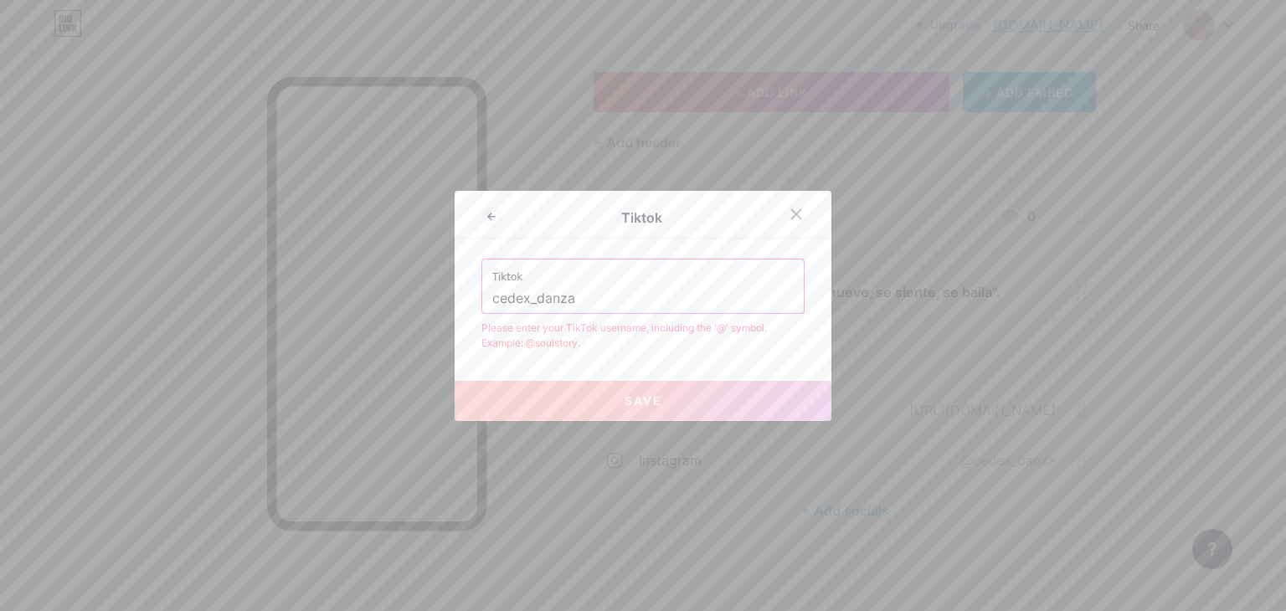
click at [639, 403] on span "Save" at bounding box center [643, 400] width 38 height 14
click at [483, 299] on div "Tiktok cedex_danza" at bounding box center [642, 286] width 321 height 54
click at [492, 299] on input "cedex_danza" at bounding box center [642, 299] width 301 height 28
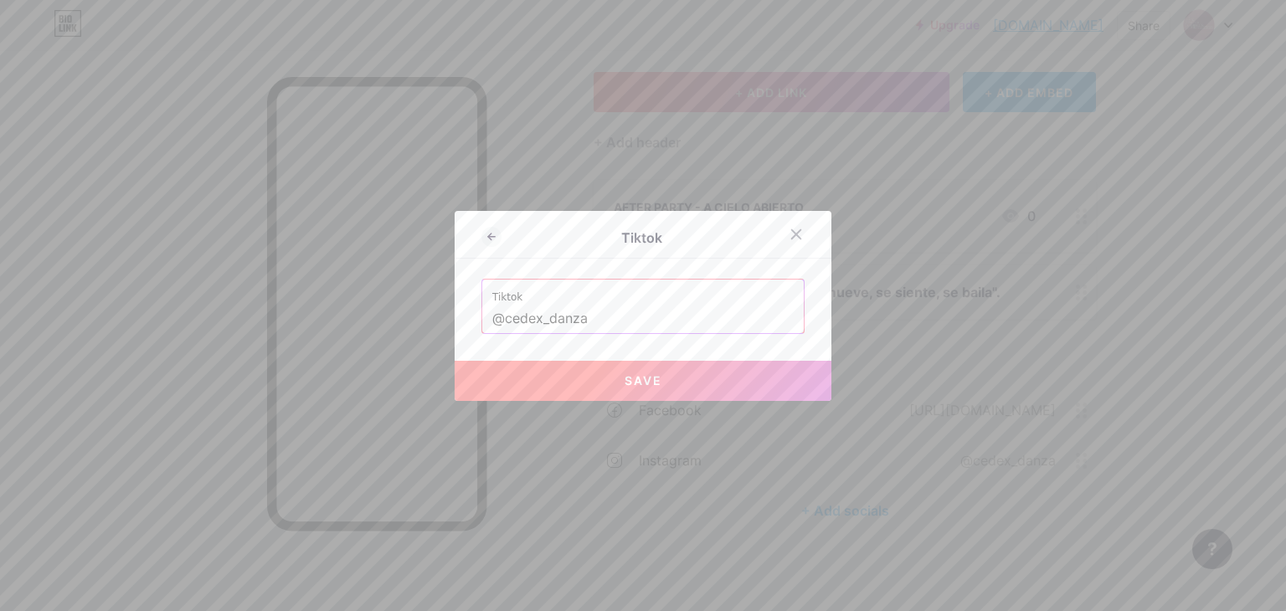
click at [622, 387] on button "Save" at bounding box center [642, 381] width 377 height 40
type input "https://tiktok.com/@cedex_danza"
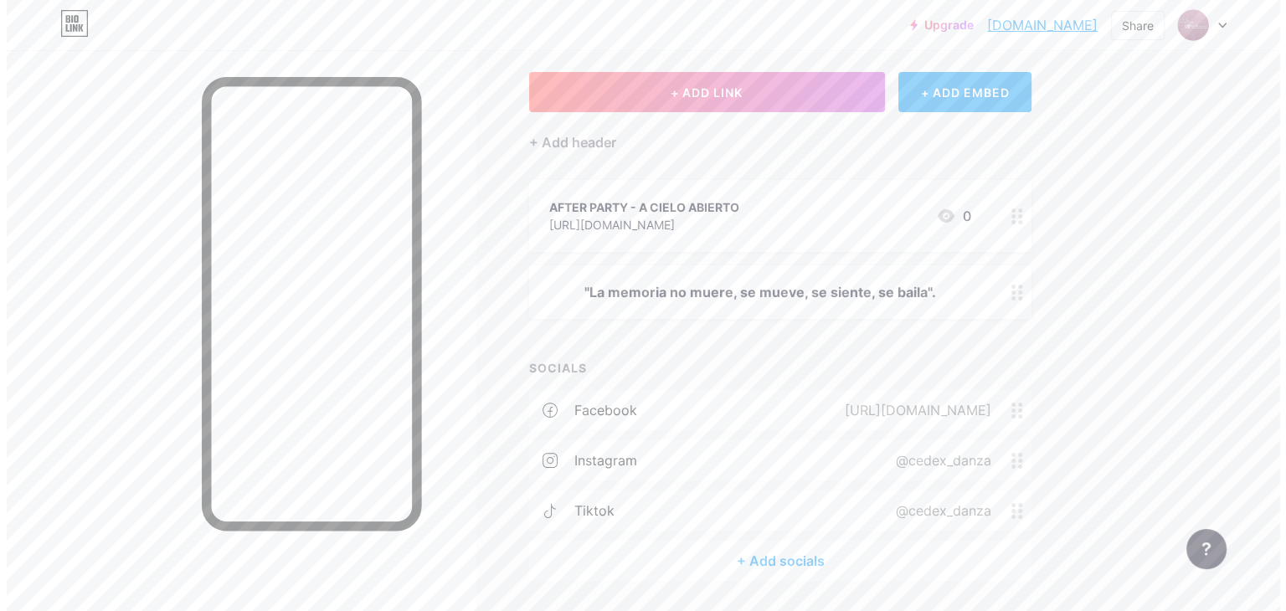
scroll to position [136, 0]
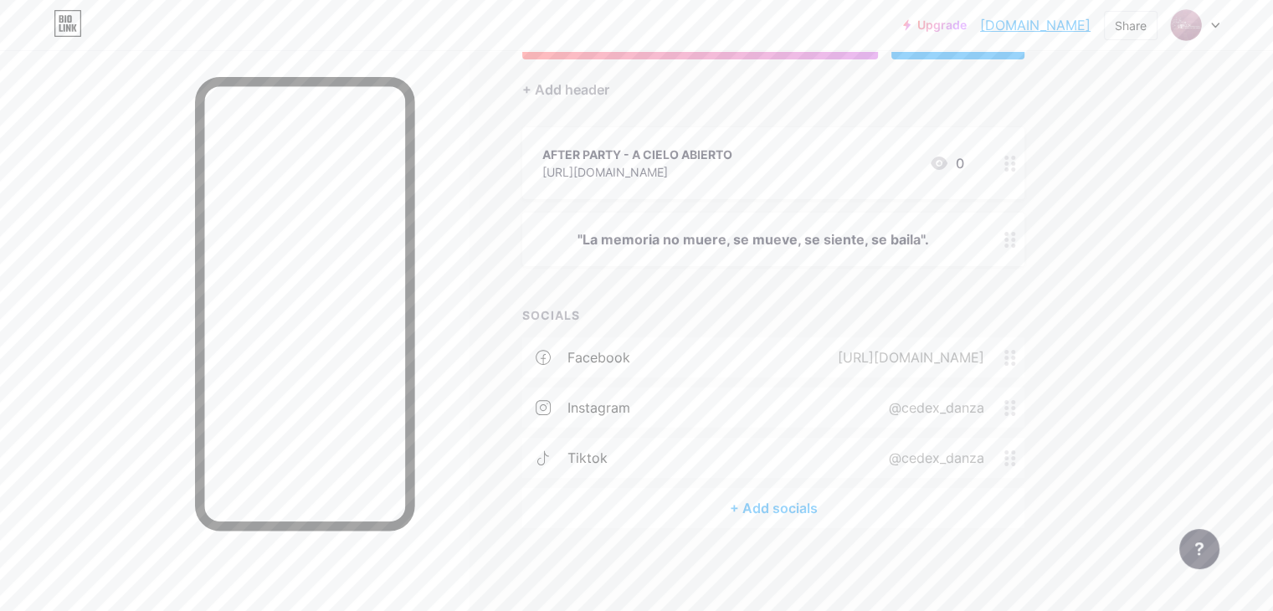
click at [839, 502] on div "+ Add socials" at bounding box center [773, 508] width 502 height 40
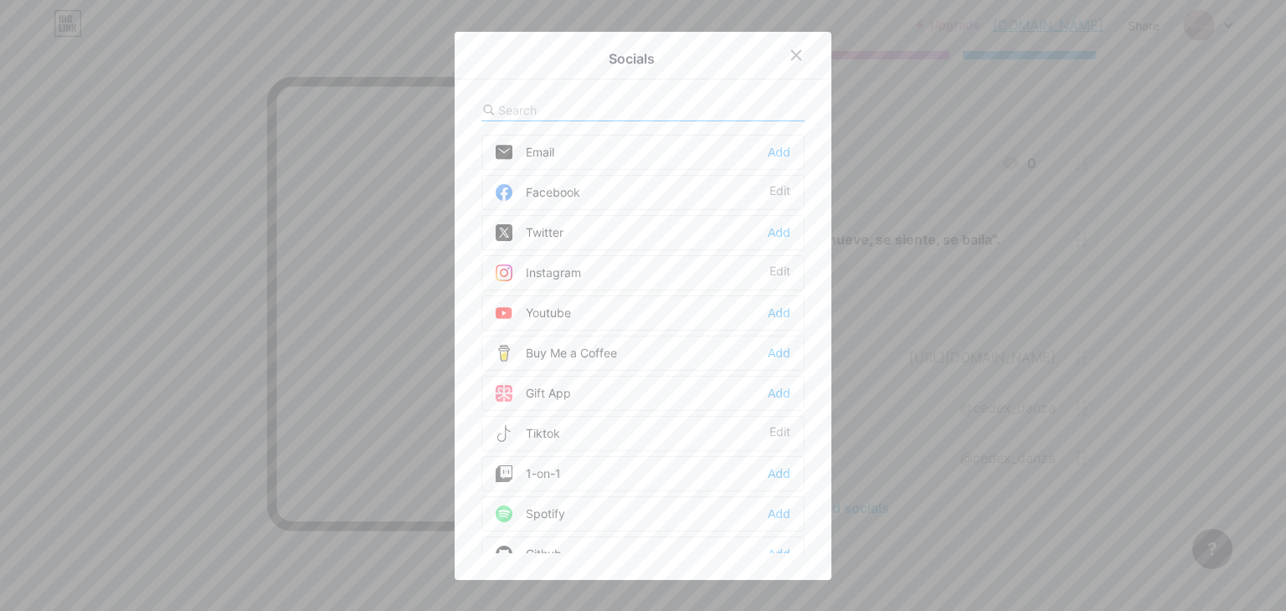
click at [598, 146] on div "Email Add" at bounding box center [642, 152] width 323 height 35
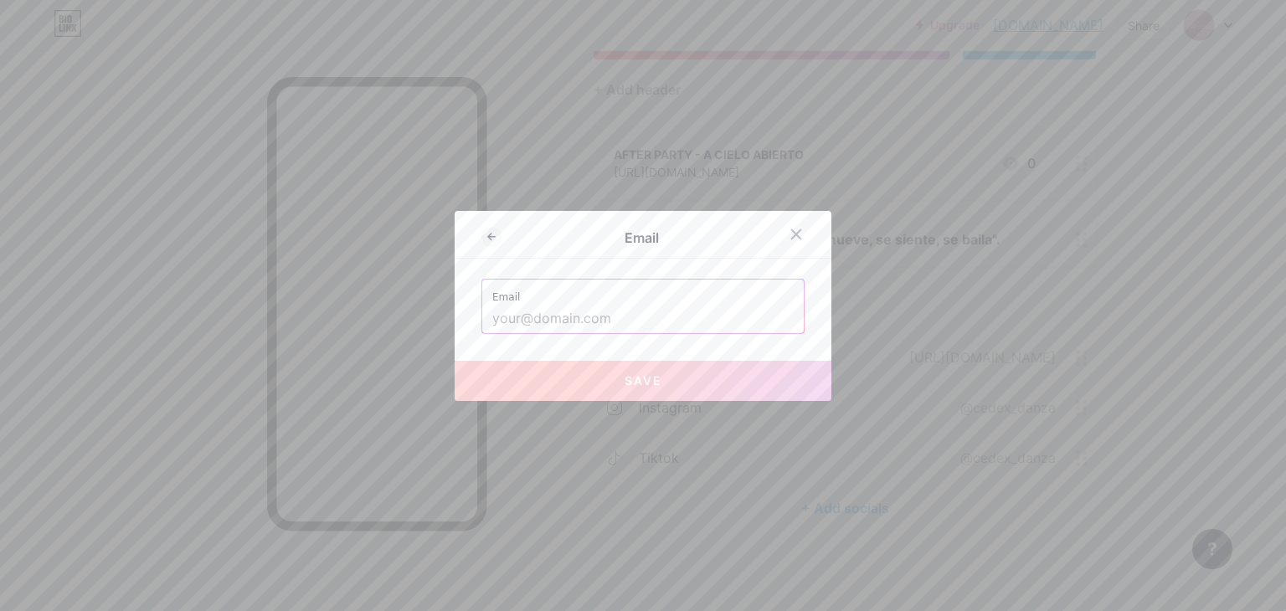
click at [579, 322] on input "text" at bounding box center [642, 319] width 301 height 28
paste input "encuentroacieloabierto2024@gmail.com"
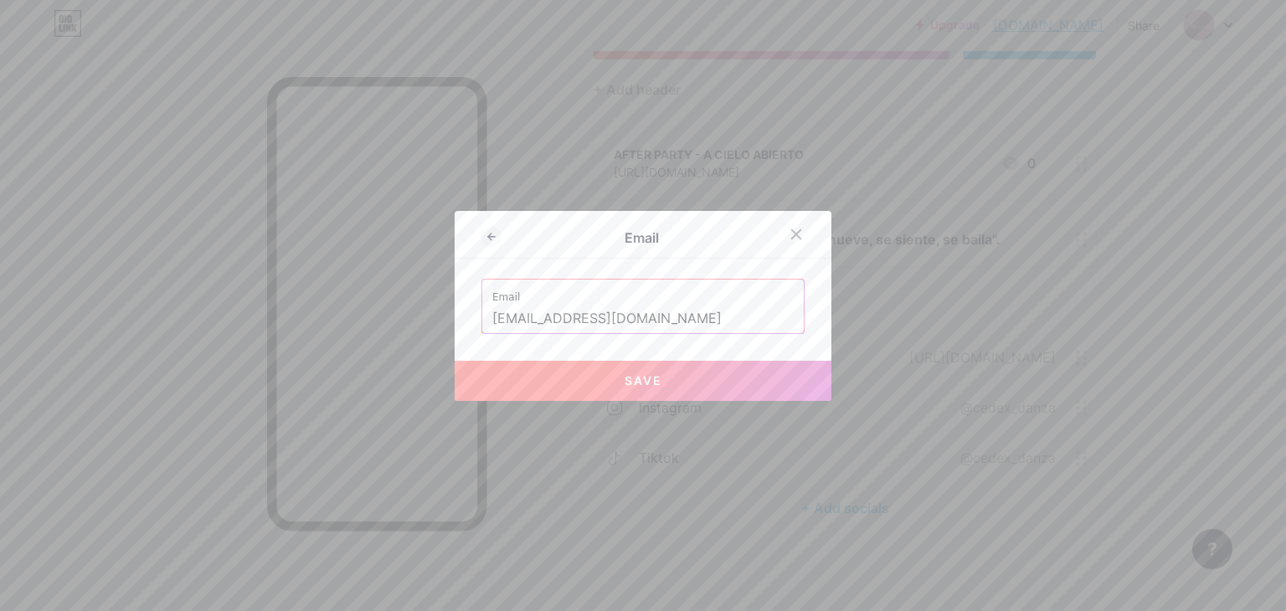
click at [649, 379] on span "Save" at bounding box center [643, 380] width 38 height 14
type input "mailto:encuentroacieloabierto2024@gmail.com"
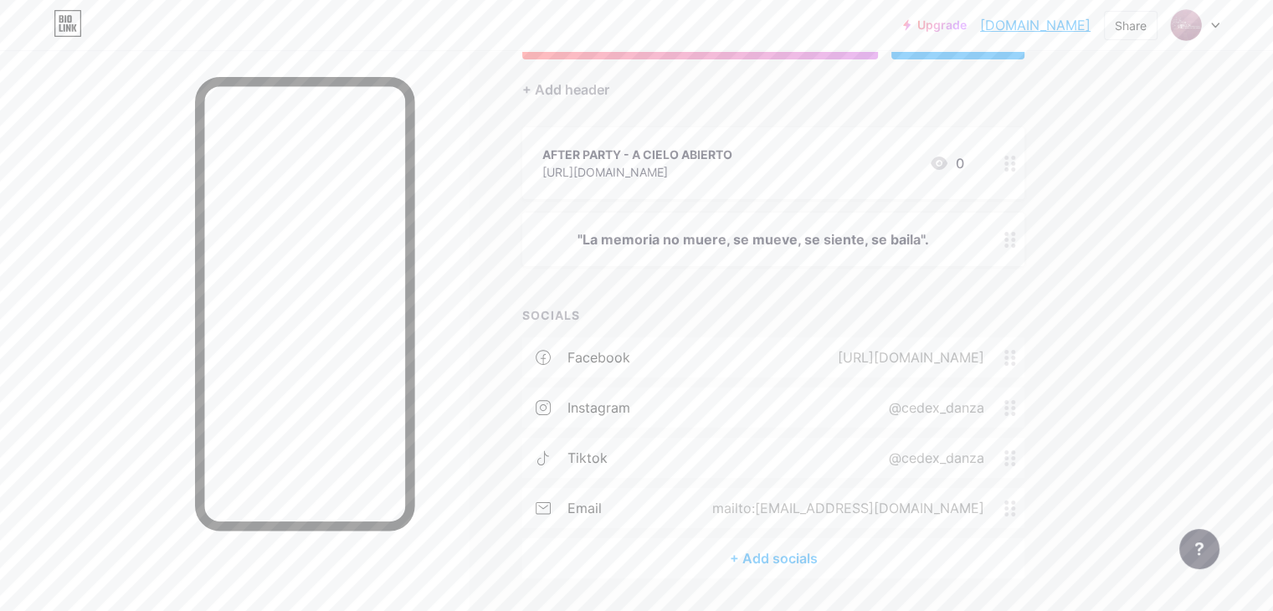
click at [850, 562] on div "+ Add socials" at bounding box center [773, 558] width 502 height 40
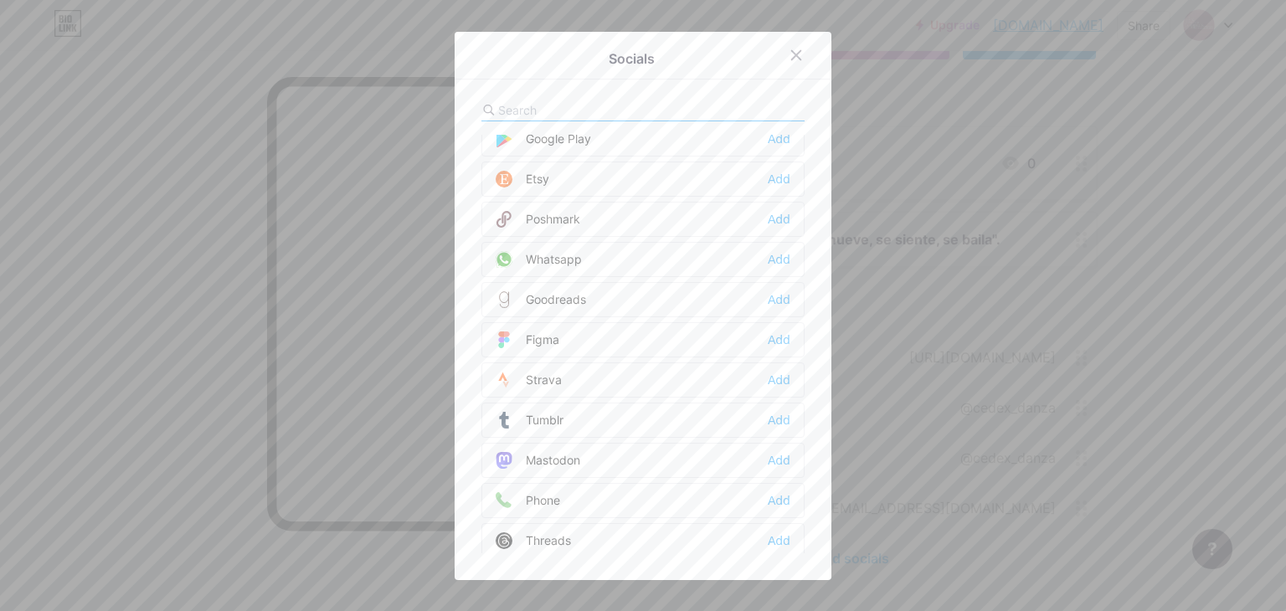
scroll to position [1493, 0]
click at [716, 500] on div "Website Add" at bounding box center [642, 507] width 323 height 35
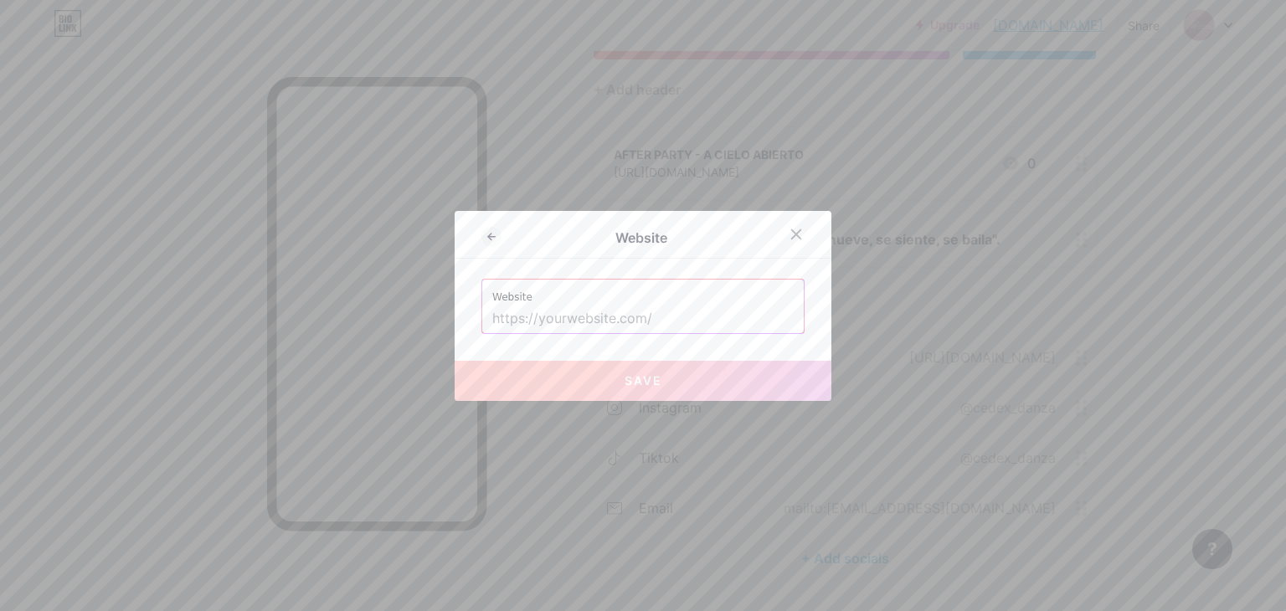
click at [660, 321] on input "text" at bounding box center [642, 319] width 301 height 28
paste input "https://www.cedexdanza.com/encuentro-a-cielo-abierto"
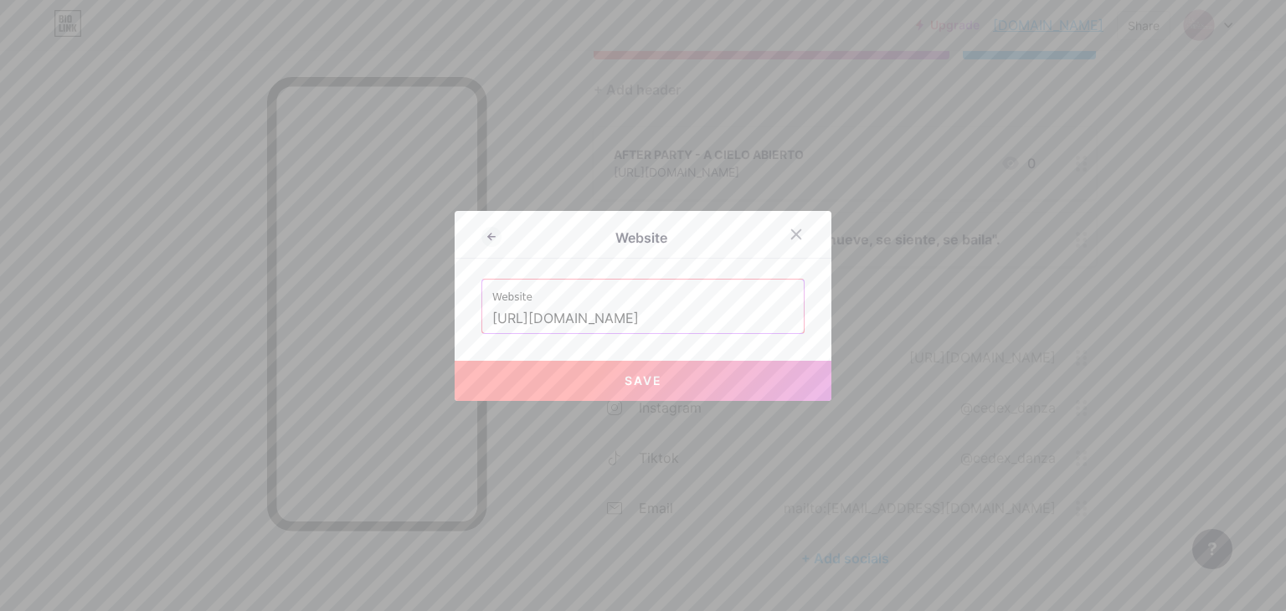
type input "https://www.cedexdanza.com/encuentro-a-cielo-abierto"
click at [686, 392] on button "Save" at bounding box center [642, 381] width 377 height 40
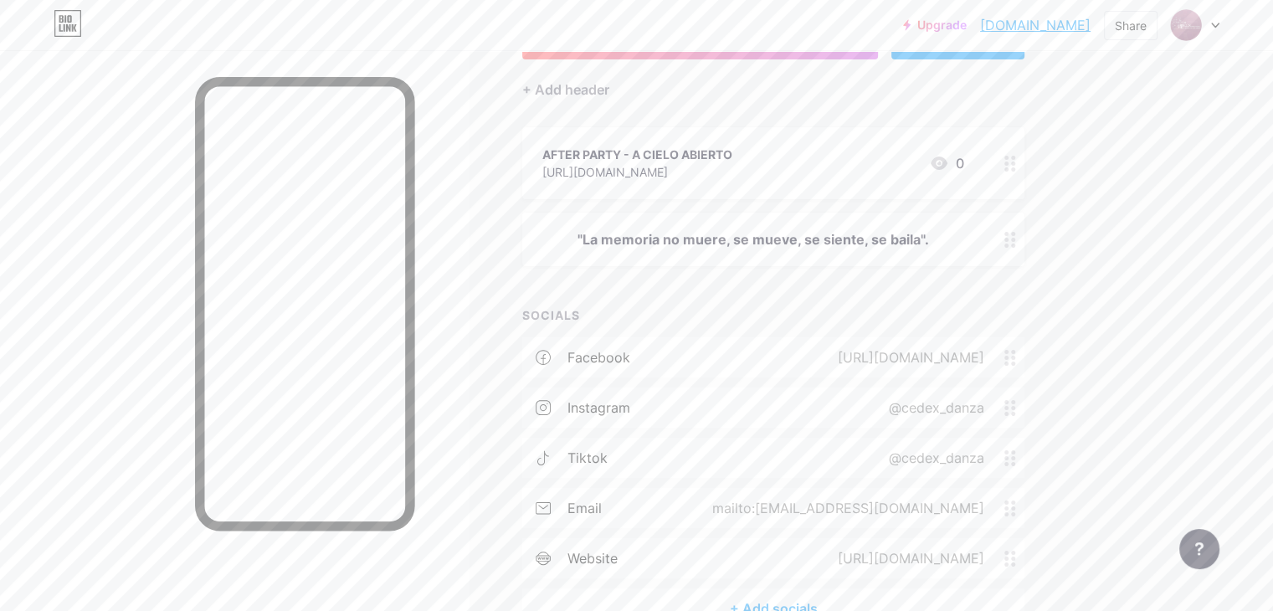
scroll to position [220, 0]
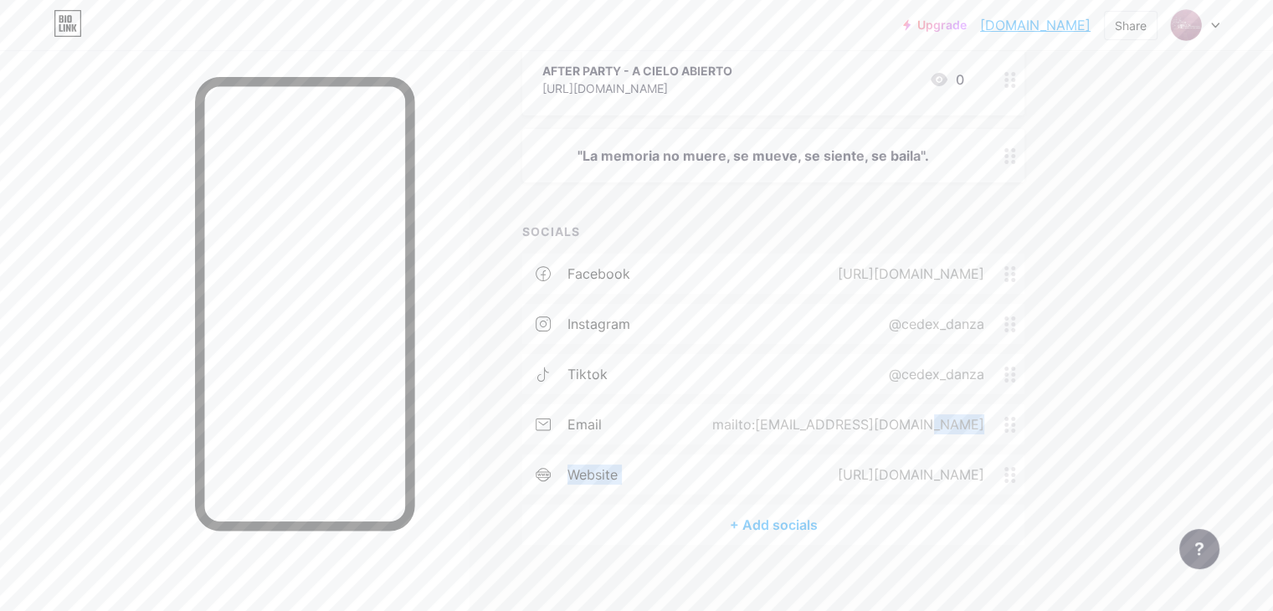
drag, startPoint x: 700, startPoint y: 480, endPoint x: 735, endPoint y: 411, distance: 77.9
click at [735, 411] on div "facebook https://www.facebook.com/cedexdanza instagram @cedex_danza tiktok @ced…" at bounding box center [773, 379] width 502 height 251
drag, startPoint x: 750, startPoint y: 471, endPoint x: 743, endPoint y: 400, distance: 71.5
click at [743, 400] on div "facebook https://www.facebook.com/cedexdanza instagram @cedex_danza tiktok @ced…" at bounding box center [773, 379] width 502 height 251
click at [1095, 459] on div "Links Posts Design Subscribers NEW Stats Settings + ADD LINK + ADD EMBED + Add …" at bounding box center [547, 229] width 1095 height 798
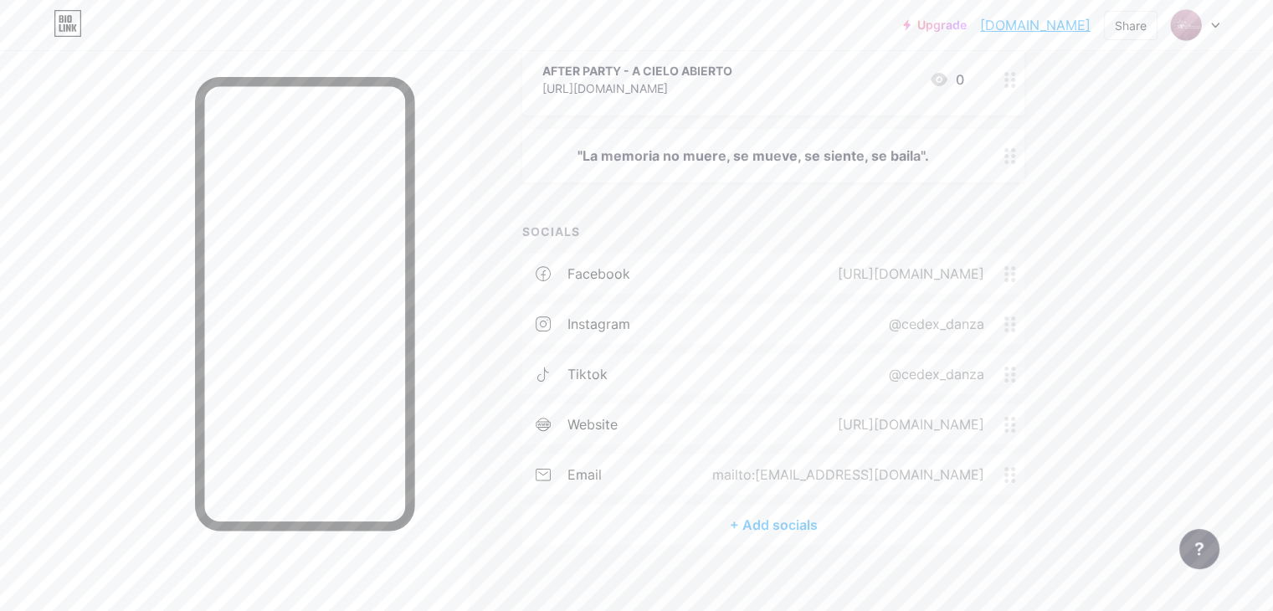
scroll to position [0, 0]
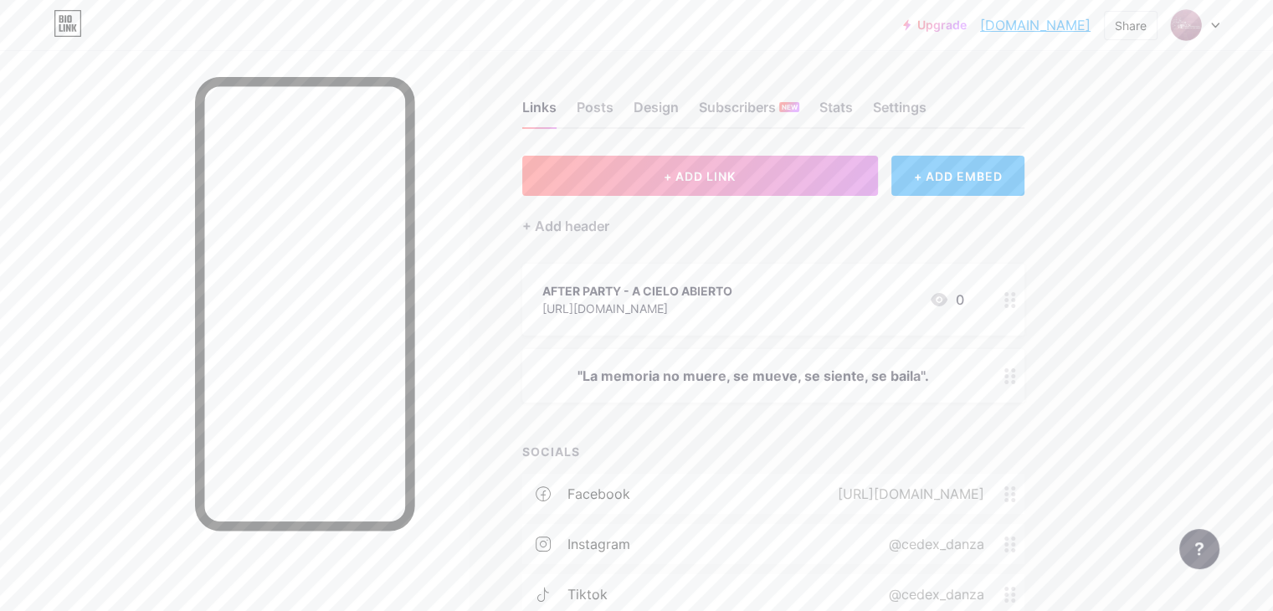
click at [1095, 278] on div "Links Posts Design Subscribers NEW Stats Settings + ADD LINK + ADD EMBED + Add …" at bounding box center [547, 449] width 1095 height 798
click at [1211, 27] on icon at bounding box center [1215, 26] width 8 height 6
click at [759, 49] on div "Upgrade acieloabierto.b... acieloabierto.bio.link Share Switch accounts A CIELO…" at bounding box center [636, 25] width 1273 height 50
click at [1209, 24] on div at bounding box center [1195, 25] width 49 height 30
click at [1037, 25] on link "acieloabierto.bio.link" at bounding box center [1035, 25] width 110 height 20
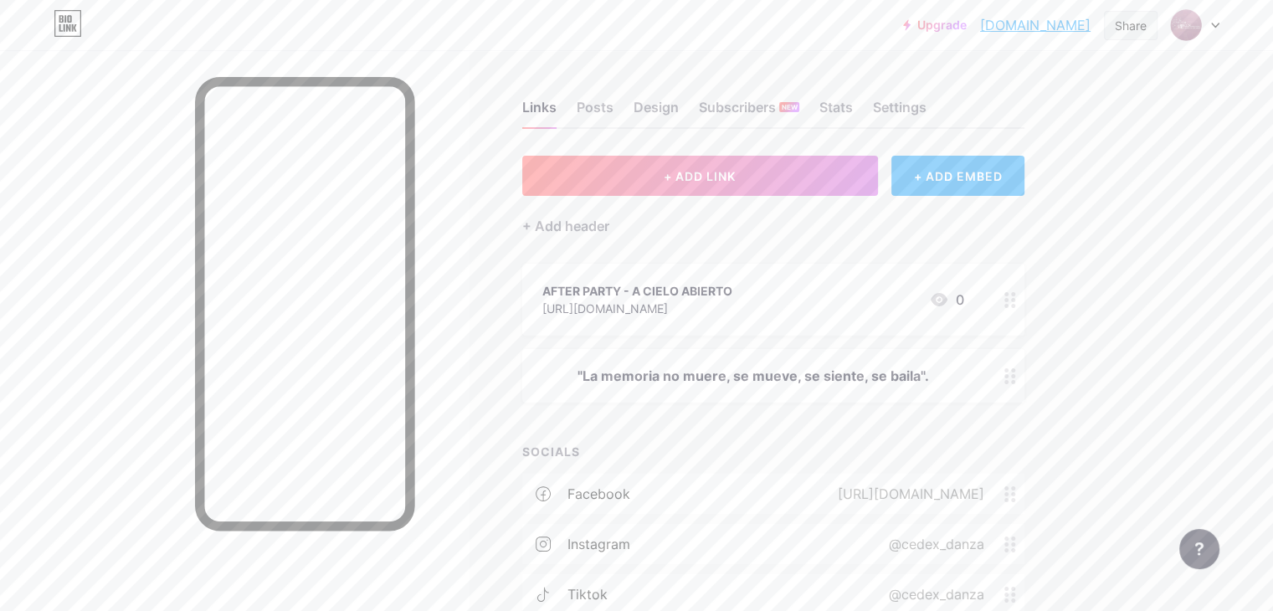
click at [1121, 24] on div "Share" at bounding box center [1131, 26] width 32 height 18
click at [973, 91] on div "Copy link" at bounding box center [992, 86] width 62 height 20
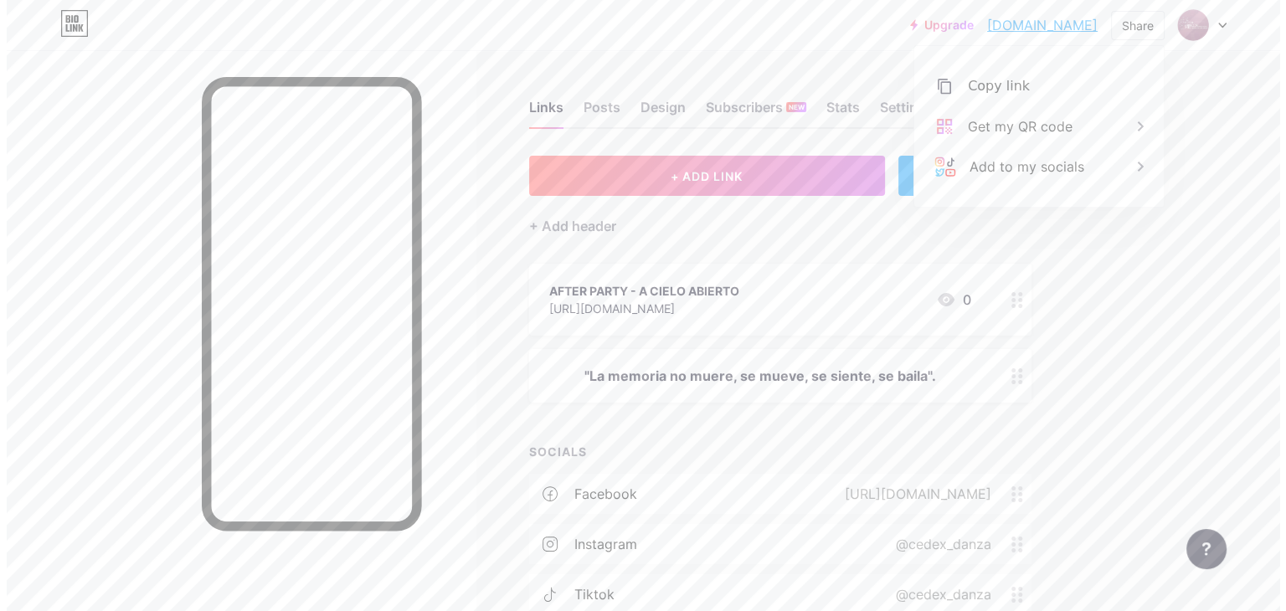
scroll to position [167, 0]
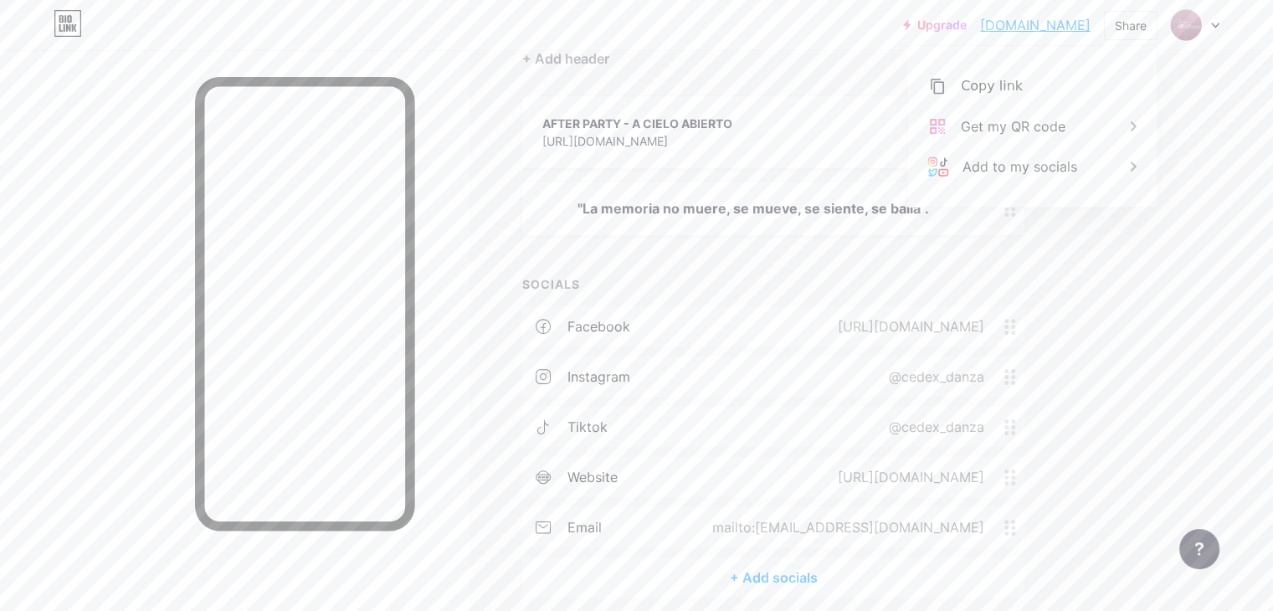
click at [786, 431] on div "tiktok @cedex_danza" at bounding box center [773, 427] width 502 height 40
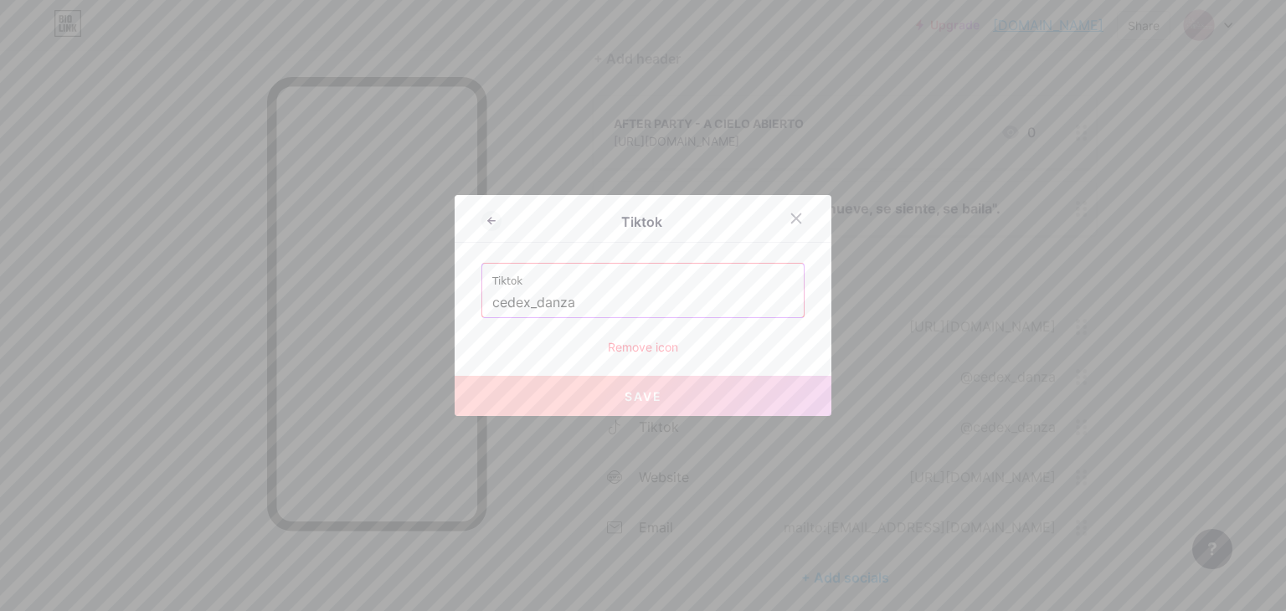
drag, startPoint x: 596, startPoint y: 307, endPoint x: 454, endPoint y: 306, distance: 142.3
click at [454, 306] on div "Tiktok Tiktok cedex_danza Remove icon Save" at bounding box center [642, 305] width 377 height 221
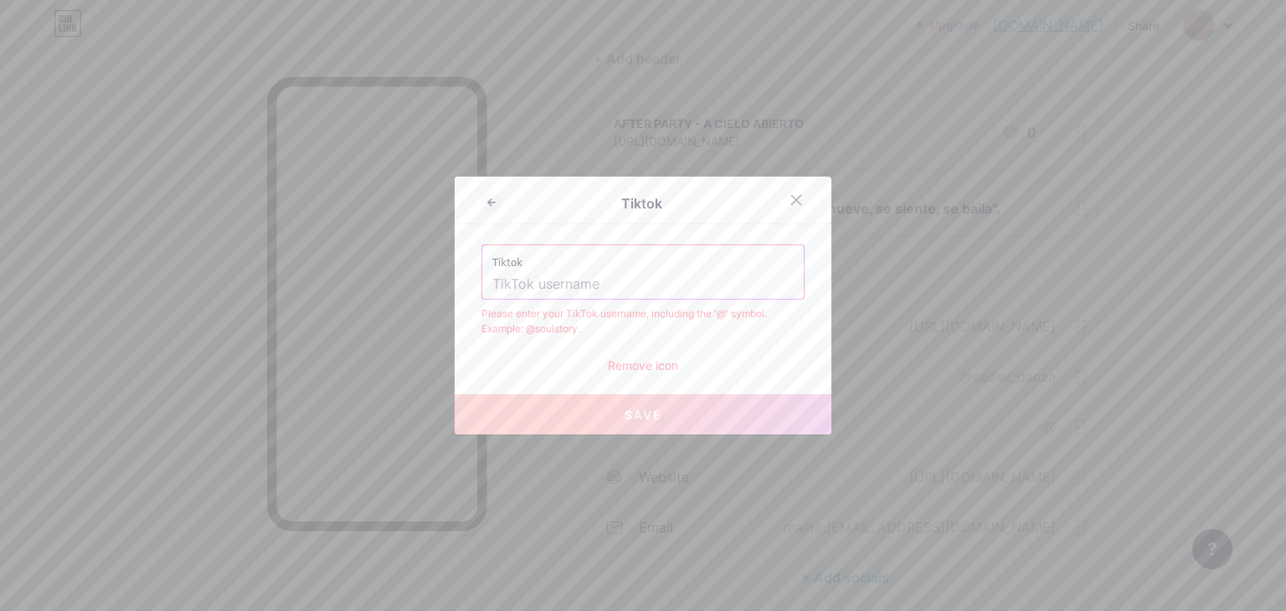
paste input "@cedex_danza?_t=ZM-8yvaSMusMRJ&_r=1"
click at [709, 428] on button "Save" at bounding box center [642, 414] width 377 height 40
click at [498, 279] on input "@cedex_danza?_t=ZM-8yvaSMusMRJ&_r=1" at bounding box center [642, 284] width 301 height 28
type input "cedex_danza?_t=ZM-8yvaSMusMRJ&_r=1"
click at [675, 413] on button "Save" at bounding box center [642, 414] width 377 height 40
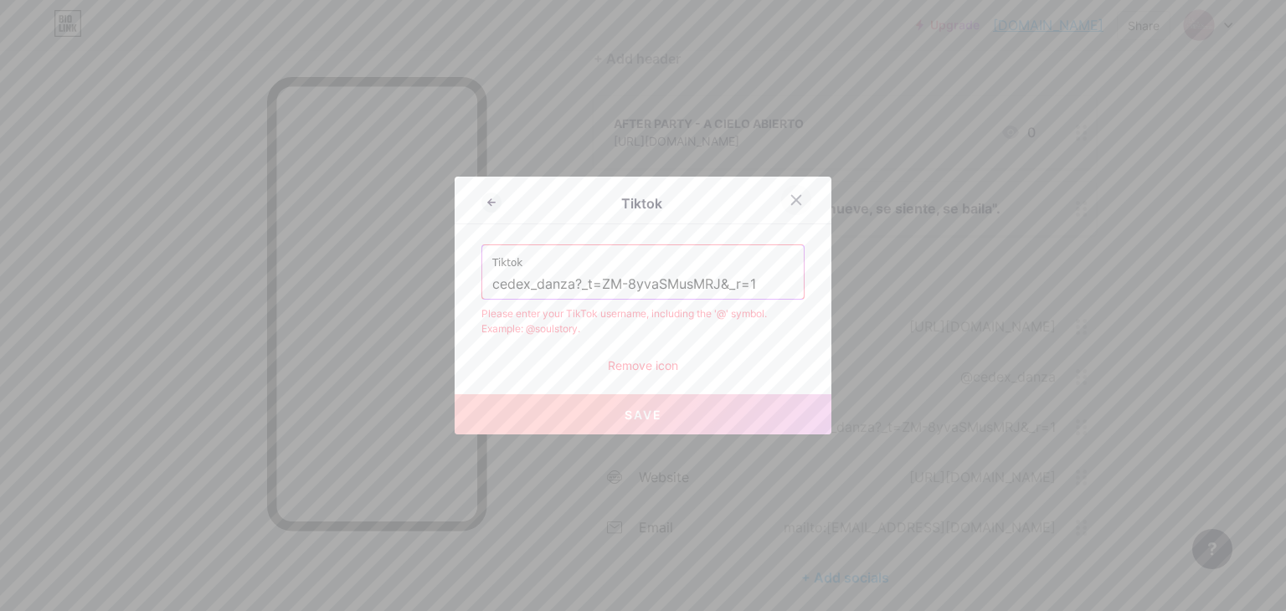
click at [789, 202] on icon at bounding box center [795, 199] width 13 height 13
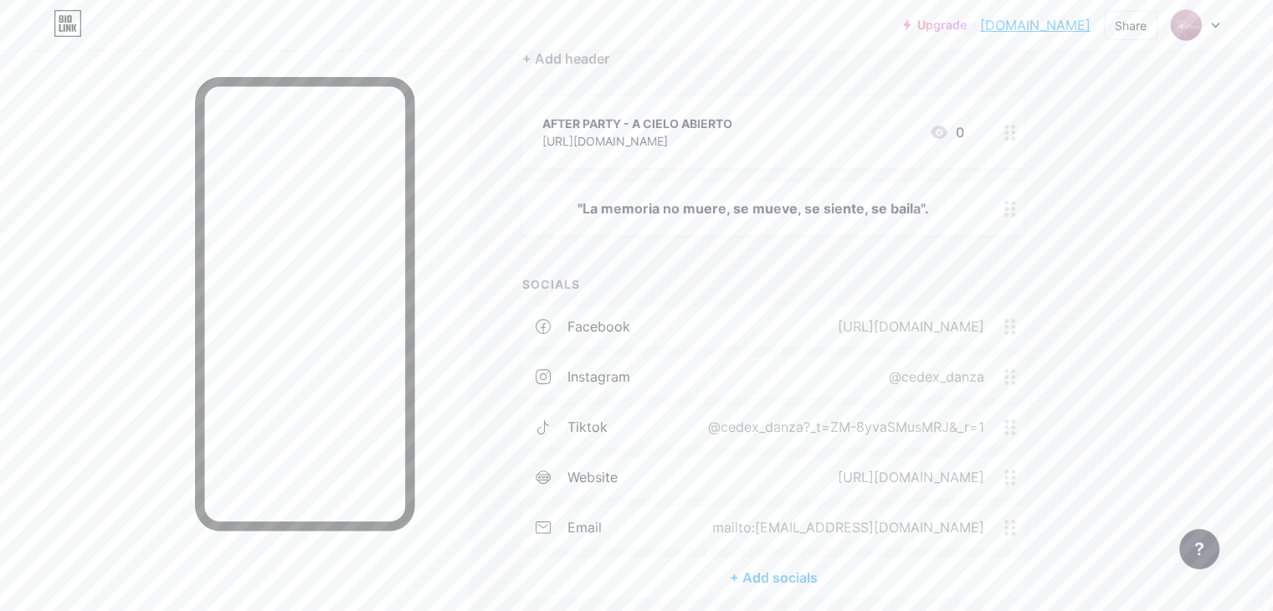
click at [905, 418] on div "@cedex_danza?_t=ZM-8yvaSMusMRJ&_r=1" at bounding box center [842, 427] width 323 height 20
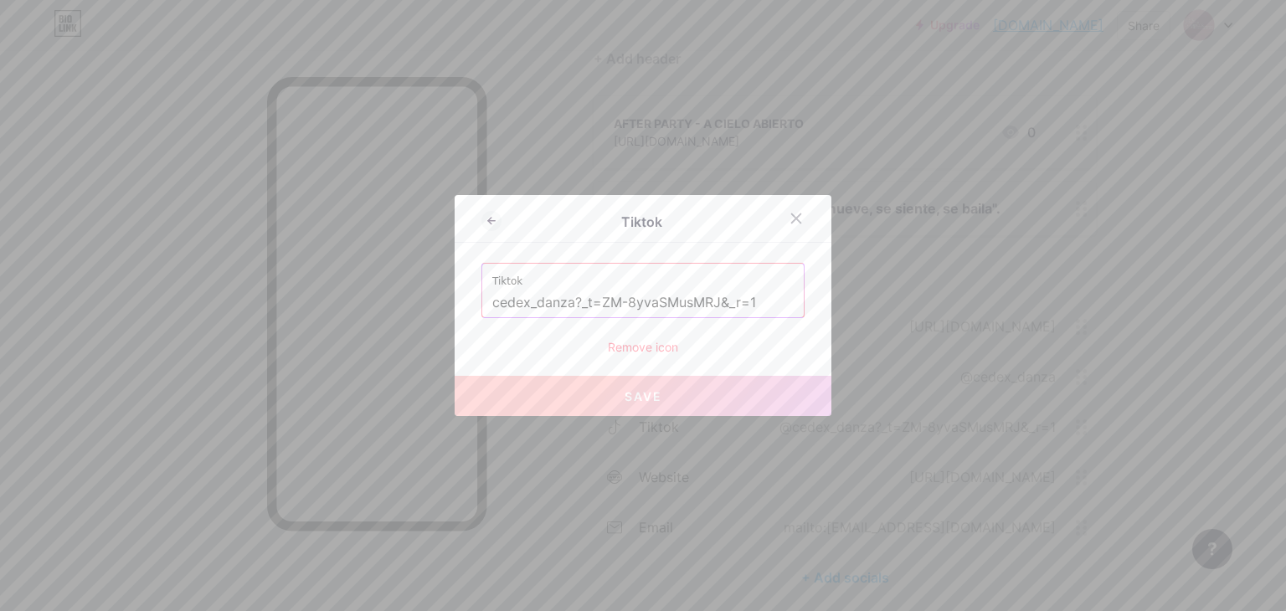
drag, startPoint x: 760, startPoint y: 304, endPoint x: 374, endPoint y: 305, distance: 385.8
click at [374, 305] on div "Tiktok Tiktok cedex_danza?_t=ZM-8yvaSMusMRJ&_r=1 Remove icon Save" at bounding box center [643, 305] width 1286 height 611
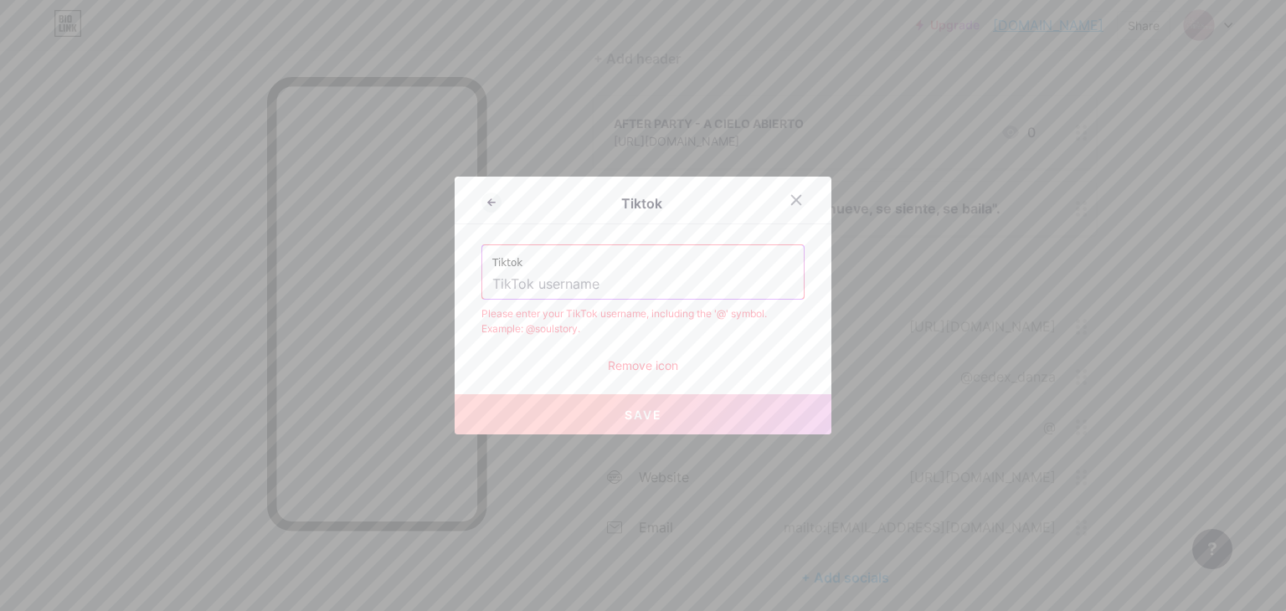
paste input "https://www.tiktok.com/@cedex_danza?is_from_webapp=1&sender_device=pc"
click at [544, 295] on input "https://www.tiktok.com/@cedex_danza?is_from_webapp=1&sender_device=pc" at bounding box center [642, 284] width 301 height 28
drag, startPoint x: 636, startPoint y: 286, endPoint x: 409, endPoint y: 286, distance: 226.8
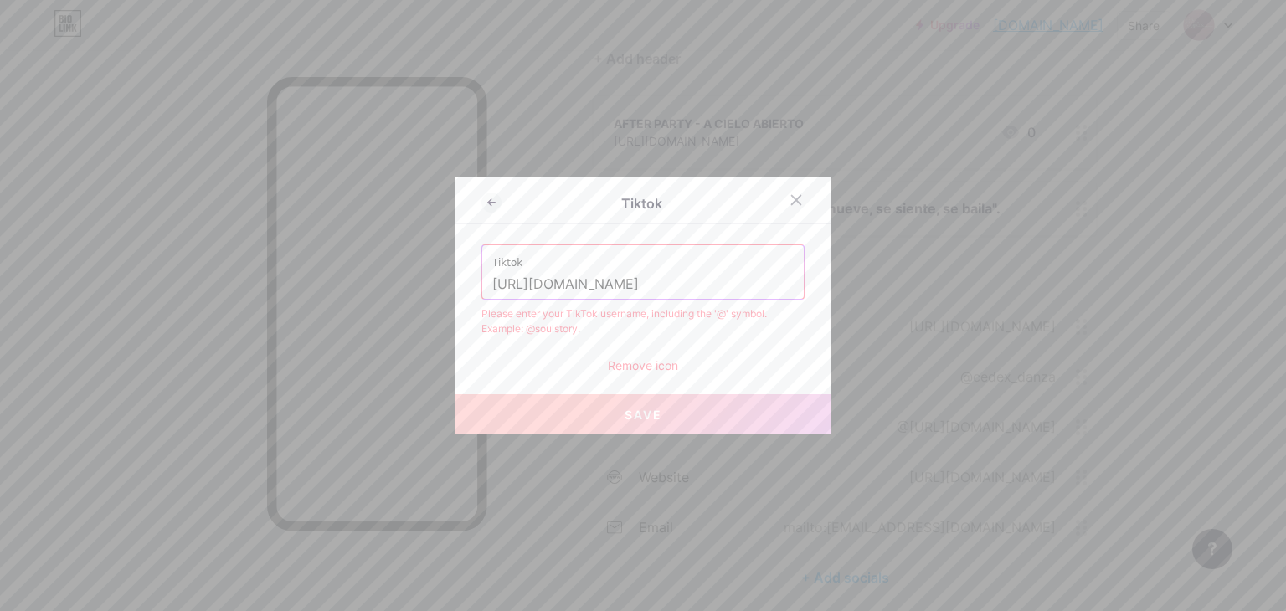
click at [409, 286] on div "Tiktok Tiktok https://www.tiktok.com/@cedex_danza?is_from_webapp=1&sender_devic…" at bounding box center [643, 305] width 1286 height 611
type input "@cedex_danza?is_from_webapp=1&sender_device=pc"
click at [657, 421] on button "Save" at bounding box center [642, 414] width 377 height 40
click at [576, 123] on div at bounding box center [643, 305] width 1286 height 611
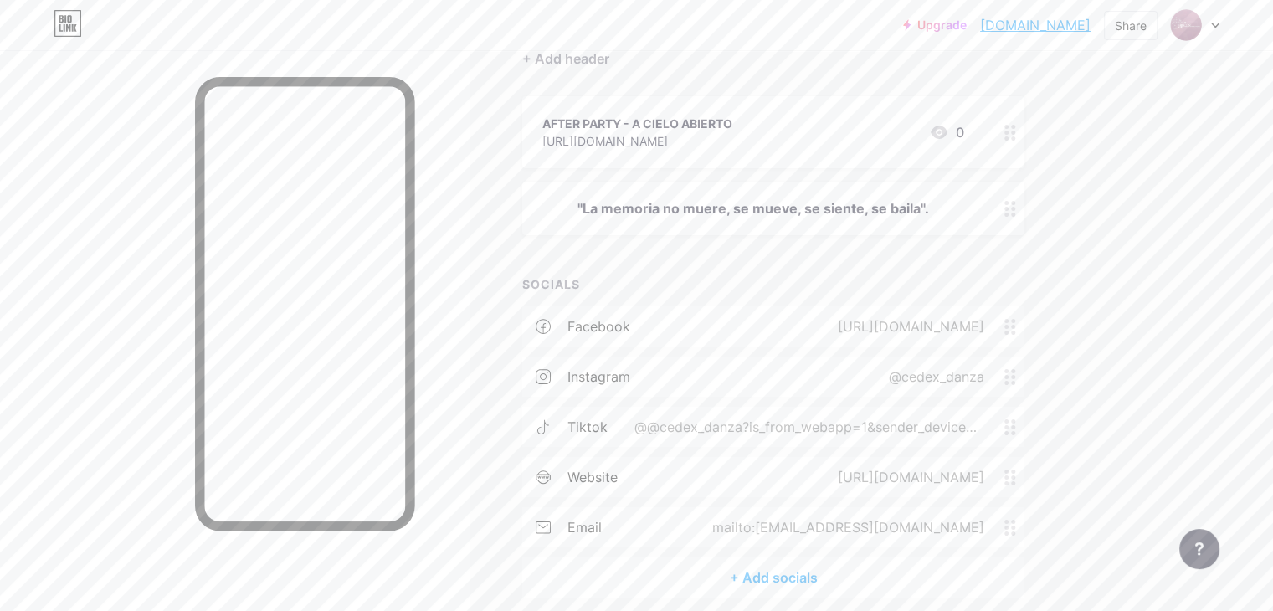
click at [733, 423] on div "@@cedex_danza?is_from_webapp=1&sender_device=pc" at bounding box center [806, 427] width 397 height 20
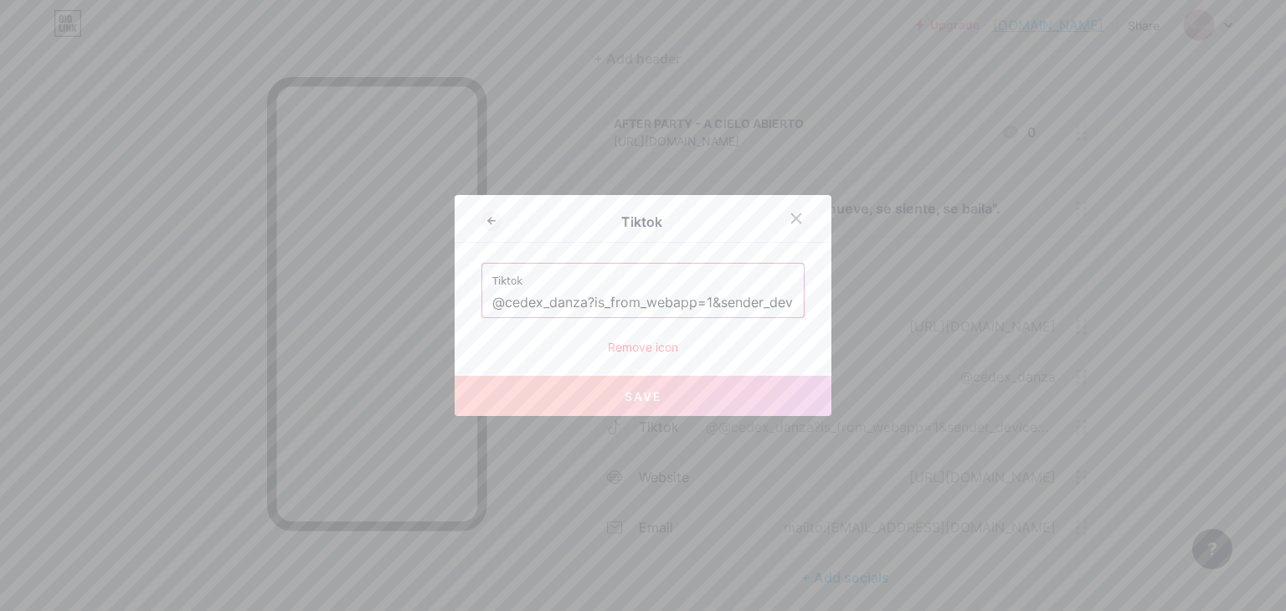
scroll to position [0, 42]
drag, startPoint x: 580, startPoint y: 303, endPoint x: 953, endPoint y: 305, distance: 373.3
click at [944, 311] on div "Tiktok Tiktok @cedex_danza?is_from_webapp=1&sender_device=pc Remove icon Save" at bounding box center [643, 305] width 1286 height 611
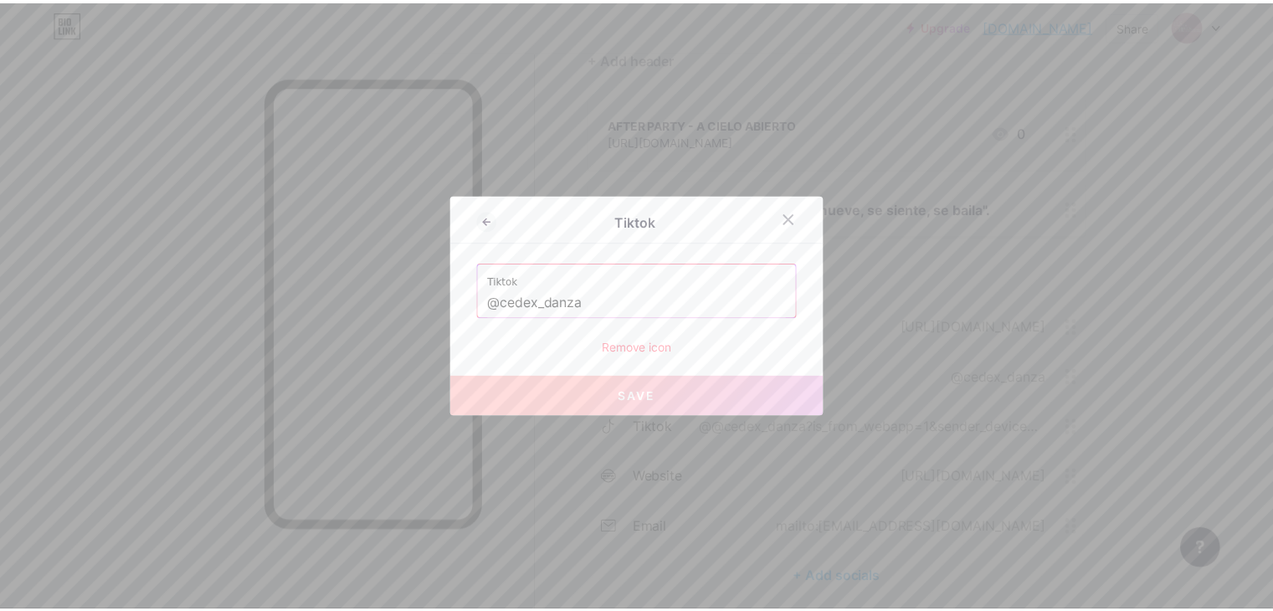
scroll to position [0, 0]
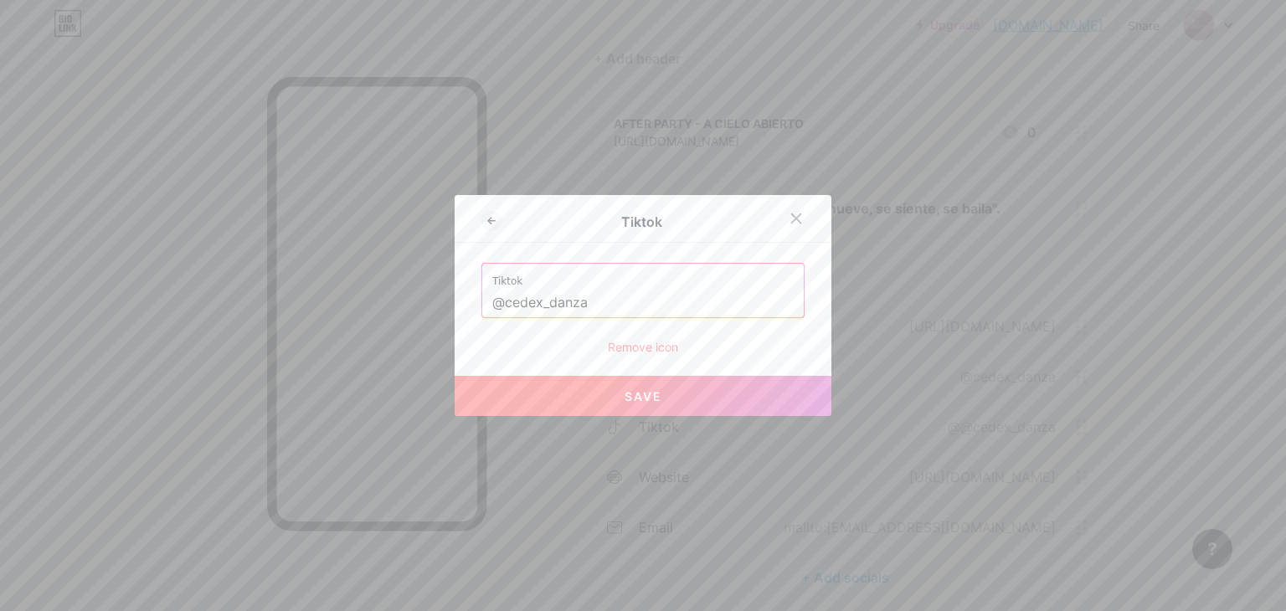
click at [717, 404] on button "Save" at bounding box center [642, 396] width 377 height 40
type input "https://tiktok.com/@cedex_danza"
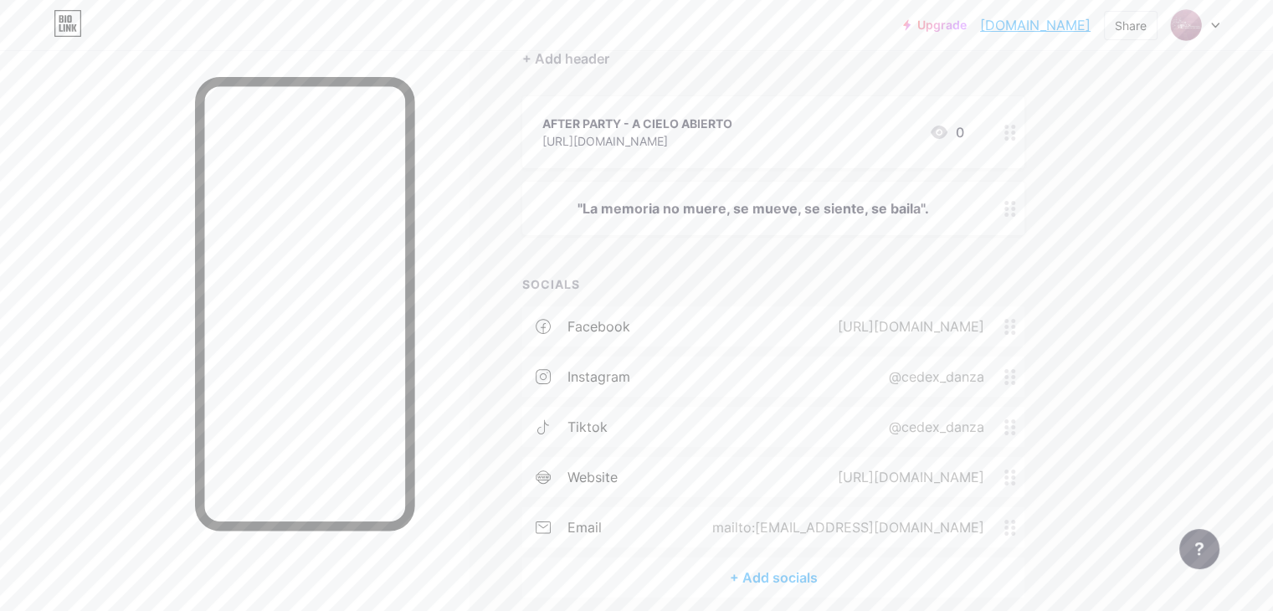
click at [921, 418] on div "tiktok @cedex_danza" at bounding box center [773, 427] width 502 height 40
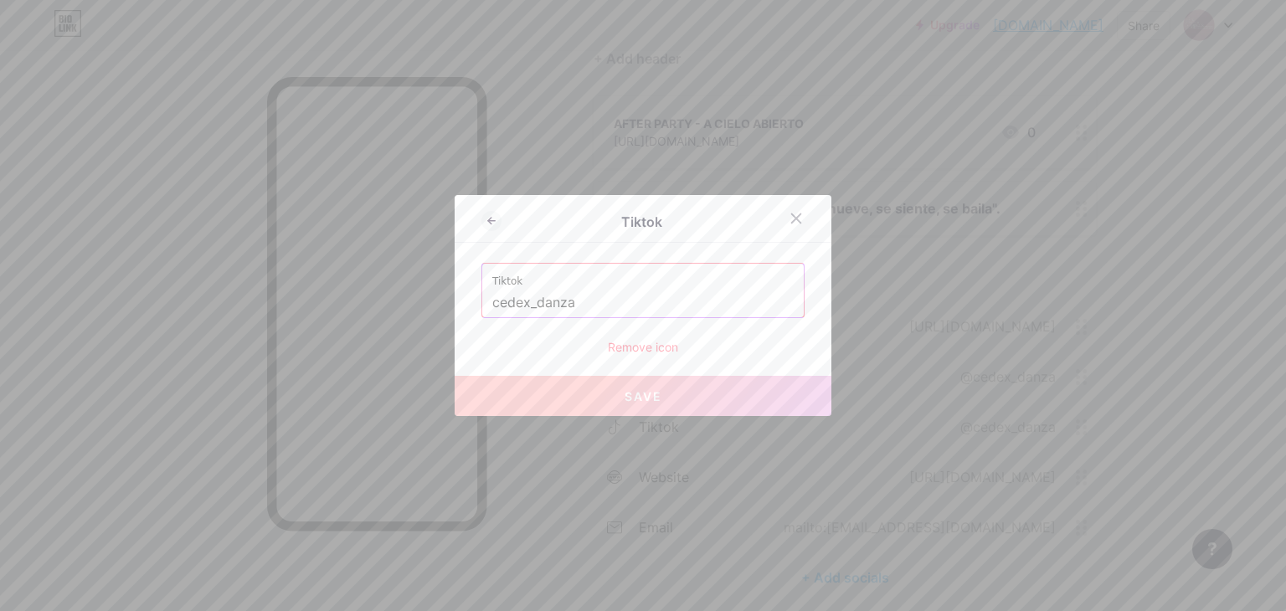
drag, startPoint x: 598, startPoint y: 307, endPoint x: 473, endPoint y: 305, distance: 124.7
click at [473, 305] on div "Tiktok Tiktok cedex_danza Remove icon Save" at bounding box center [642, 305] width 377 height 221
click at [789, 222] on icon at bounding box center [795, 218] width 13 height 13
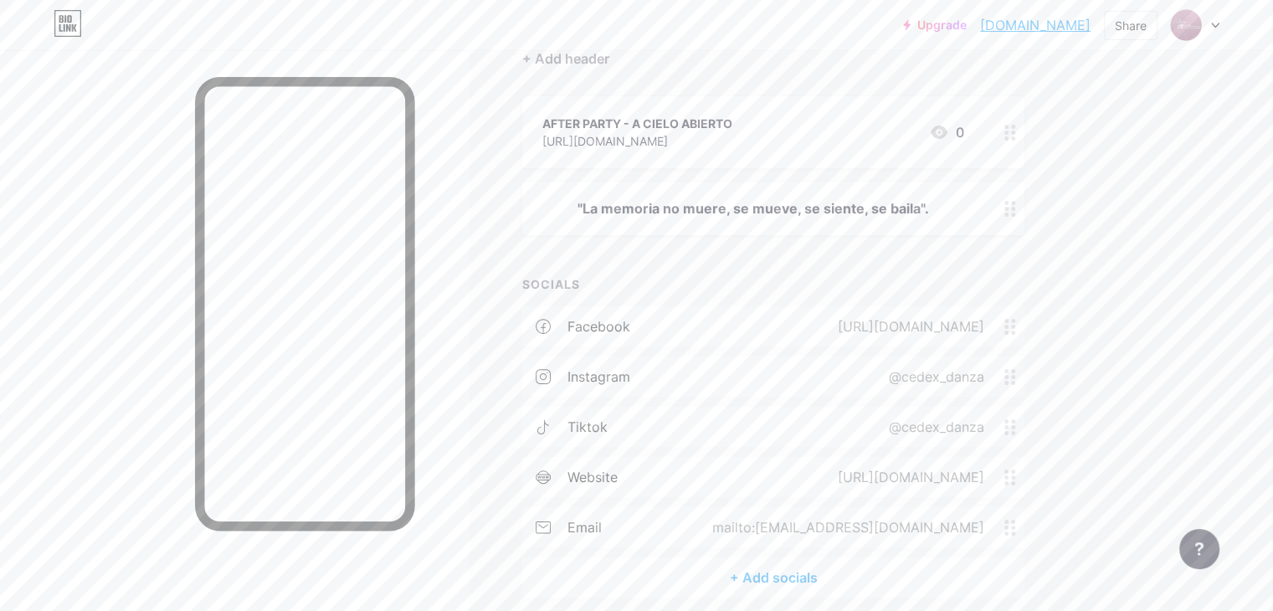
click at [1211, 23] on icon at bounding box center [1215, 26] width 8 height 6
click at [1132, 29] on div "Share" at bounding box center [1131, 26] width 32 height 18
click at [1059, 127] on div "Get my QR code" at bounding box center [1013, 126] width 105 height 20
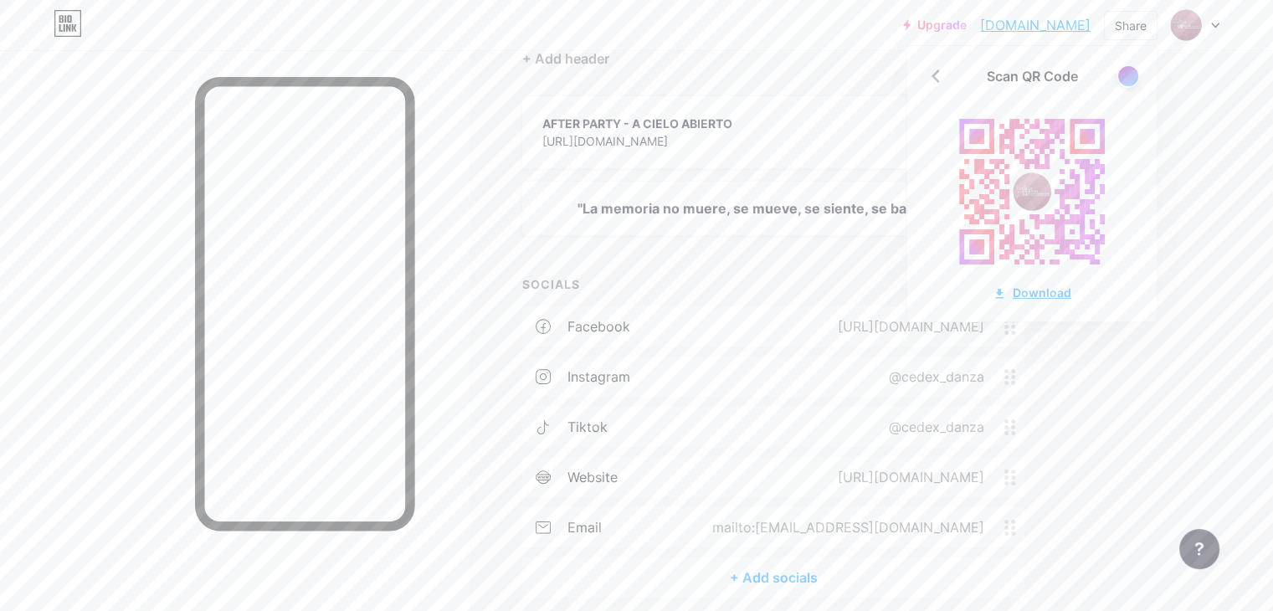
click at [1051, 292] on div "Download" at bounding box center [1032, 293] width 79 height 18
click at [1112, 74] on div "Scan QR Code" at bounding box center [1031, 76] width 249 height 20
click at [1119, 76] on div at bounding box center [1127, 75] width 21 height 21
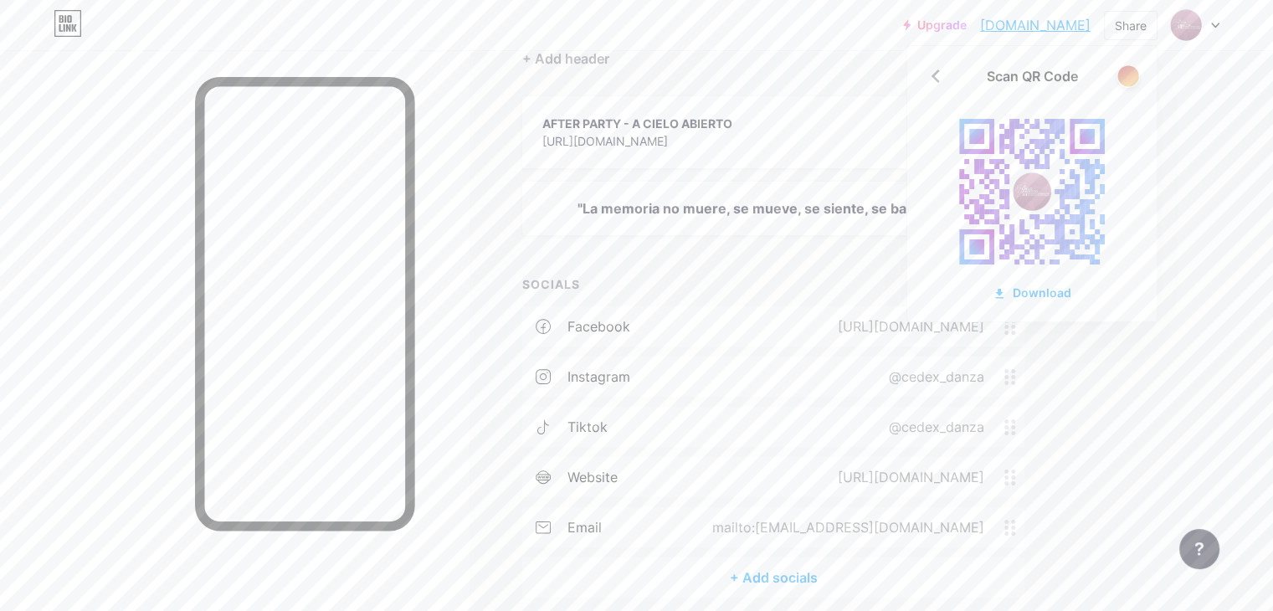
click at [1122, 78] on div at bounding box center [1127, 75] width 21 height 21
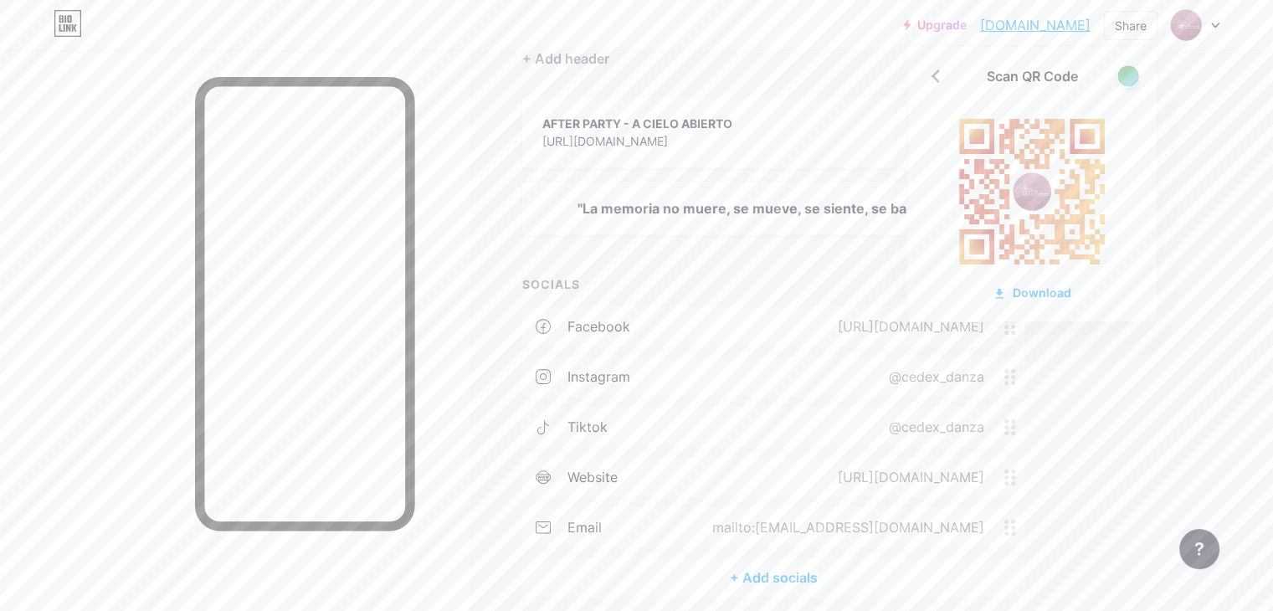
click at [1122, 78] on div at bounding box center [1127, 75] width 21 height 21
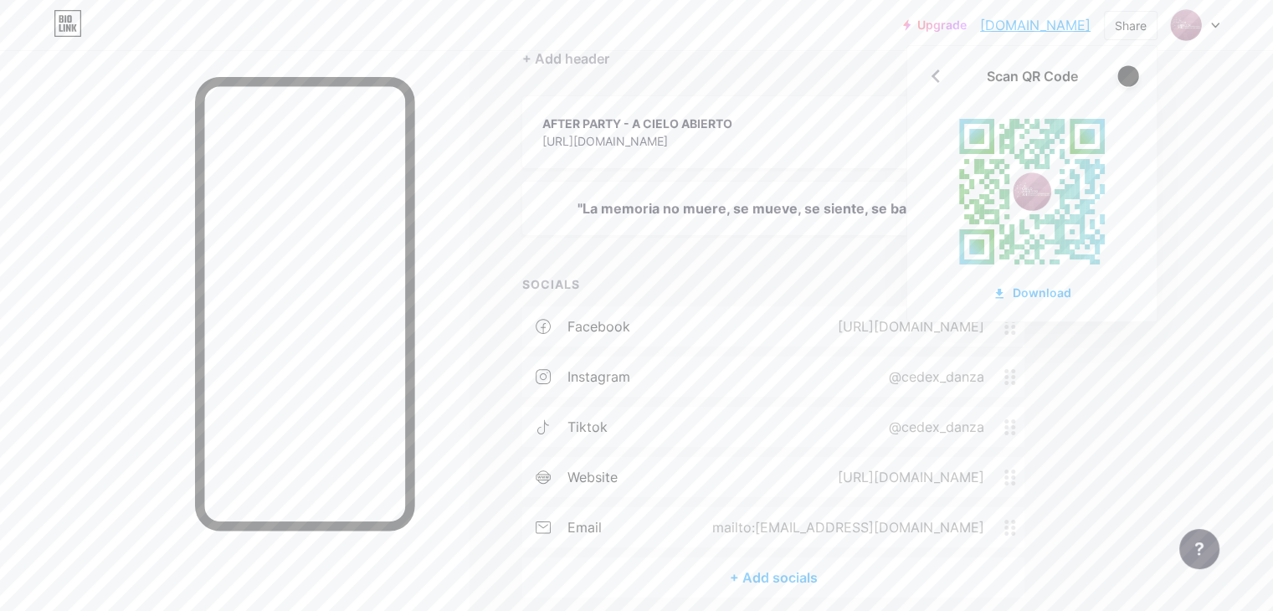
click at [1122, 78] on div at bounding box center [1127, 75] width 21 height 21
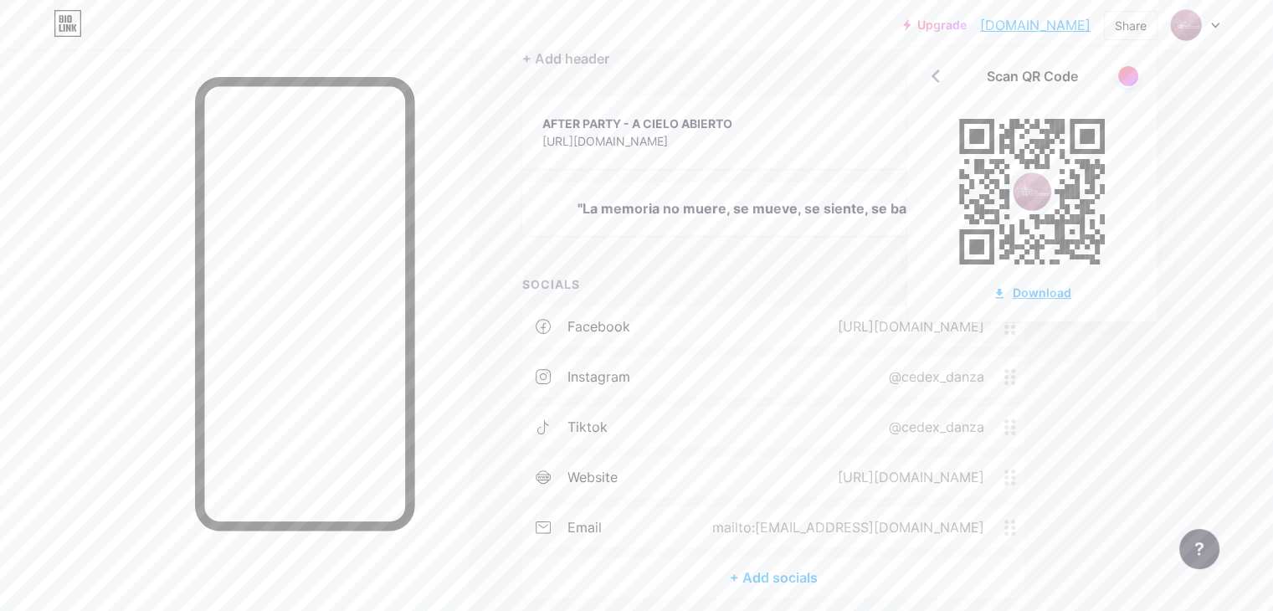
click at [1041, 290] on div "Download" at bounding box center [1032, 293] width 79 height 18
